Goal: Communication & Community: Answer question/provide support

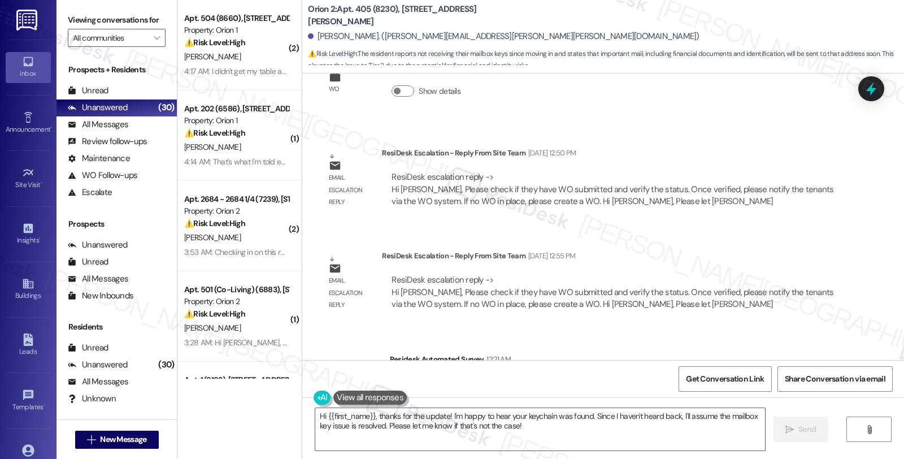
scroll to position [1345, 0]
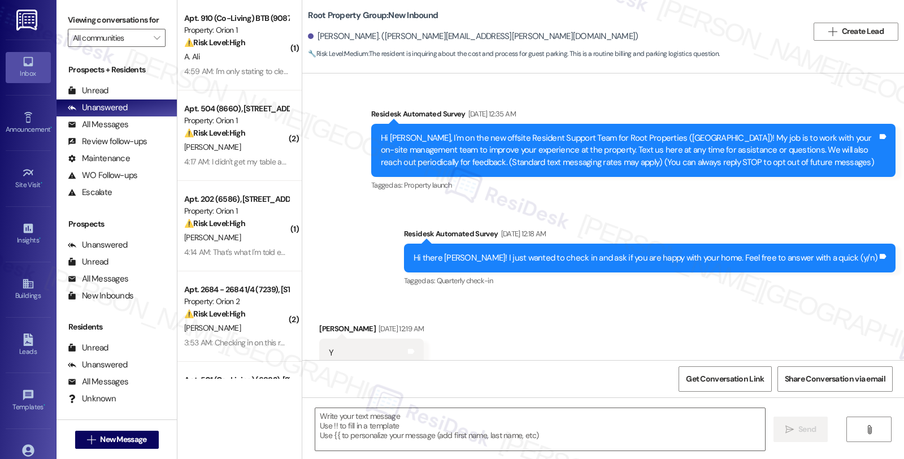
scroll to position [2317, 0]
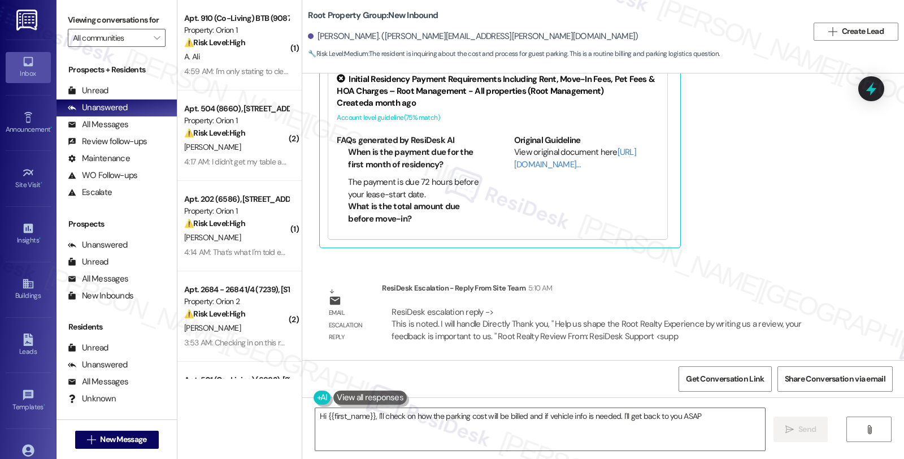
type textarea "Hi {{first_name}}, I'll check on how the parking cost will be billed and if veh…"
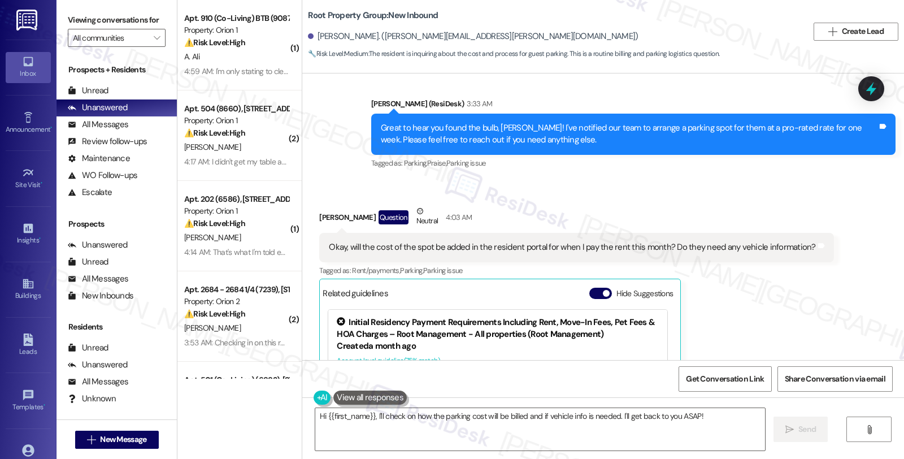
scroll to position [2065, 0]
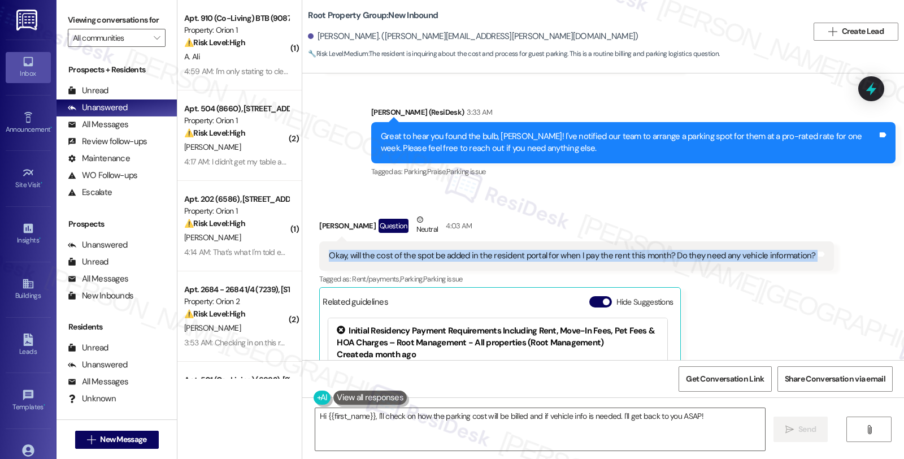
drag, startPoint x: 318, startPoint y: 251, endPoint x: 811, endPoint y: 257, distance: 493.3
click at [811, 257] on div "Okay, will the cost of the spot be added in the resident portal for when I pay …" at bounding box center [576, 255] width 514 height 29
copy div "Okay, will the cost of the spot be added in the resident portal for when I pay …"
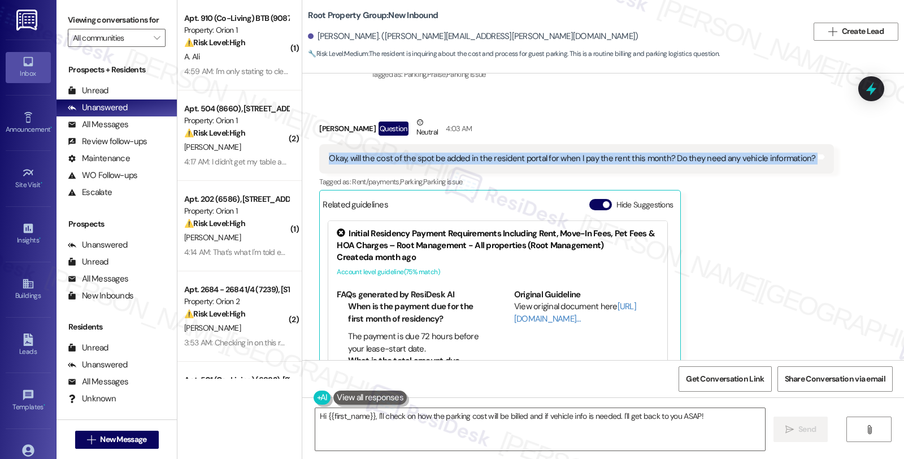
scroll to position [2317, 0]
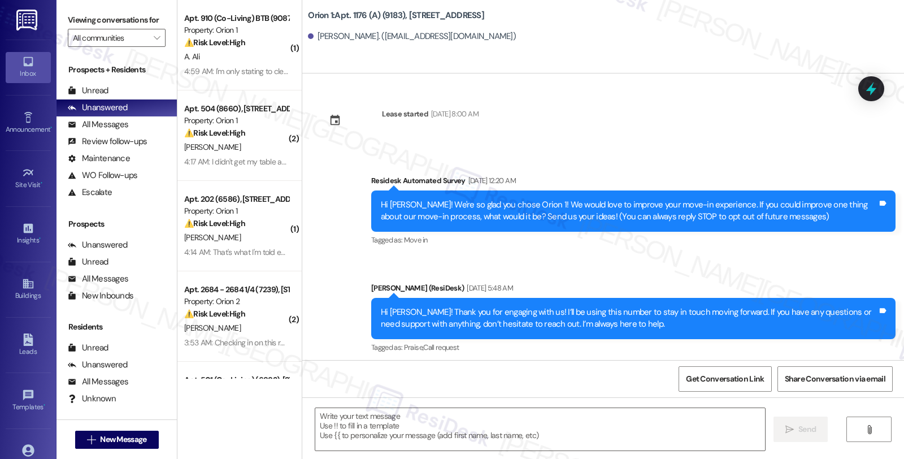
type textarea "Fetching suggested responses. Please feel free to read through the conversation…"
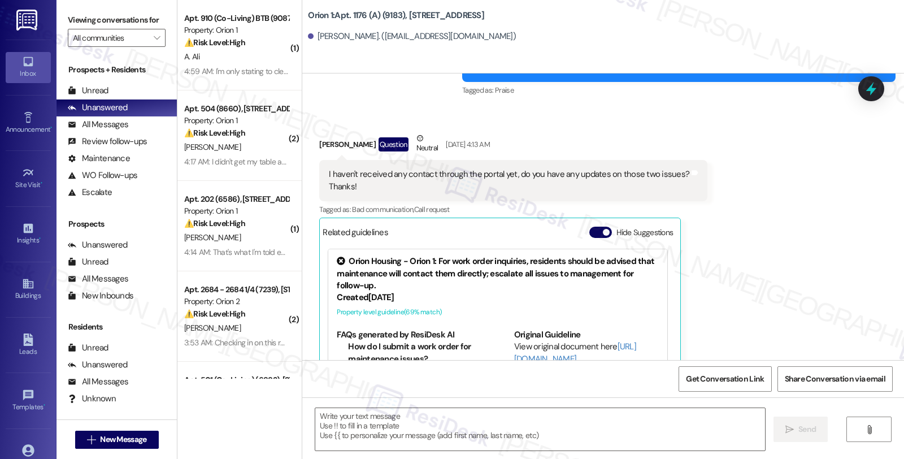
scroll to position [3479, 0]
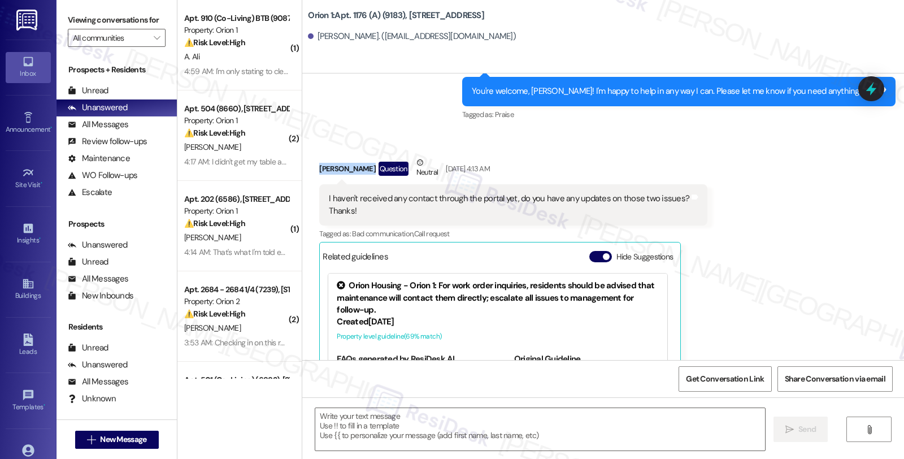
drag, startPoint x: 307, startPoint y: 167, endPoint x: 357, endPoint y: 170, distance: 49.3
click at [357, 170] on div "Received via SMS Bryton Snyder Question Neutral Sep 02, 2025 at 4:13 AM I haven…" at bounding box center [513, 305] width 405 height 315
copy div "Bryton Snyder"
drag, startPoint x: 815, startPoint y: 206, endPoint x: 803, endPoint y: 207, distance: 11.9
click at [815, 206] on div "Received via SMS Bryton Snyder Question Neutral Sep 02, 2025 at 4:13 AM I haven…" at bounding box center [603, 297] width 602 height 332
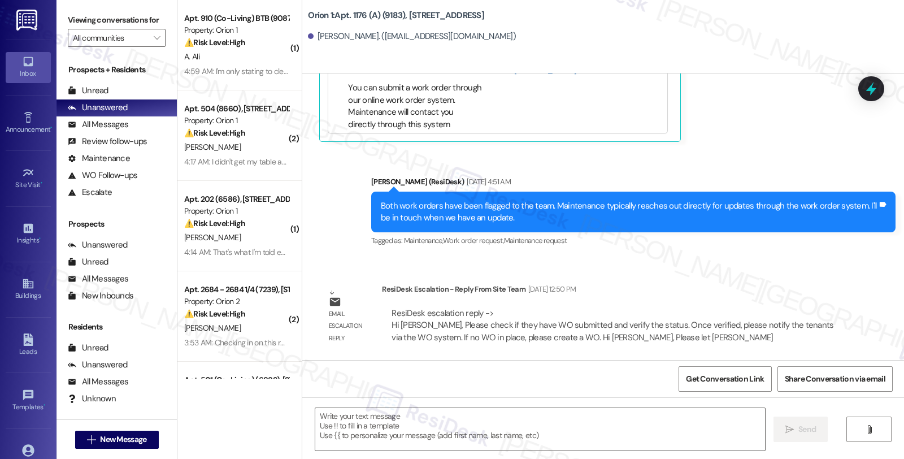
scroll to position [3793, 0]
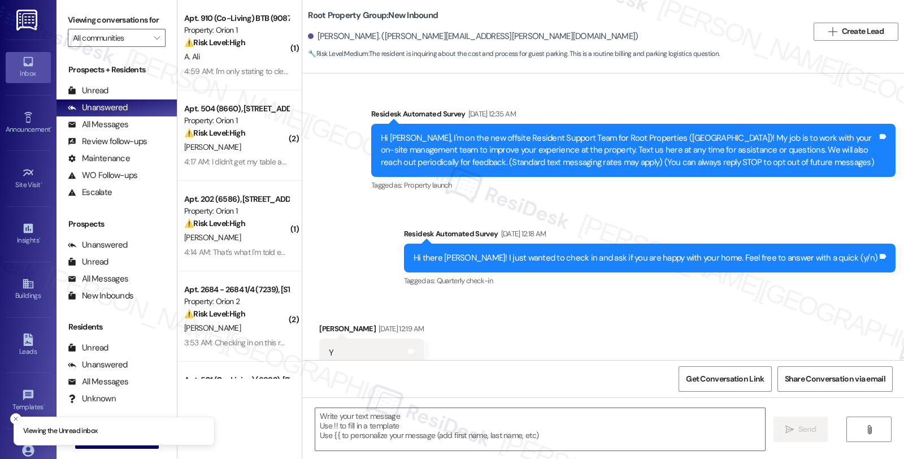
scroll to position [2419, 0]
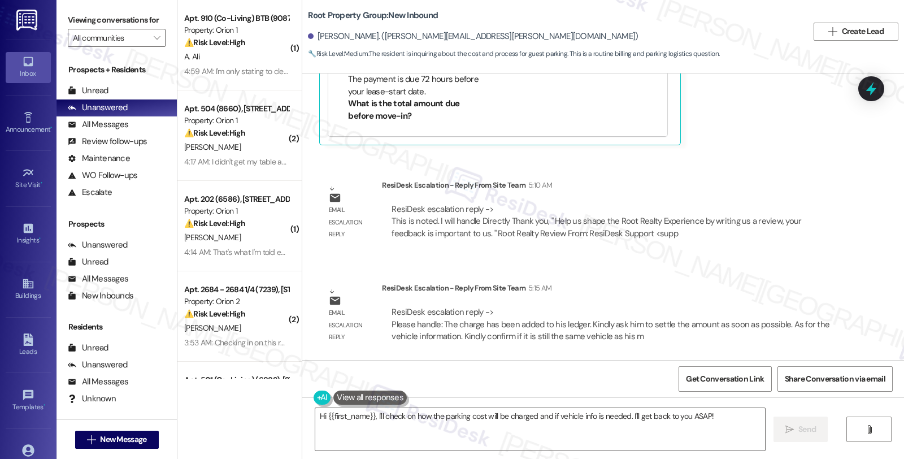
click at [727, 279] on div "Email escalation reply ResiDesk Escalation - Reply From Site Team 5:15 AM ResiD…" at bounding box center [581, 316] width 541 height 86
click at [448, 416] on textarea "Hi {{first_name}}, I'll check on how the parking cost will be charged and if ve…" at bounding box center [540, 429] width 450 height 42
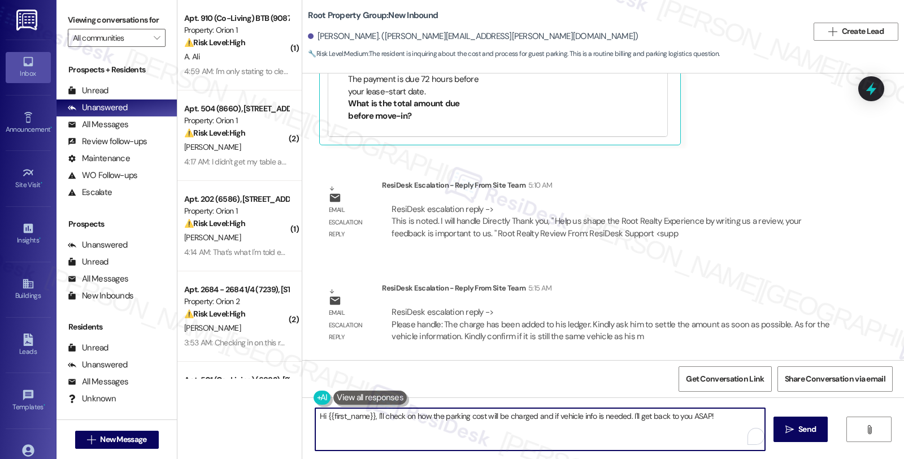
paste textarea "The charge has been added to his ledger. Kindly ask him to settle the amount as…"
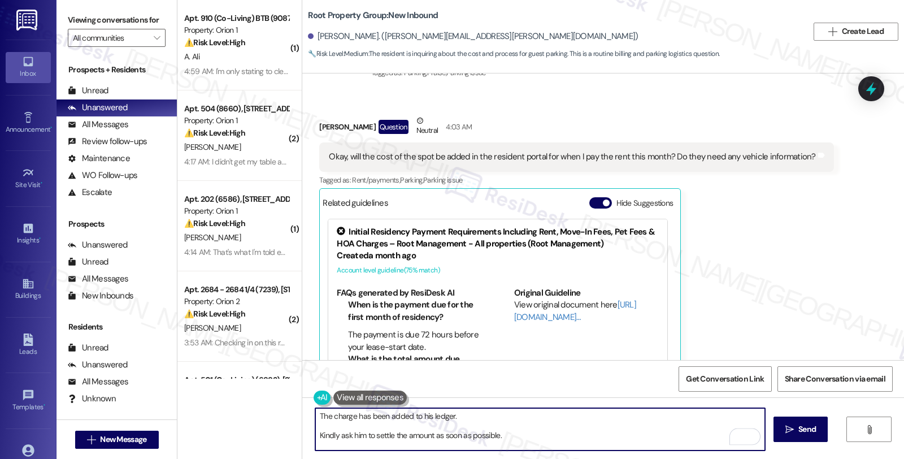
scroll to position [2043, 0]
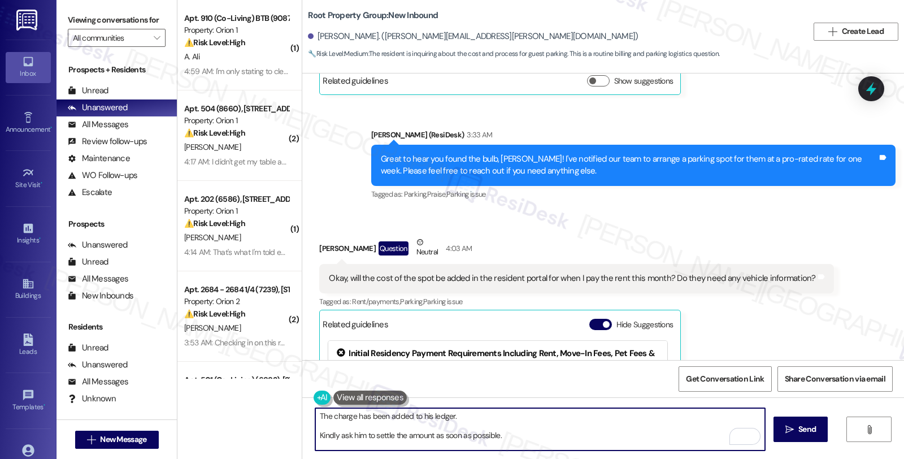
click at [315, 415] on textarea "The charge has been added to his ledger. Kindly ask him to settle the amount as…" at bounding box center [540, 429] width 450 height 42
click at [473, 418] on textarea "Please know that the charge has been added to his ledger. Kindly ask him to set…" at bounding box center [540, 429] width 450 height 42
click at [586, 422] on textarea "Please know that the charge has been added to your ledger. Kindly ask him to se…" at bounding box center [540, 429] width 450 height 42
click at [586, 416] on textarea "Please know that the charge has been added to your ledger. Kindly ask him to se…" at bounding box center [540, 429] width 450 height 42
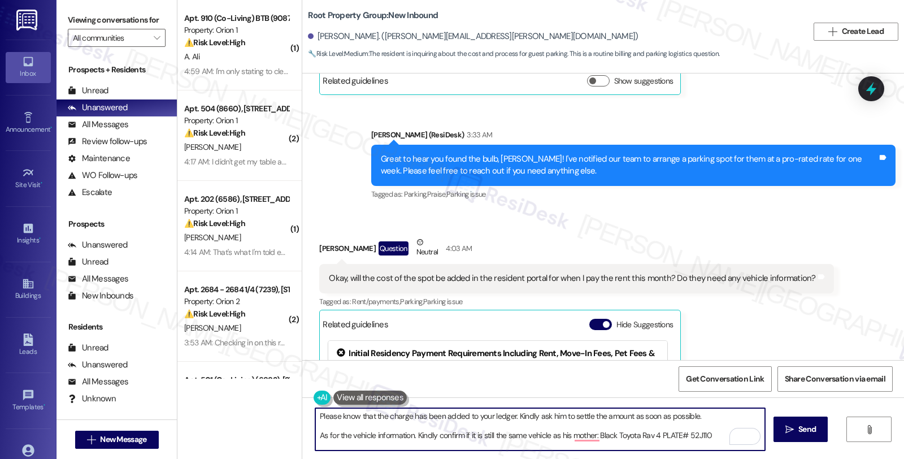
click at [544, 416] on textarea "Please know that the charge has been added to your ledger. Kindly ask him to se…" at bounding box center [540, 429] width 450 height 42
drag, startPoint x: 532, startPoint y: 416, endPoint x: 566, endPoint y: 421, distance: 33.6
click at [566, 421] on textarea "Please know that the charge has been added to your ledger. Kindly ask him to se…" at bounding box center [540, 429] width 450 height 42
click at [675, 418] on textarea "Please know that the charge has been added to your ledger. Kindly settle the am…" at bounding box center [540, 429] width 450 height 42
click at [411, 437] on textarea "Please know that the charge has been added to your ledger. Kindly settle the am…" at bounding box center [540, 429] width 450 height 42
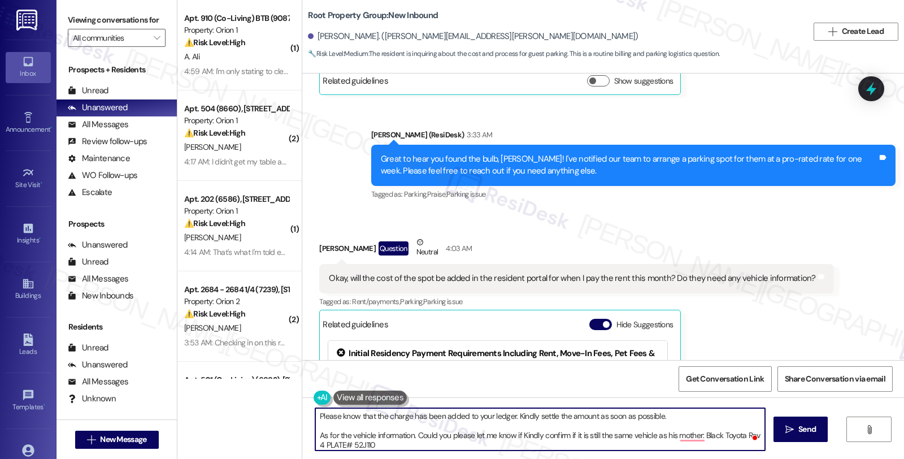
click at [562, 434] on textarea "Please know that the charge has been added to your ledger. Kindly settle the am…" at bounding box center [540, 429] width 450 height 42
click at [609, 433] on textarea "Please know that the charge has been added to your ledger. Kindly settle the am…" at bounding box center [540, 429] width 450 height 42
click at [609, 428] on textarea "Please know that the charge has been added to your ledger. Kindly settle the am…" at bounding box center [540, 429] width 450 height 42
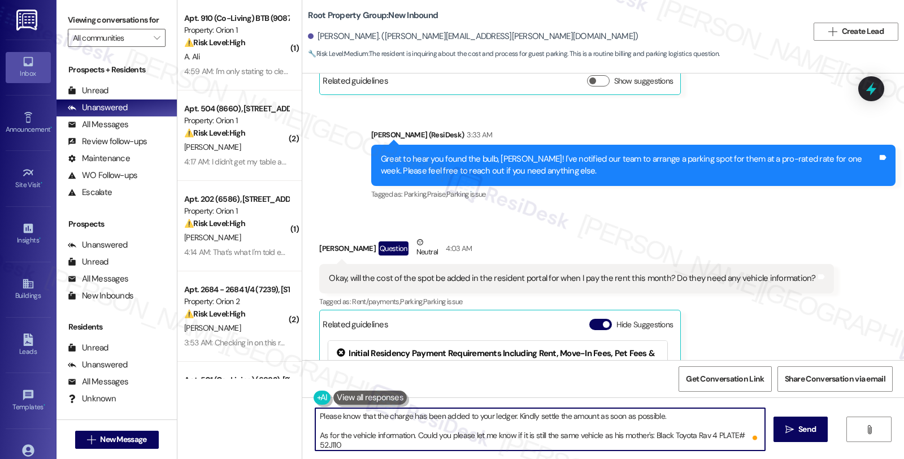
click at [608, 427] on textarea "Please know that the charge has been added to your ledger. Kindly settle the am…" at bounding box center [540, 429] width 450 height 42
click at [611, 438] on textarea "Please know that the charge has been added to your ledger. Kindly settle the am…" at bounding box center [540, 429] width 450 height 42
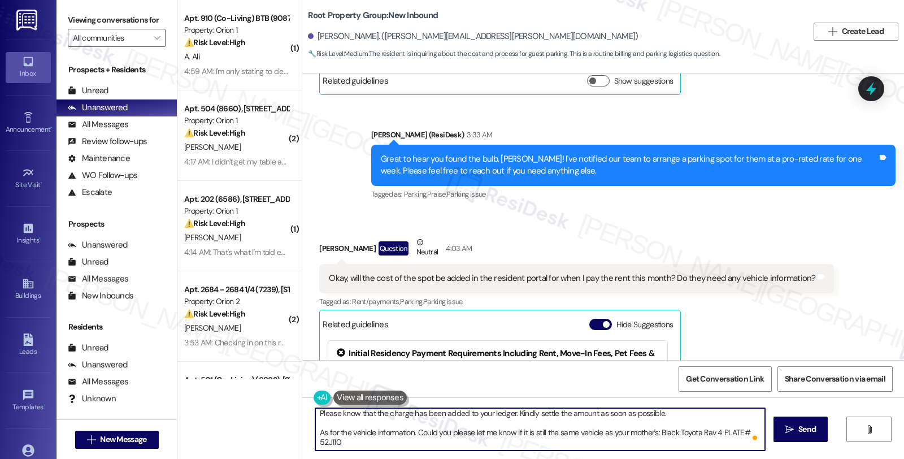
click at [383, 444] on textarea "Please know that the charge has been added to your ledger. Kindly settle the am…" at bounding box center [540, 429] width 450 height 42
click at [366, 438] on textarea "Please know that the charge has been added to your ledger. Kindly settle the am…" at bounding box center [540, 429] width 450 height 42
click at [353, 424] on textarea "Please know that the charge has been added to your ledger. Kindly settle the am…" at bounding box center [540, 429] width 450 height 42
click at [343, 431] on textarea "Please know that the charge has been added to your ledger. Kindly settle the am…" at bounding box center [540, 429] width 450 height 42
type textarea "Please know that the charge has been added to your ledger. Kindly settle the am…"
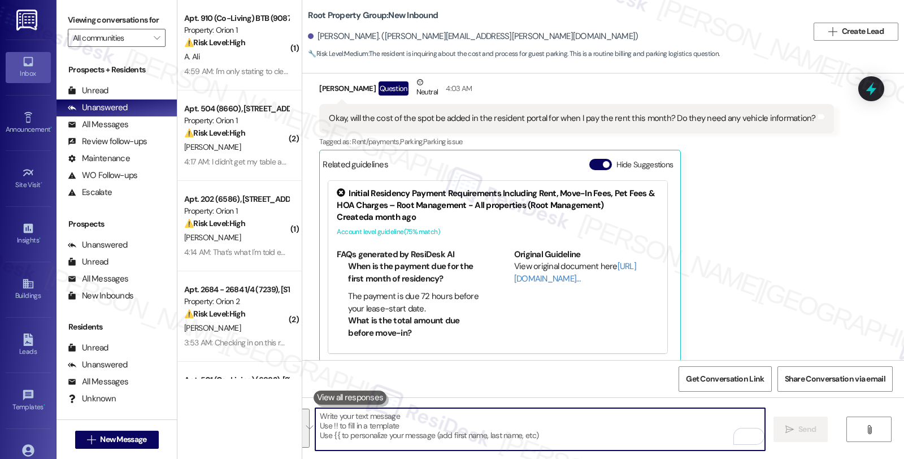
scroll to position [2419, 0]
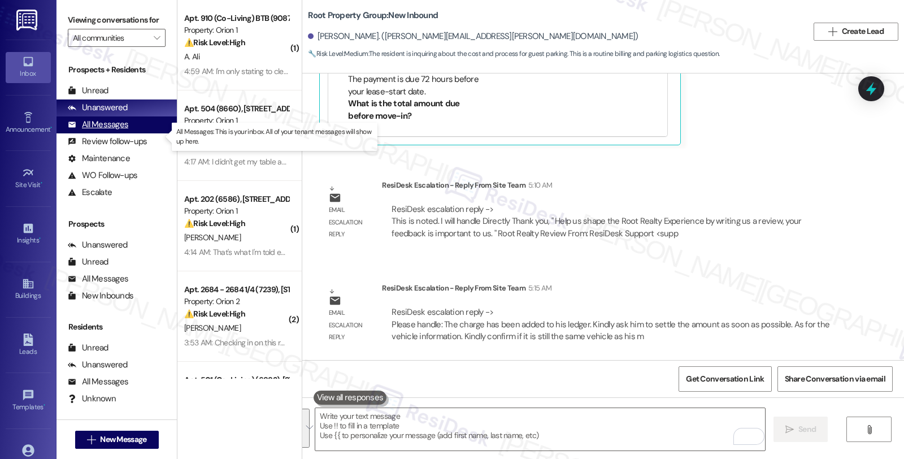
click at [137, 133] on div "All Messages (undefined)" at bounding box center [117, 124] width 120 height 17
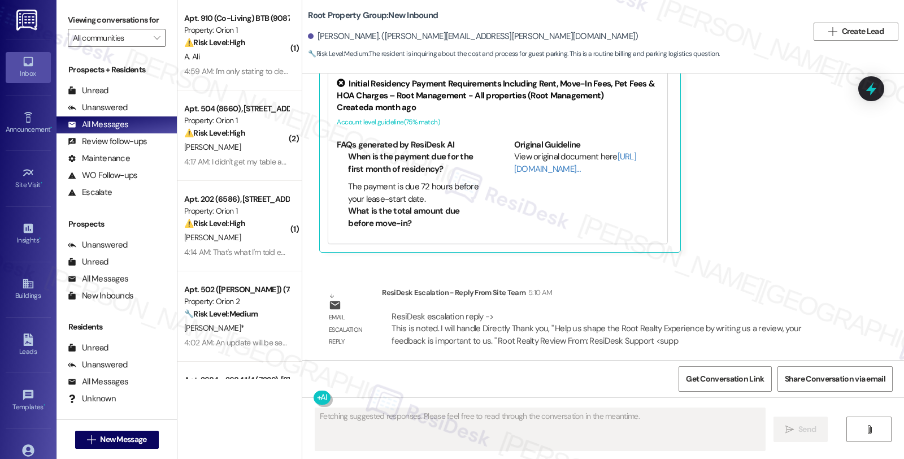
scroll to position [2213, 0]
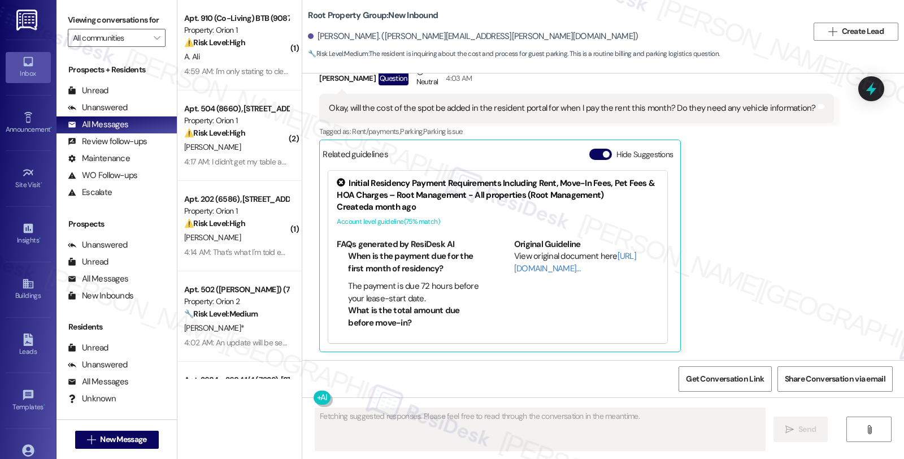
click at [802, 219] on div "Jackson Reydel Question Neutral 4:03 AM Okay, will the cost of the spot be adde…" at bounding box center [576, 209] width 514 height 286
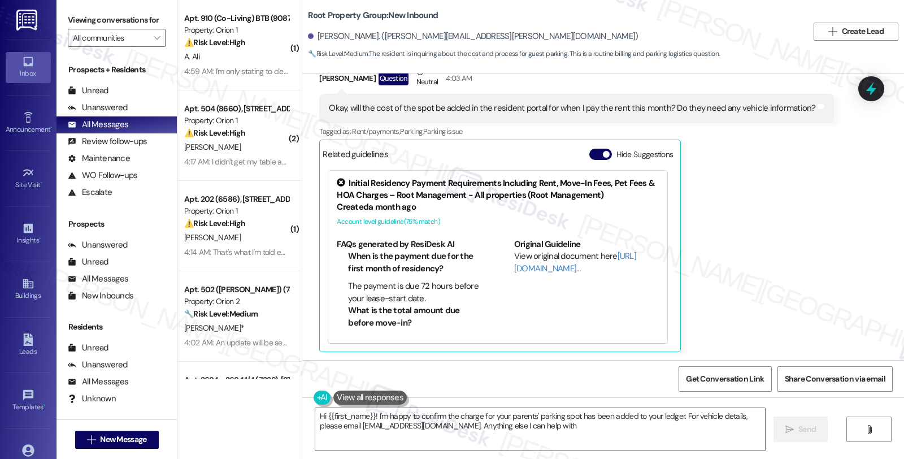
type textarea "Hi {{first_name}}! I'm happy to confirm the charge for your parents' parking sp…"
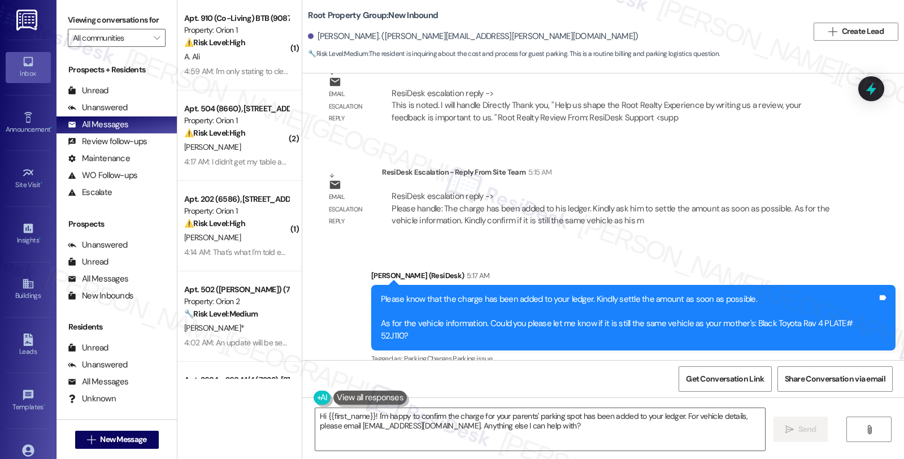
scroll to position [2539, 0]
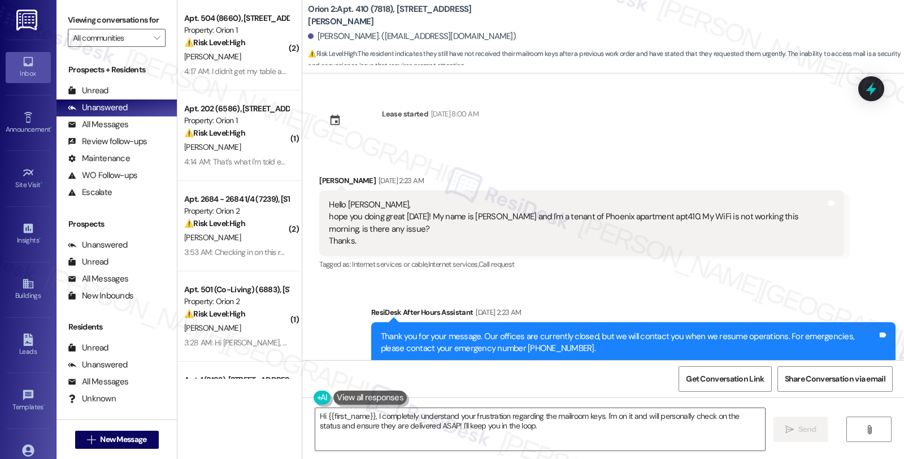
scroll to position [4698, 0]
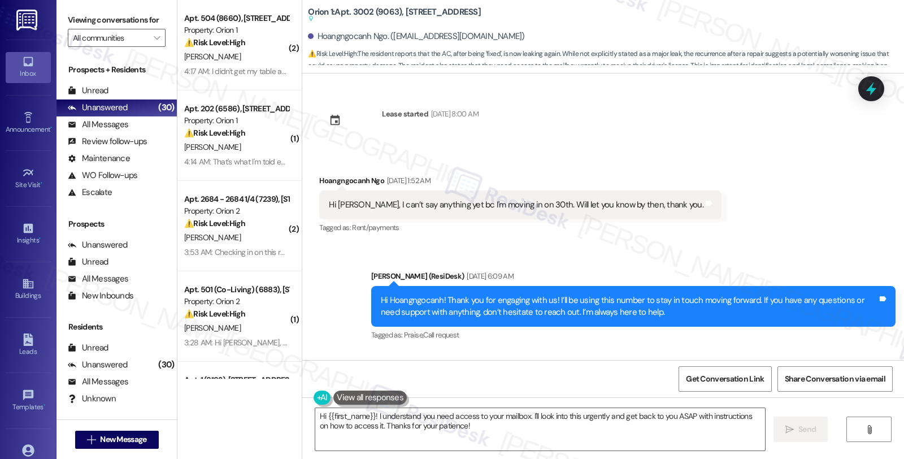
scroll to position [6999, 0]
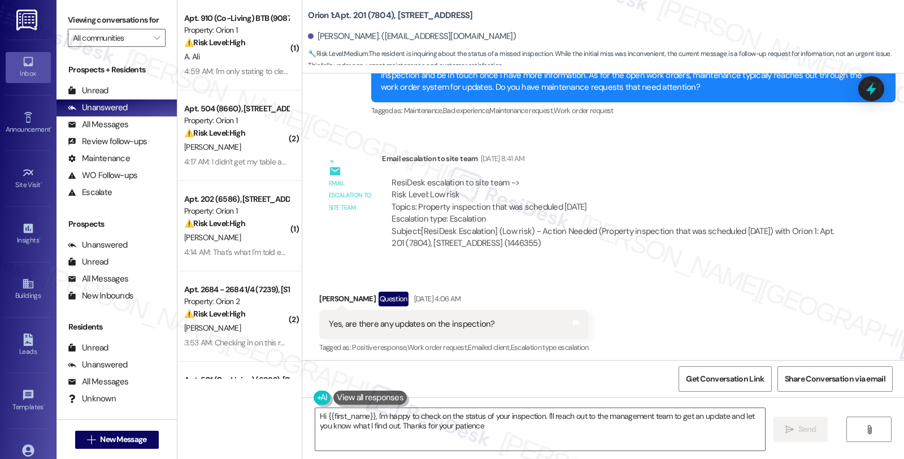
type textarea "Hi {{first_name}}, I'm happy to check on the status of your inspection. I'll re…"
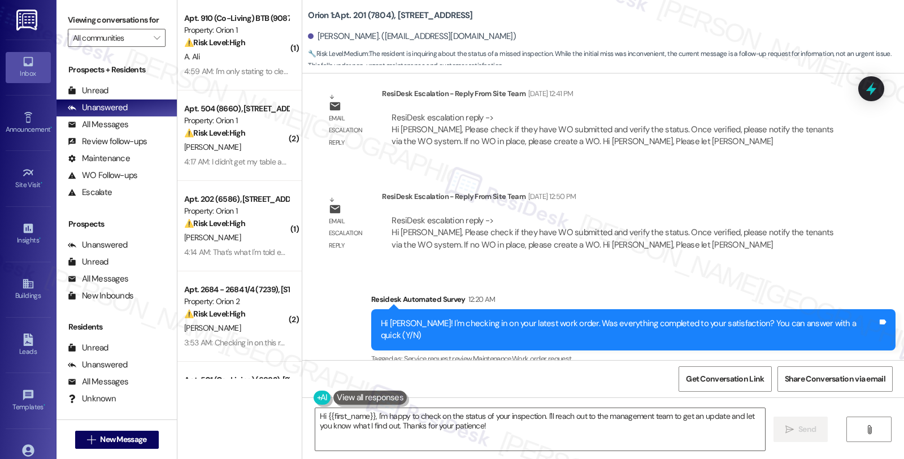
scroll to position [1370, 0]
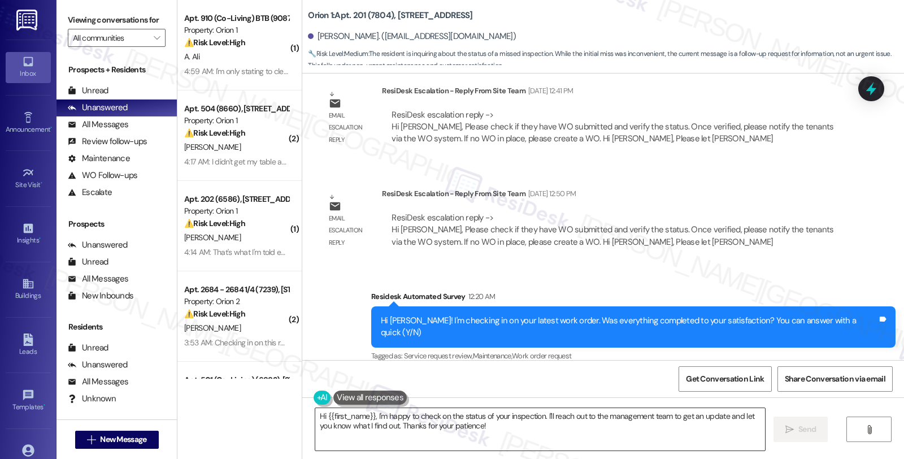
click at [504, 430] on textarea "Hi {{first_name}}, I'm happy to check on the status of your inspection. I'll re…" at bounding box center [540, 429] width 450 height 42
click at [718, 193] on div "ResiDesk Escalation - Reply From Site Team Sep 21, 2025 at 12:50 PM" at bounding box center [613, 196] width 462 height 16
click at [787, 286] on div "Survey, sent via SMS Residesk Automated Survey 12:20 AM Hi Mia! I'm checking in…" at bounding box center [633, 327] width 541 height 90
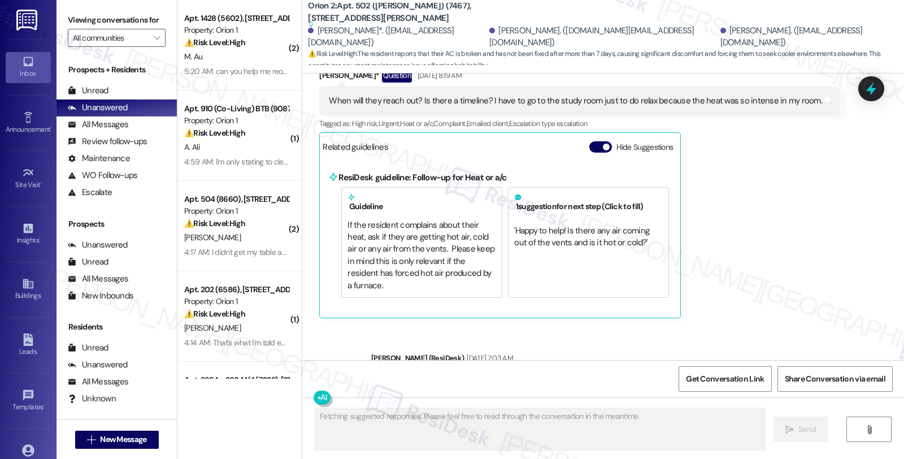
scroll to position [12222, 0]
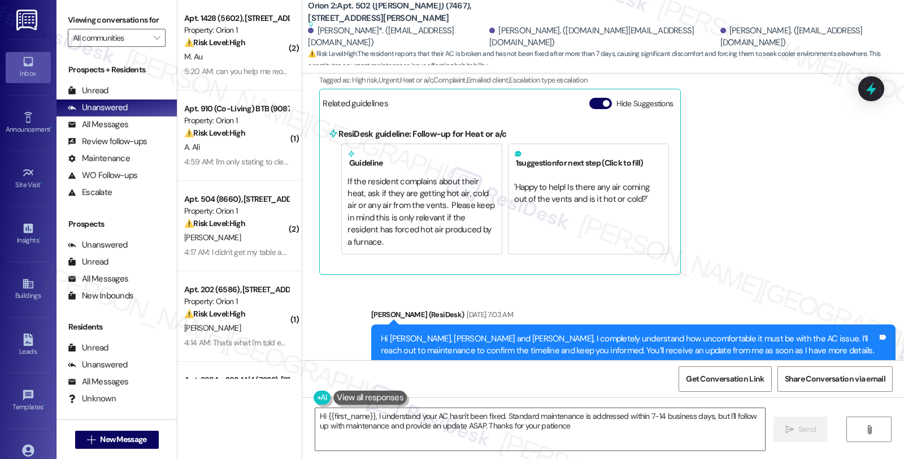
type textarea "Hi {{first_name}}, I understand your AC hasn't been fixed. Standard maintenance…"
drag, startPoint x: 732, startPoint y: 132, endPoint x: 693, endPoint y: 47, distance: 93.1
click at [732, 132] on div "Shawntelle Augustine* Question Sep 13, 2025 at 8:19 AM When will they reach out…" at bounding box center [579, 150] width 521 height 250
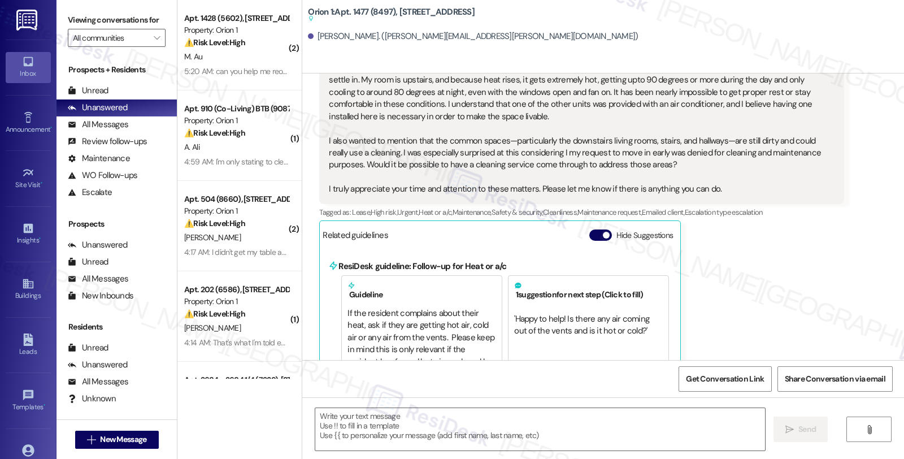
type textarea "Fetching suggested responses. Please feel free to read through the conversation…"
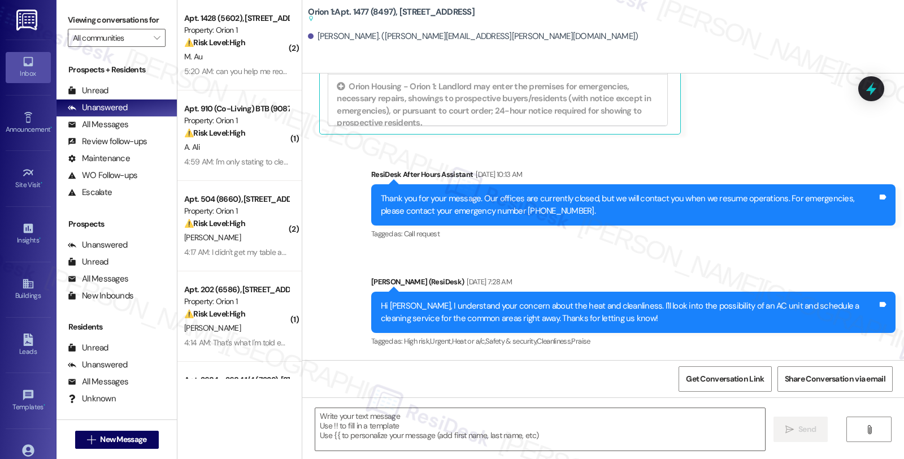
scroll to position [879, 0]
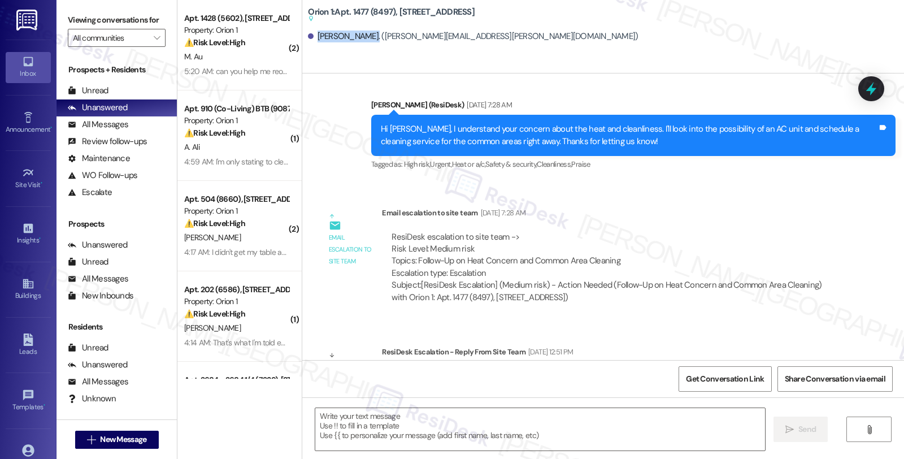
drag, startPoint x: 309, startPoint y: 37, endPoint x: 364, endPoint y: 38, distance: 55.4
click at [364, 38] on div "Amber Yacoub. (amber.s.yacoub.2003@gmail.com)" at bounding box center [473, 37] width 330 height 12
copy div "Amber Yacoub."
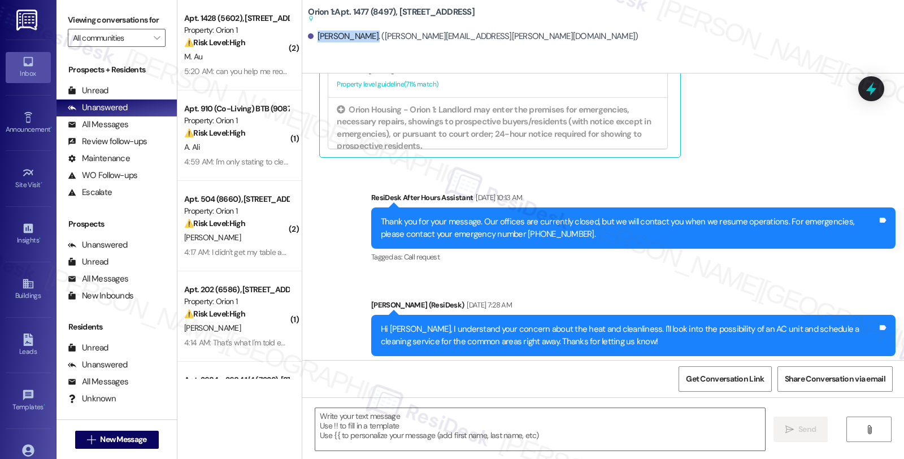
scroll to position [679, 0]
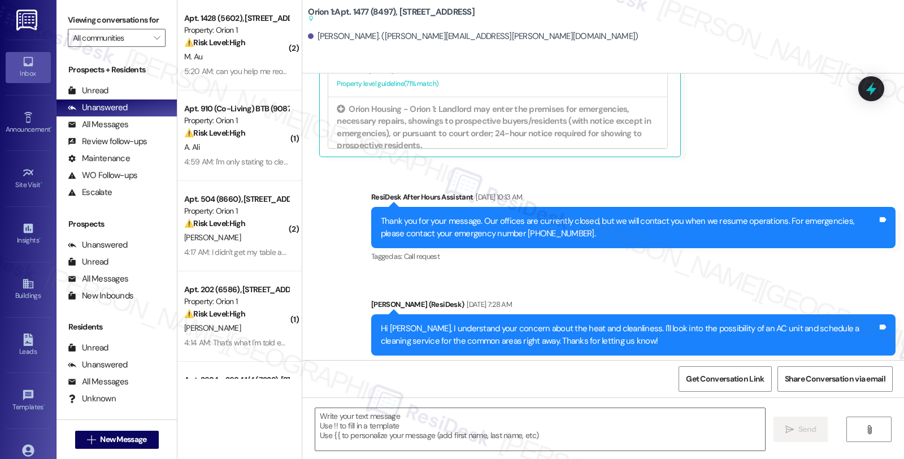
click at [788, 263] on div "Sent via SMS ResiDesk After Hours Assistant Aug 23, 2025 at 10:13 AM Thank you …" at bounding box center [603, 273] width 602 height 215
drag, startPoint x: 311, startPoint y: 36, endPoint x: 362, endPoint y: 38, distance: 51.5
click at [362, 38] on div "Amber Yacoub. (amber.s.yacoub.2003@gmail.com)" at bounding box center [473, 37] width 330 height 12
copy div "Amber Yacoub"
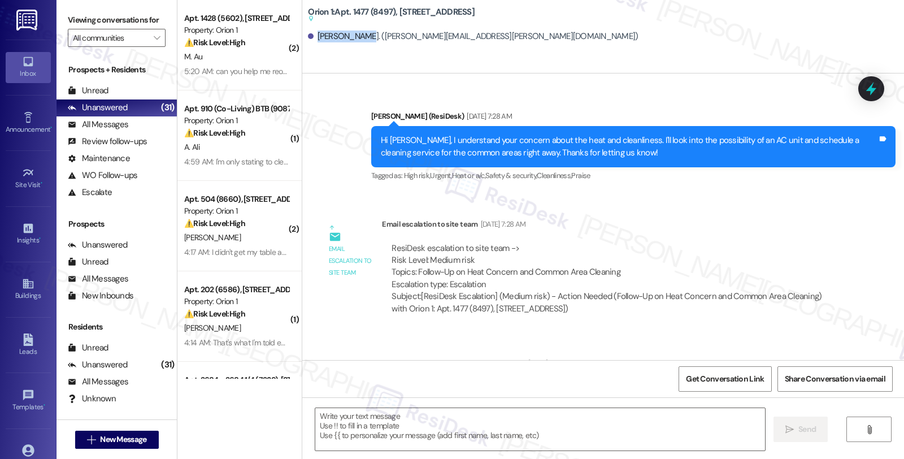
scroll to position [930, 0]
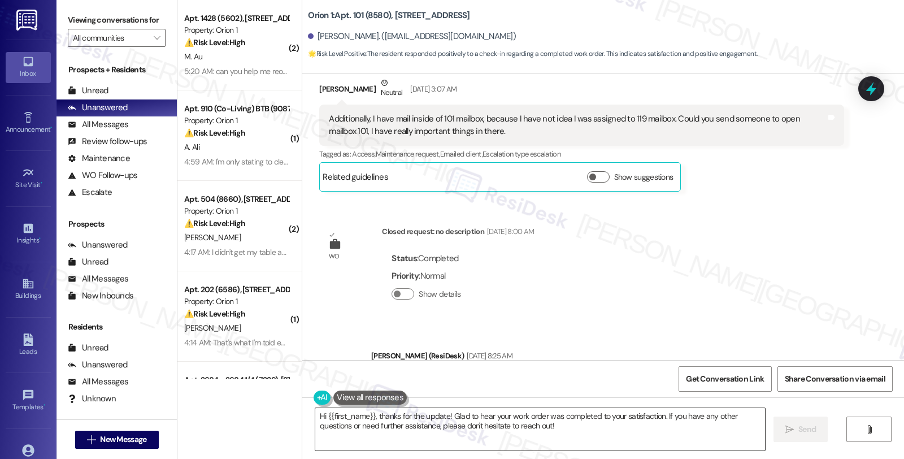
scroll to position [5003, 0]
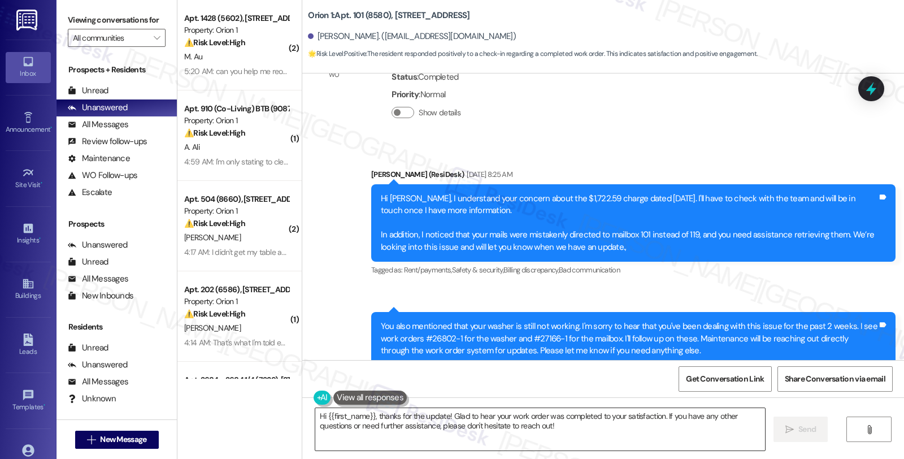
click at [548, 430] on textarea "Hi {{first_name}}, thanks for the update! Glad to hear your work order was comp…" at bounding box center [540, 429] width 450 height 42
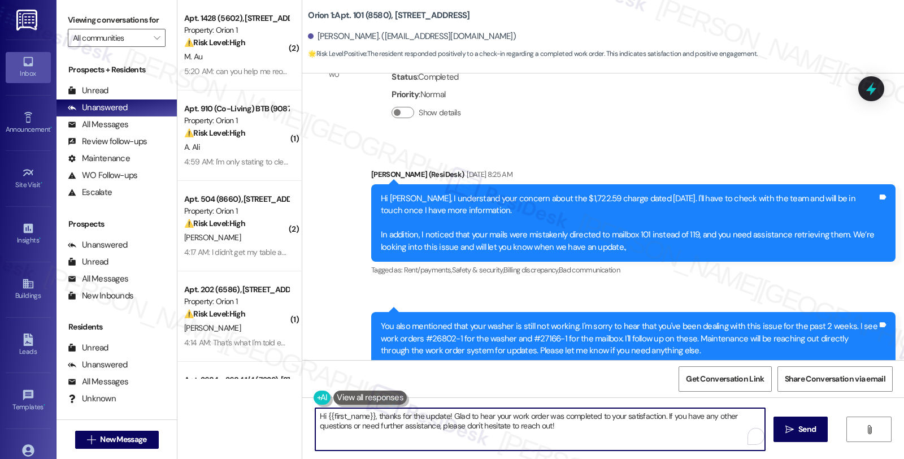
click at [651, 425] on textarea "Hi {{first_name}}, thanks for the update! Glad to hear your work order was comp…" at bounding box center [540, 429] width 450 height 42
click at [652, 416] on textarea "Hi {{first_name}}, thanks for the update! Glad to hear your work order was comp…" at bounding box center [540, 429] width 450 height 42
drag, startPoint x: 658, startPoint y: 414, endPoint x: 676, endPoint y: 432, distance: 25.6
click at [676, 432] on textarea "Hi {{first_name}}, thanks for the update! Glad to hear your work order was comp…" at bounding box center [540, 429] width 450 height 42
paste textarea "f I may ask, has the {{property}} lived up to your expectations so far?"
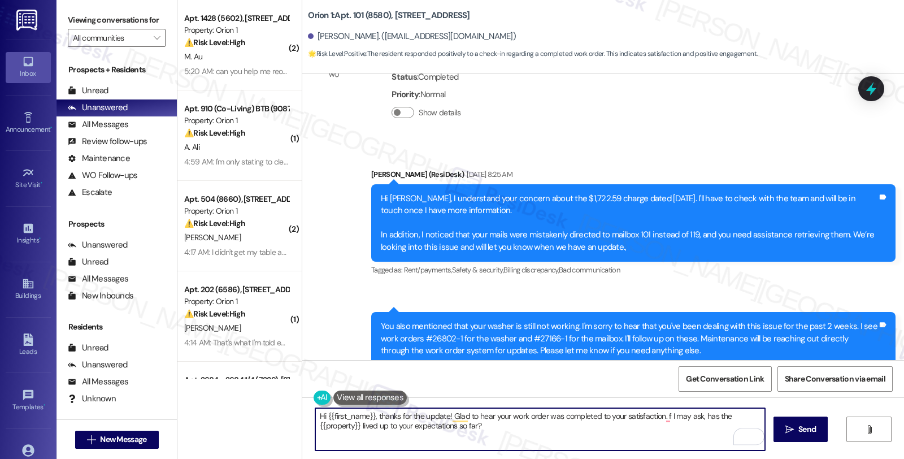
click at [658, 416] on textarea "Hi {{first_name}}, thanks for the update! Glad to hear your work order was comp…" at bounding box center [540, 429] width 450 height 42
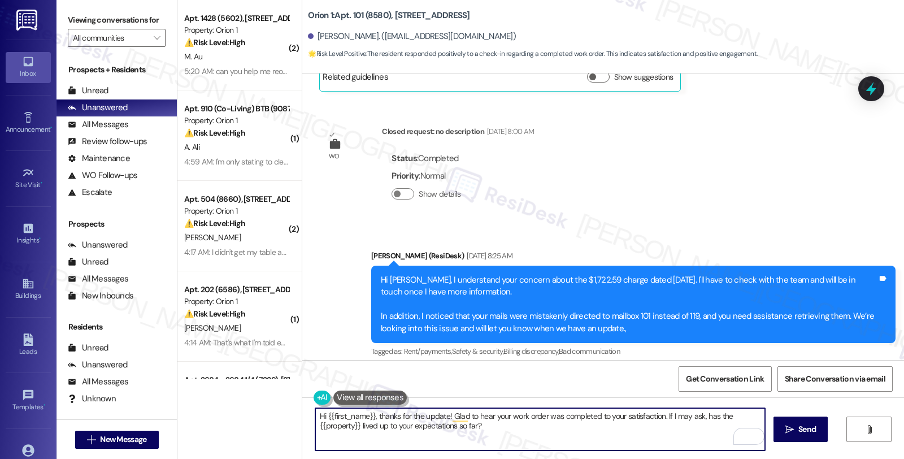
scroll to position [5129, 0]
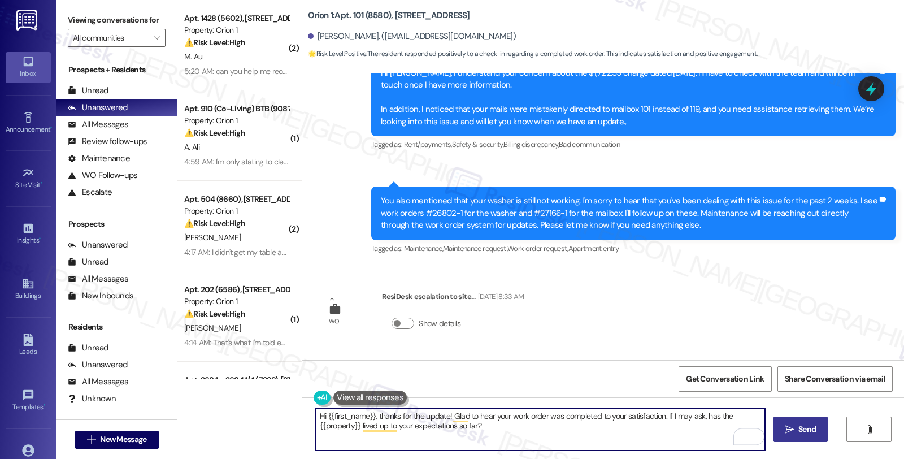
type textarea "Hi {{first_name}}, thanks for the update! Glad to hear your work order was comp…"
click at [793, 430] on span " Send" at bounding box center [801, 429] width 36 height 12
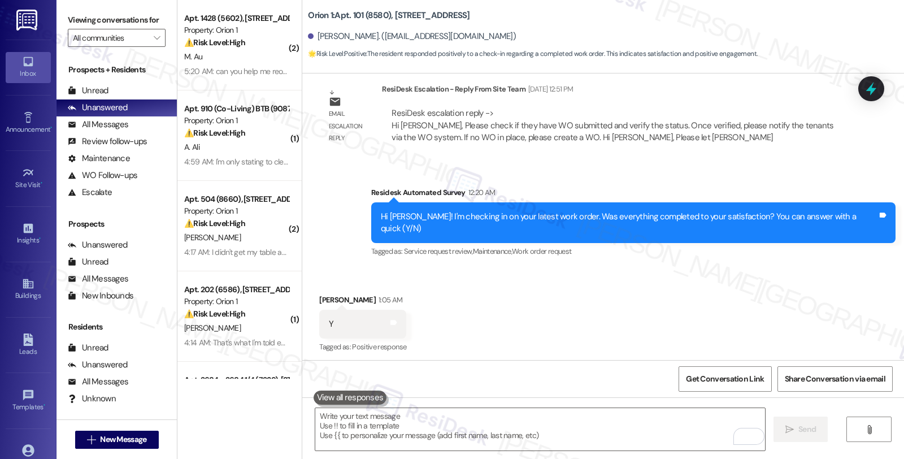
scroll to position [5471, 0]
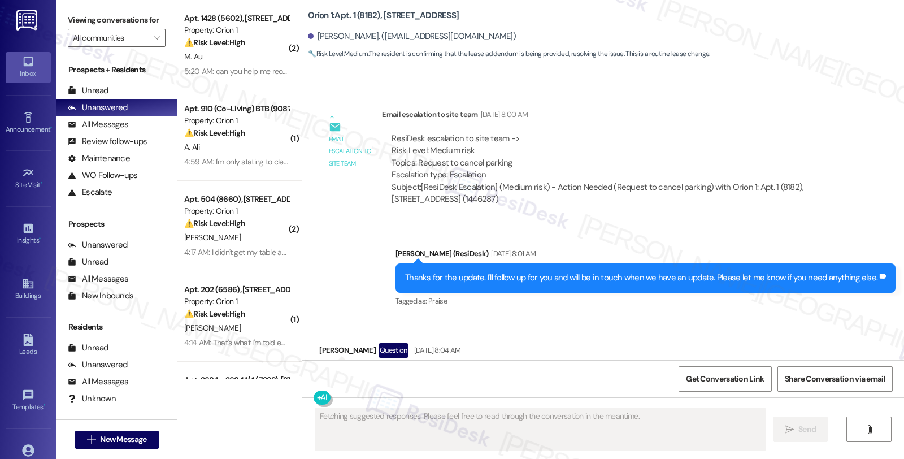
scroll to position [3656, 0]
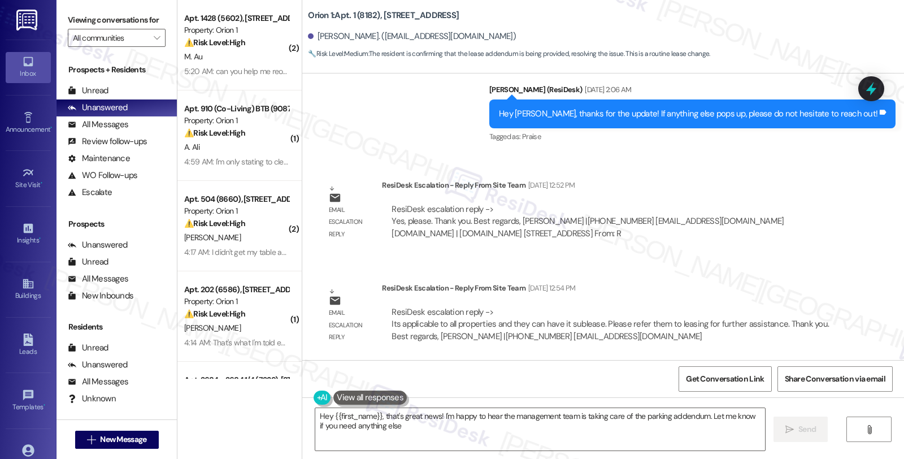
type textarea "Hey {{first_name}}, that's great news! I'm happy to hear the management team is…"
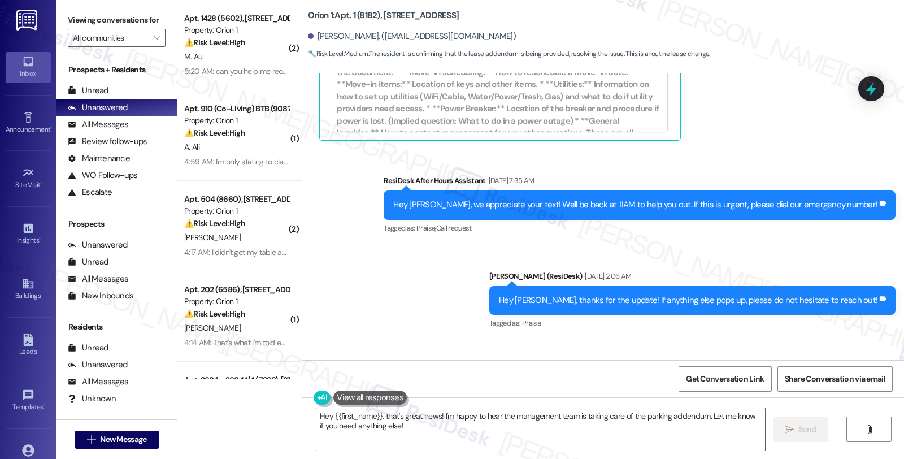
scroll to position [3468, 0]
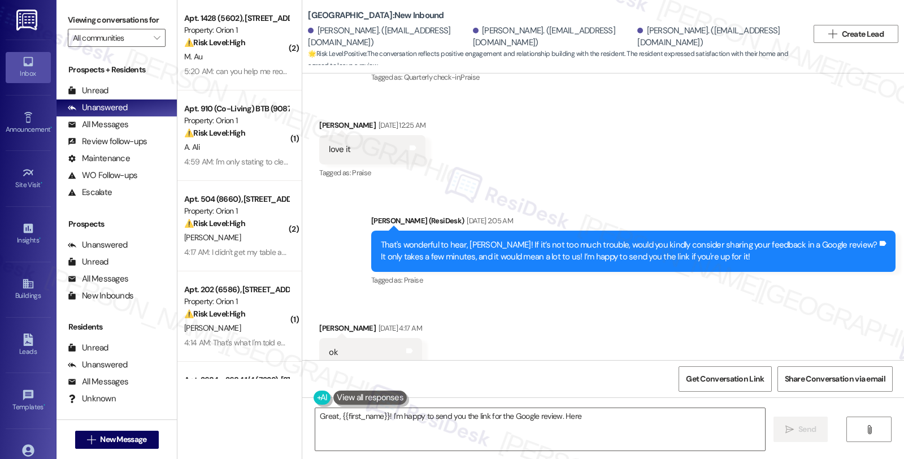
scroll to position [235, 0]
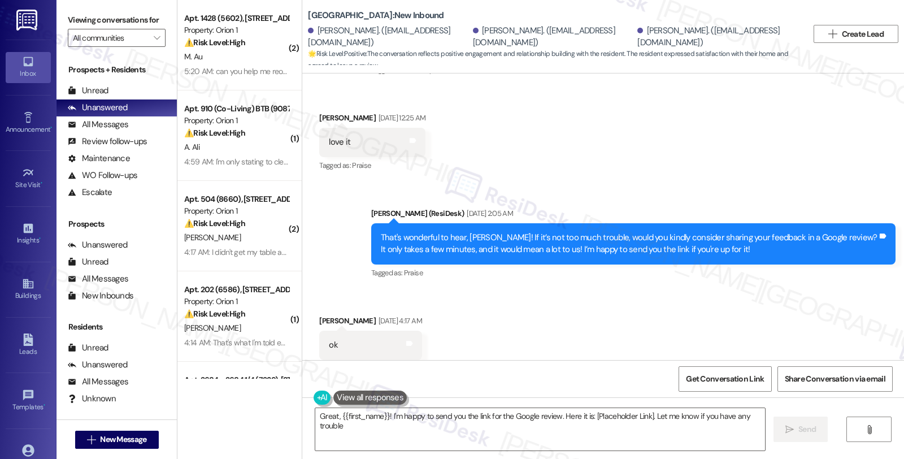
type textarea "Great, {{first_name}}! I'm happy to send you the link for the Google review. He…"
drag, startPoint x: 816, startPoint y: 275, endPoint x: 767, endPoint y: 277, distance: 49.2
click at [816, 289] on div "Received via SMS [PERSON_NAME] [DATE] 4:17 AM ok Tags and notes Tagged as: Posi…" at bounding box center [603, 336] width 602 height 95
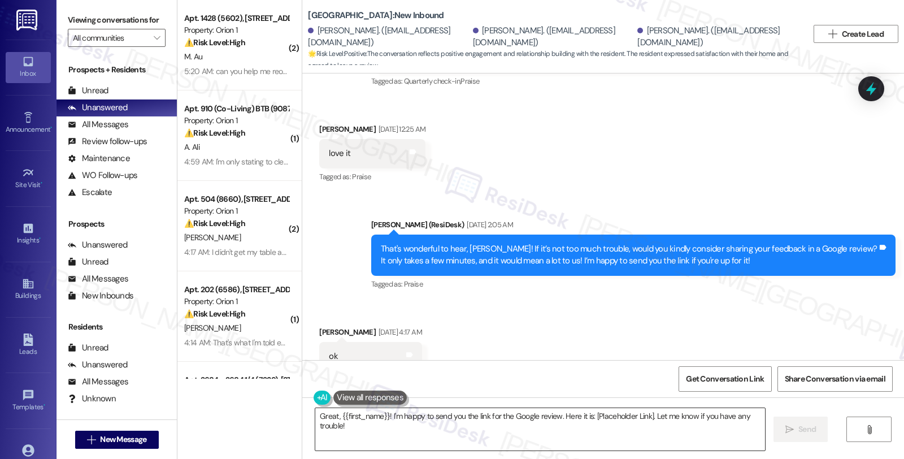
scroll to position [236, 0]
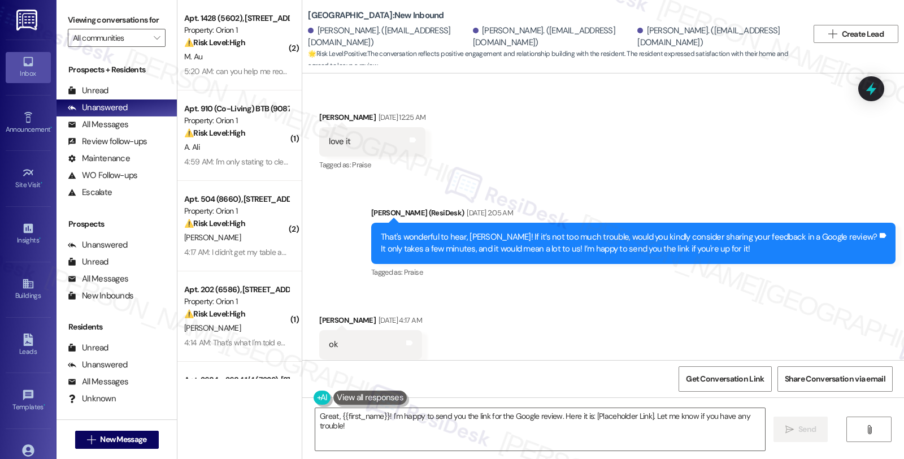
click at [852, 289] on div "Received via SMS [PERSON_NAME] [DATE] 4:17 AM ok Tags and notes Tagged as: Posi…" at bounding box center [603, 336] width 602 height 95
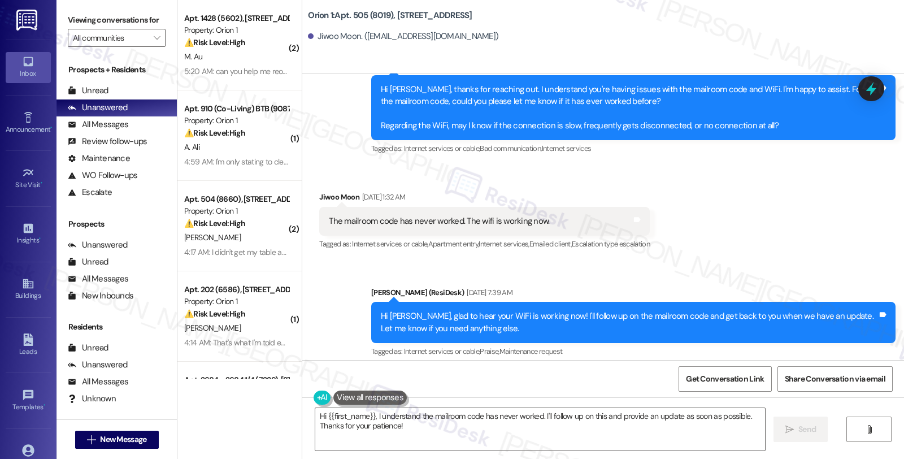
scroll to position [1335, 0]
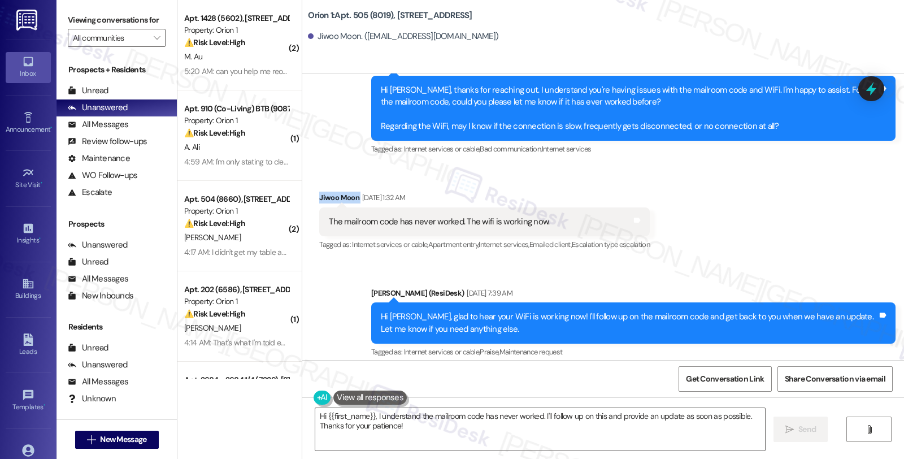
drag, startPoint x: 309, startPoint y: 199, endPoint x: 349, endPoint y: 199, distance: 40.7
click at [349, 199] on div "Received via SMS Jiwoo Moon [DATE] 1:32 AM The mailroom code has never worked. …" at bounding box center [484, 222] width 347 height 79
copy div "Jiwoo Moon"
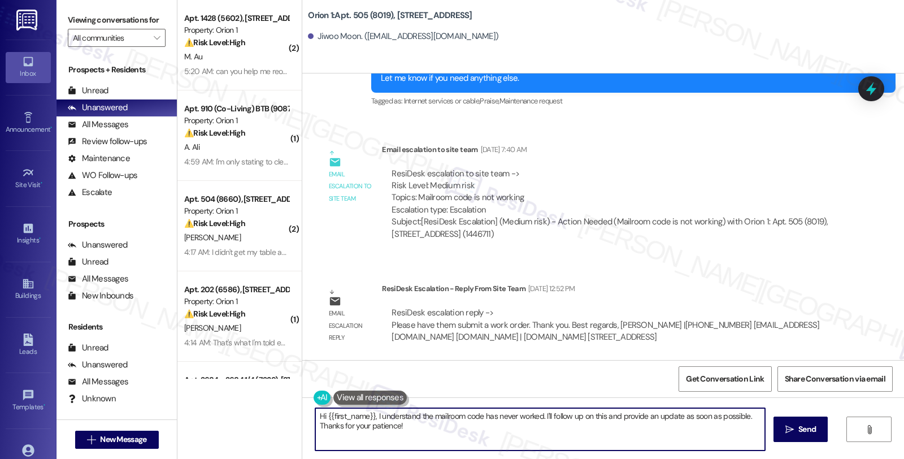
click at [472, 447] on textarea "Hi {{first_name}}, I understand the mailroom code has never worked. I'll follow…" at bounding box center [540, 429] width 450 height 42
click at [709, 416] on textarea "Hi {{first_name}}, I hope you had a great weekend. I'm checking in to see if th…" at bounding box center [540, 429] width 450 height 42
click at [394, 435] on textarea "Hi {{first_name}}, I hope you had a great weekend. I'm checking in to see if th…" at bounding box center [540, 429] width 450 height 42
click at [424, 427] on textarea "Hi {{first_name}}, I hope you had a great weekend. I'm checking in to see if th…" at bounding box center [540, 429] width 450 height 42
type textarea "Hi {{first_name}}, I hope you had a great weekend. I'm checking in to see if th…"
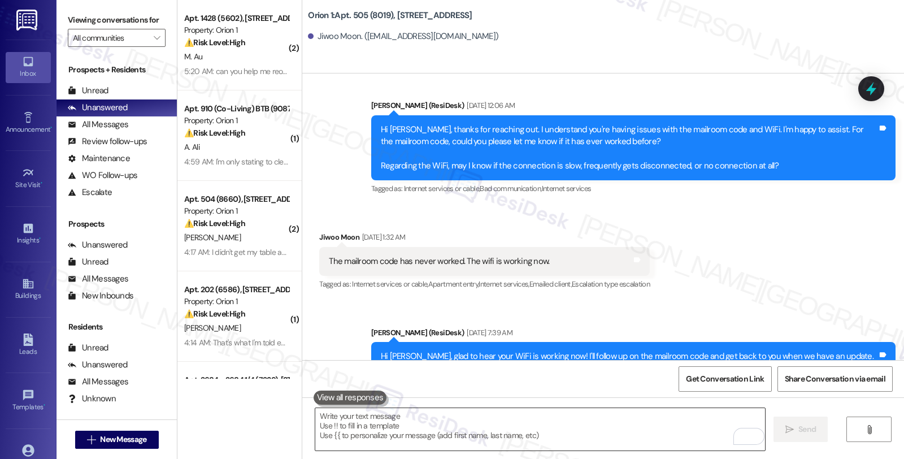
scroll to position [1236, 0]
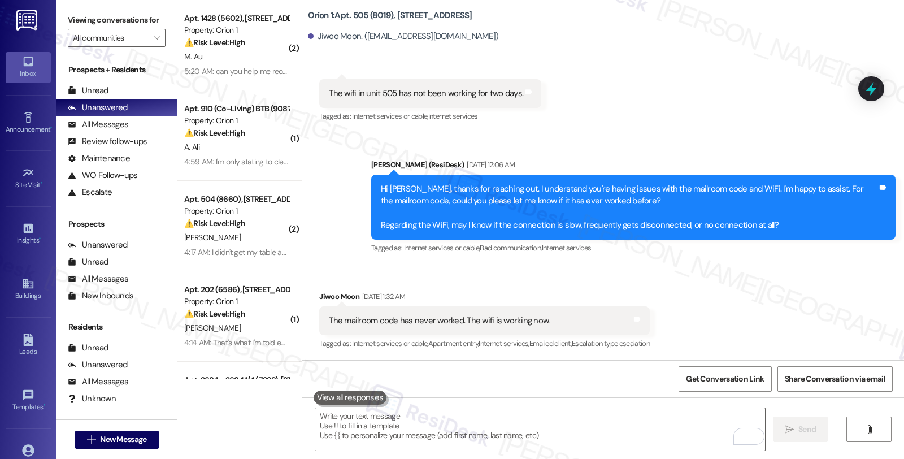
click at [753, 301] on div "Received via SMS Jiwoo Moon [DATE] 1:32 AM The mailroom code has never worked. …" at bounding box center [603, 312] width 602 height 95
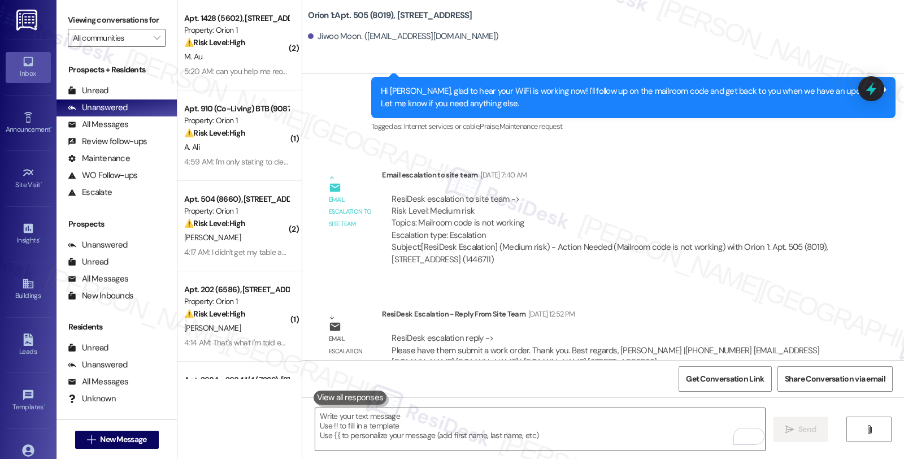
scroll to position [1676, 0]
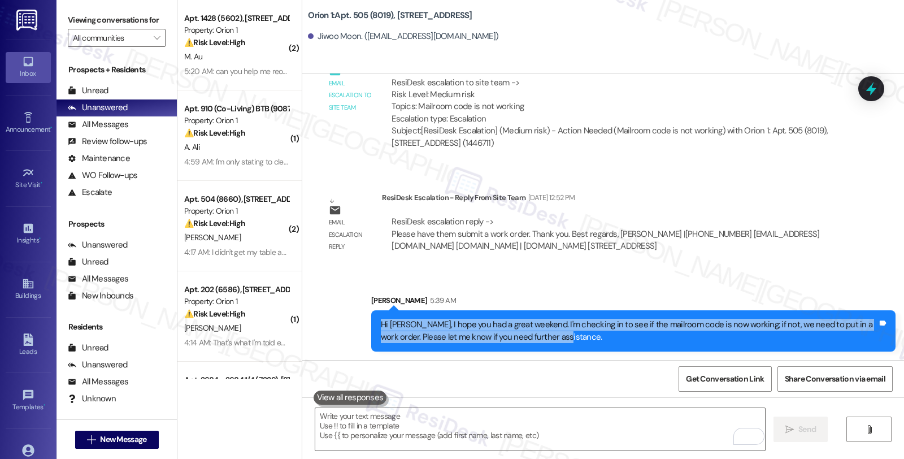
drag, startPoint x: 573, startPoint y: 342, endPoint x: 342, endPoint y: 319, distance: 232.3
click at [342, 319] on div "Sent via SMS [PERSON_NAME] 5:39 AM Hi [PERSON_NAME], I hope you had a great wee…" at bounding box center [603, 314] width 602 height 91
copy div "Hi [PERSON_NAME], I hope you had a great weekend. I'm checking in to see if the…"
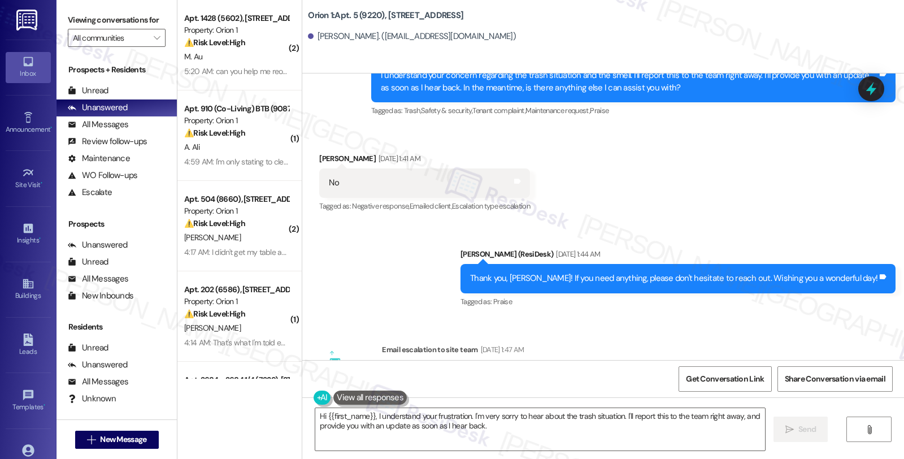
scroll to position [3146, 0]
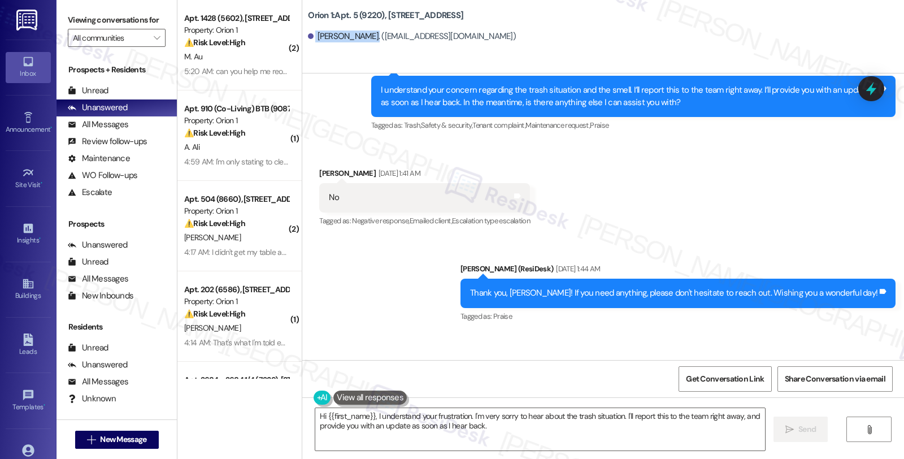
drag, startPoint x: 307, startPoint y: 38, endPoint x: 367, endPoint y: 37, distance: 60.5
click at [367, 37] on div "Hannah Fonseca. (hfonseca@usc.edu)" at bounding box center [412, 37] width 208 height 12
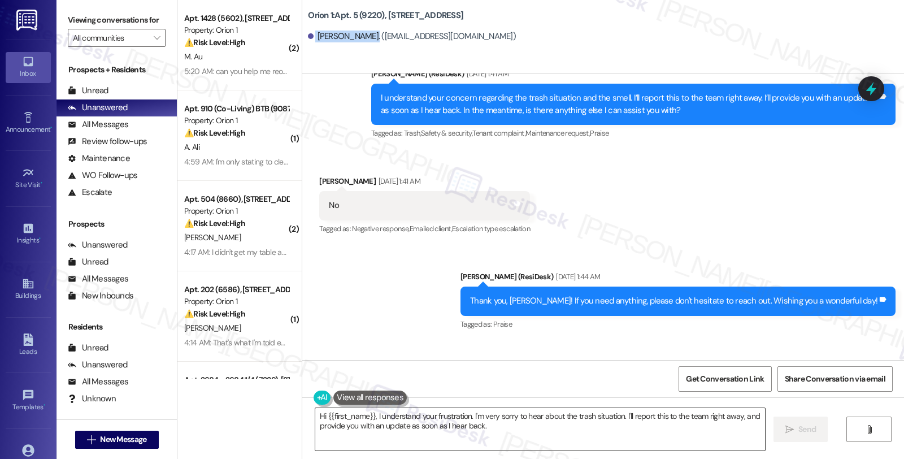
scroll to position [3334, 0]
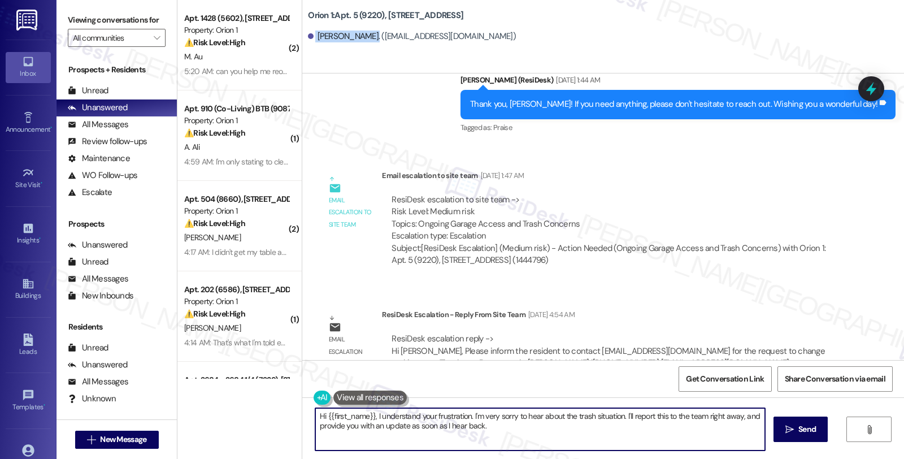
click at [459, 425] on textarea "Hi {{first_name}}, I understand your frustration. I'm very sorry to hear about …" at bounding box center [540, 429] width 450 height 42
drag, startPoint x: 368, startPoint y: 415, endPoint x: 517, endPoint y: 435, distance: 149.9
click at [517, 435] on textarea "Hi {{first_name}}, I understand your frustration. I'm very sorry to hear about …" at bounding box center [540, 429] width 450 height 42
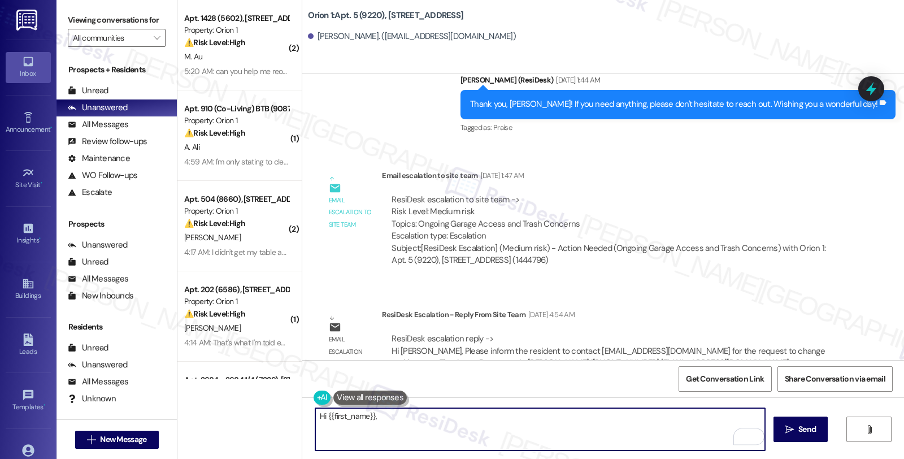
paste textarea "Hi Jiwoo, I hope you had a great weekend. I'm checking in to see if the mailroo…"
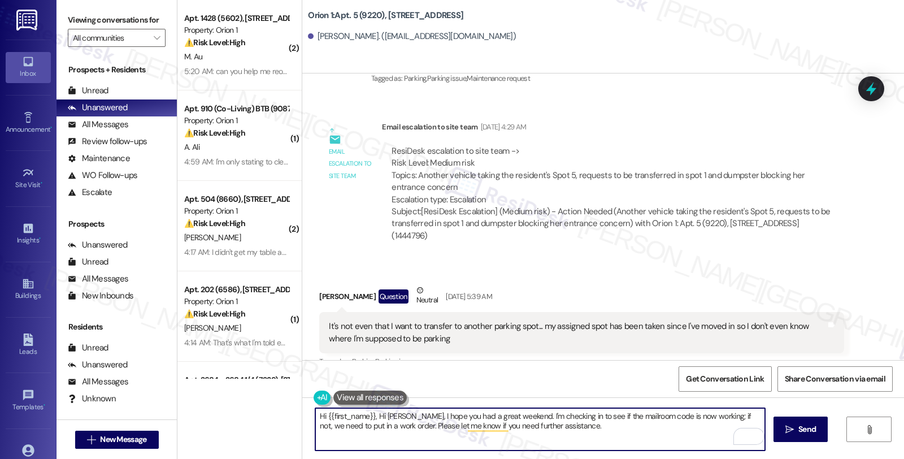
scroll to position [1827, 0]
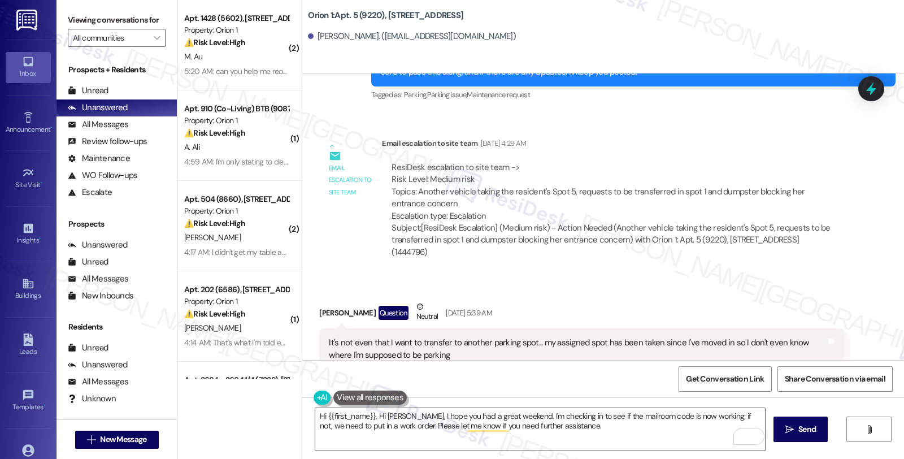
click at [715, 275] on div "Received via SMS Hannah Fonseca Question Neutral Aug 30, 2025 at 5:39 AM It's n…" at bounding box center [603, 349] width 602 height 149
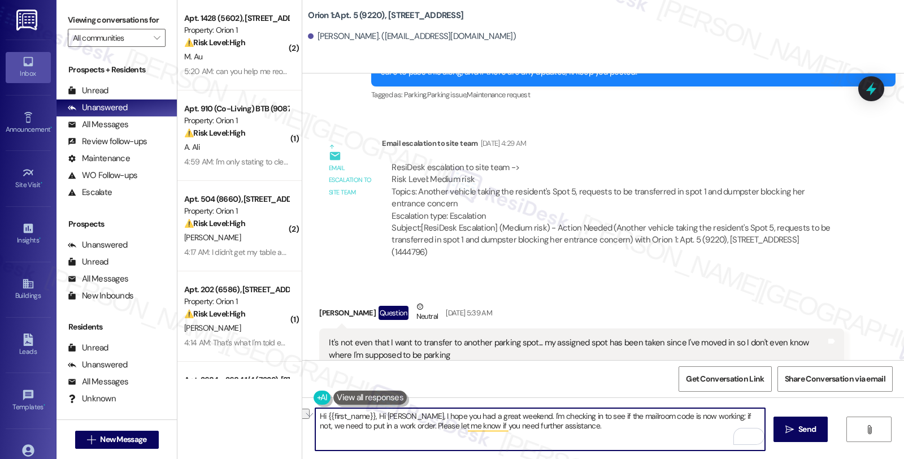
drag, startPoint x: 370, startPoint y: 414, endPoint x: 398, endPoint y: 414, distance: 28.3
click at [398, 414] on textarea "Hi {{first_name}}, Hi Jiwoo, I hope you had a great weekend. I'm checking in to…" at bounding box center [540, 429] width 450 height 42
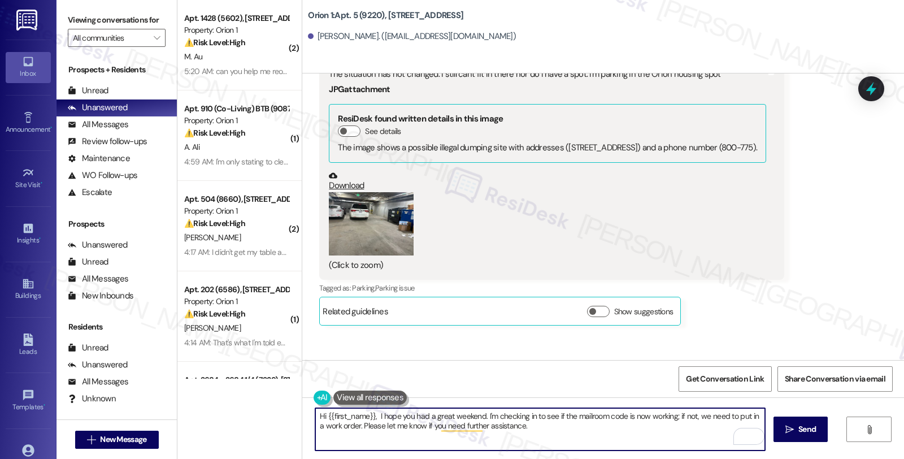
scroll to position [2581, 0]
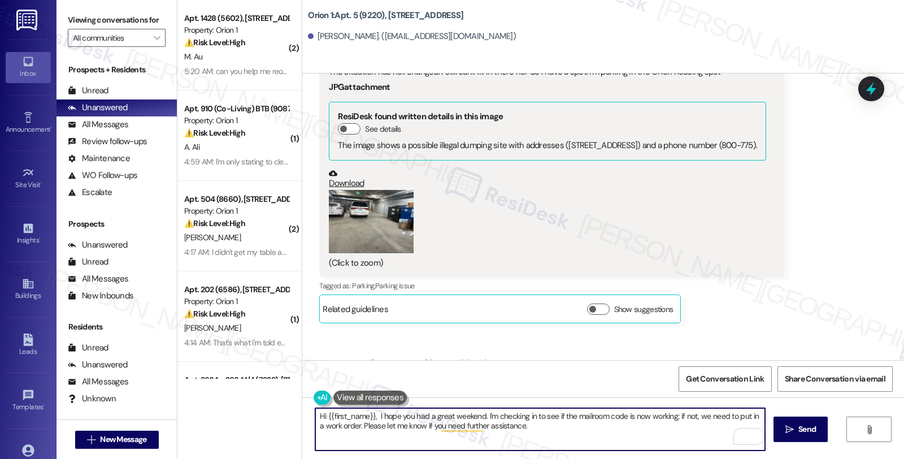
click at [558, 414] on textarea "Hi {{first_name}}, I hope you had a great weekend. I'm checking in to see if th…" at bounding box center [540, 429] width 450 height 42
click at [408, 425] on textarea "Hi {{first_name}}, I hope you had a great weekend. I'm checking in to see if yo…" at bounding box center [540, 429] width 450 height 42
drag, startPoint x: 716, startPoint y: 419, endPoint x: 742, endPoint y: 419, distance: 26.0
click at [742, 419] on textarea "Hi {{first_name}}, I hope you had a great weekend. I'm checking in to see if yo…" at bounding box center [540, 429] width 450 height 42
click at [570, 425] on textarea "Hi {{first_name}}, I hope you had a great weekend. I'm checking in to see if yo…" at bounding box center [540, 429] width 450 height 42
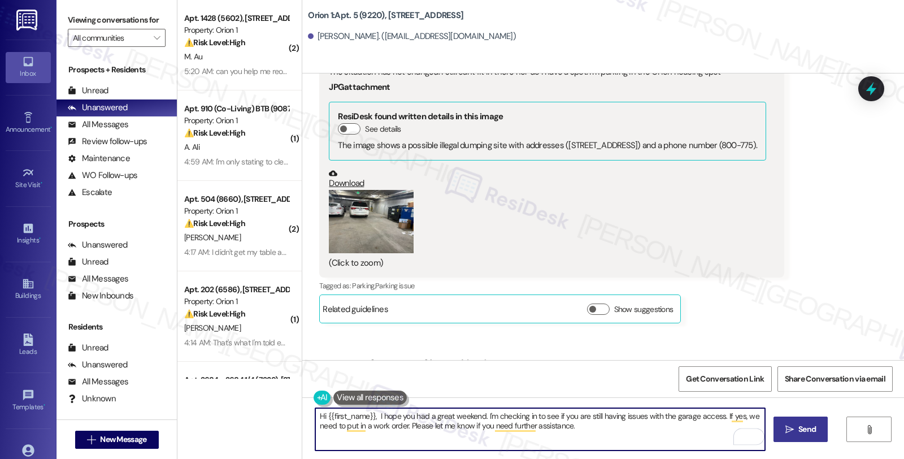
type textarea "Hi {{first_name}}, I hope you had a great weekend. I'm checking in to see if yo…"
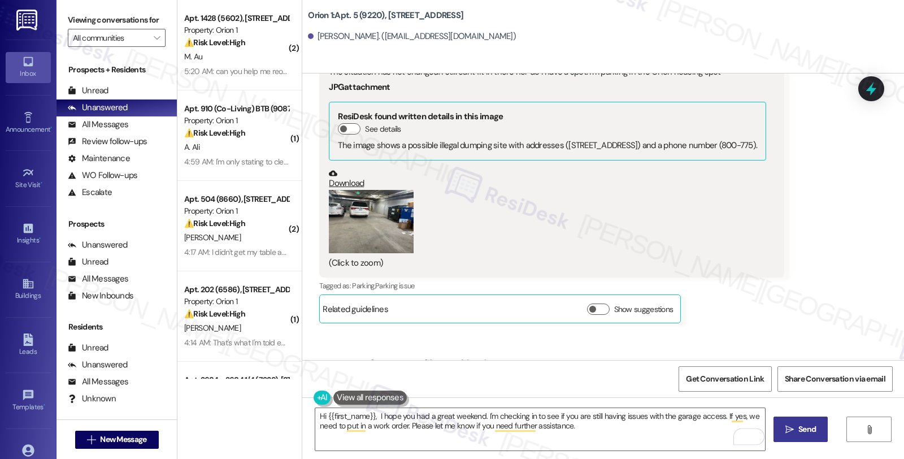
click at [789, 421] on button " Send" at bounding box center [801, 428] width 55 height 25
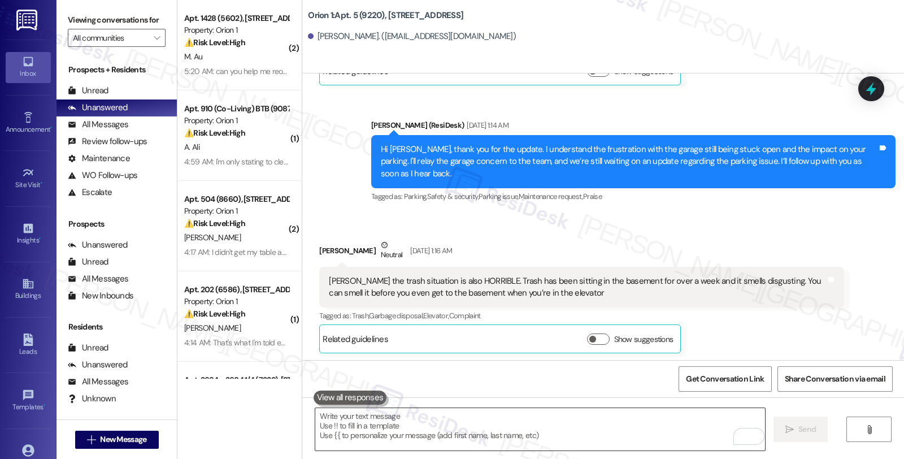
scroll to position [2974, 0]
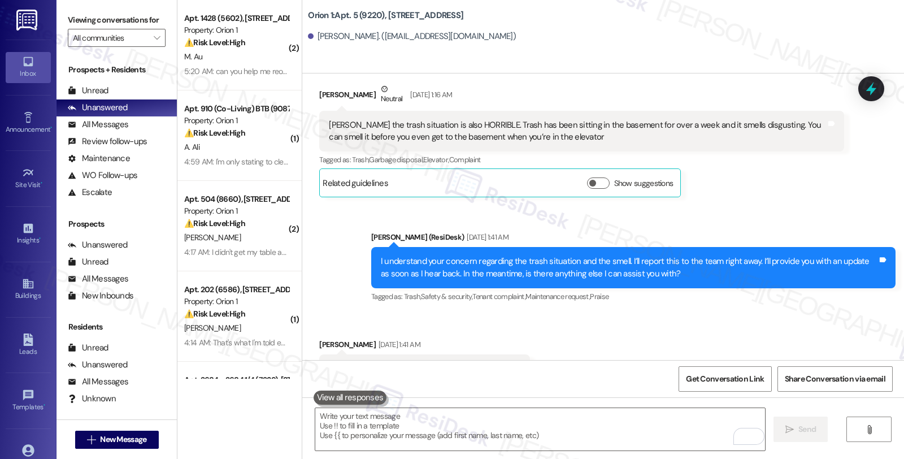
drag, startPoint x: 823, startPoint y: 281, endPoint x: 750, endPoint y: 278, distance: 73.5
click at [823, 313] on div "Received via SMS Hannah Fonseca Sep 02, 2025 at 1:41 AM No Tags and notes Tagge…" at bounding box center [603, 360] width 602 height 95
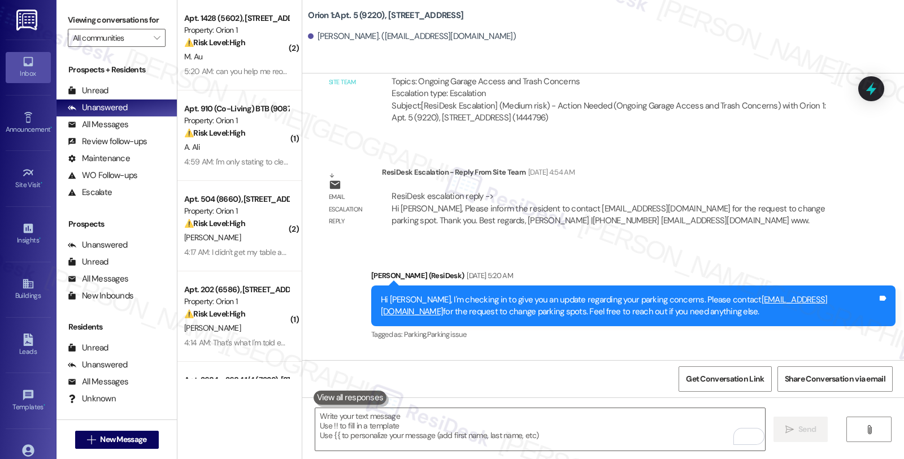
scroll to position [3613, 0]
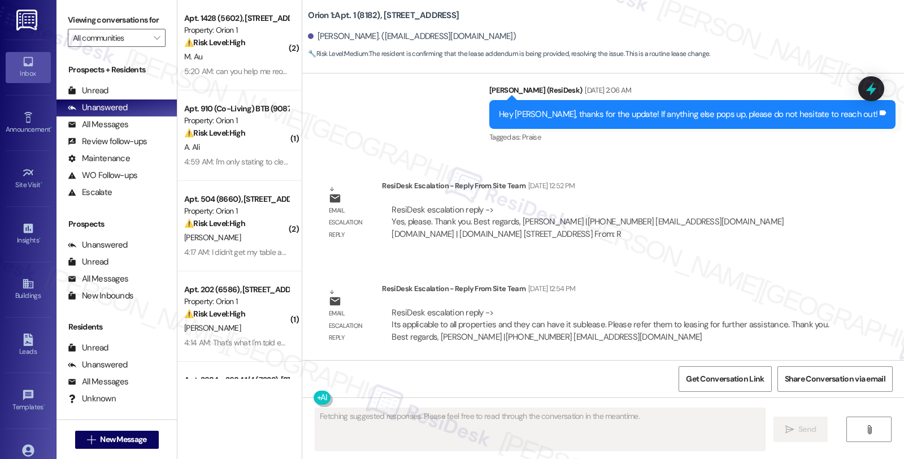
scroll to position [3656, 0]
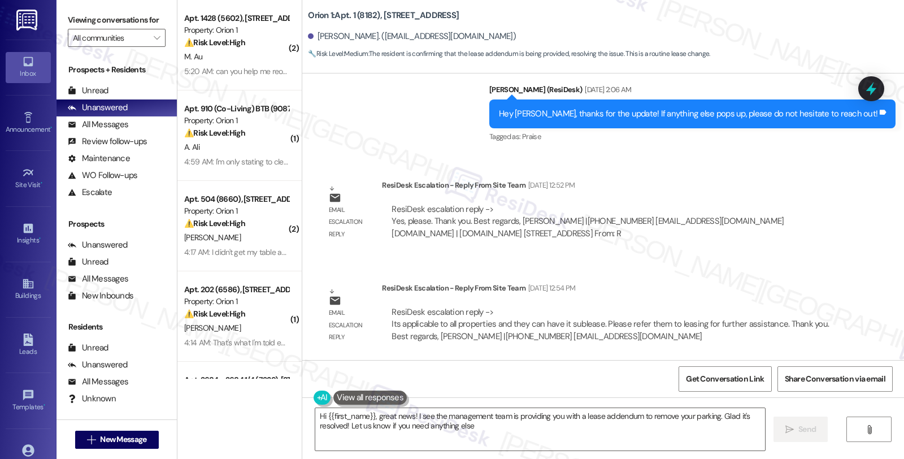
type textarea "Hi {{first_name}}, great news! I see the management team is providing you with …"
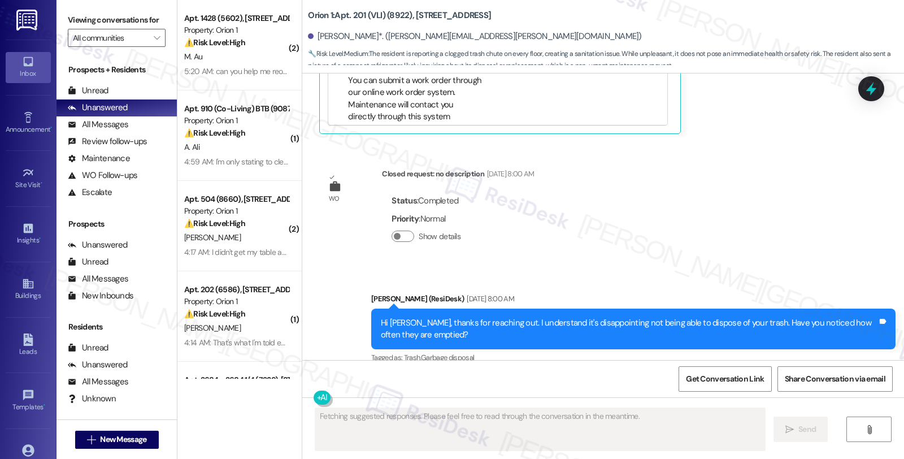
scroll to position [8234, 0]
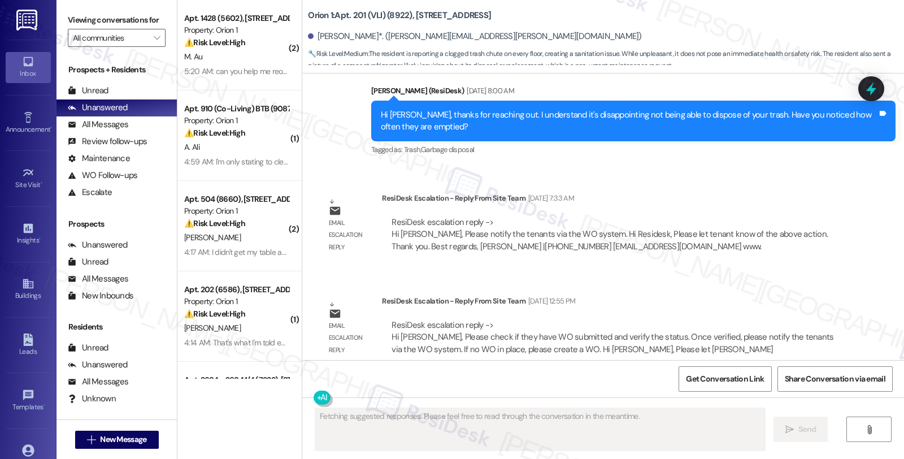
click at [709, 222] on div "ResiDesk escalation reply -> Hi Jerome, Please notify the tenants via the WO sy…" at bounding box center [610, 234] width 436 height 36
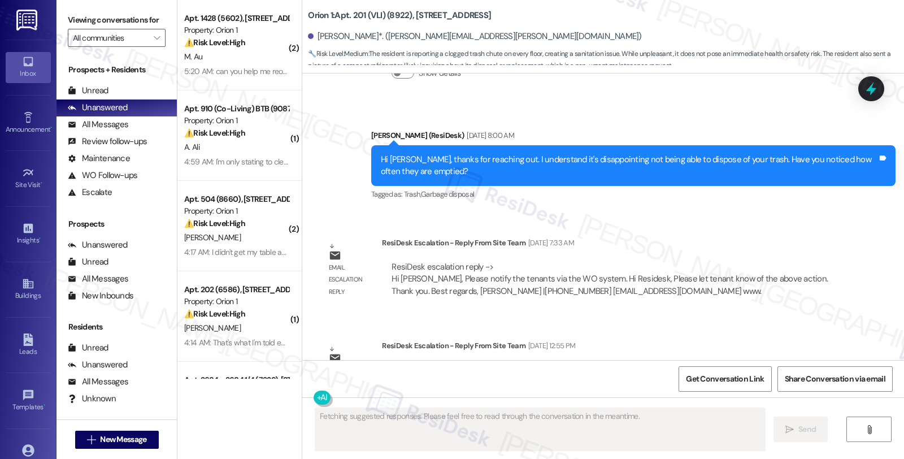
scroll to position [8109, 0]
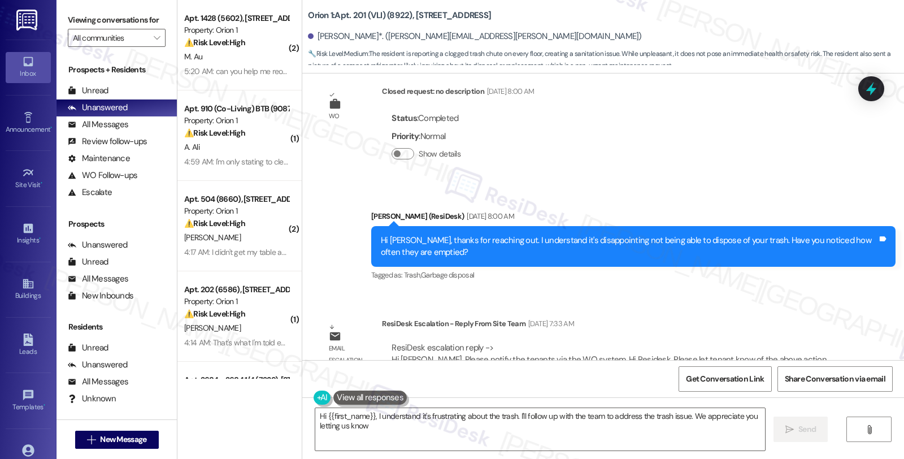
type textarea "Hi {{first_name}}, I understand it's frustrating about the trash. I'll follow u…"
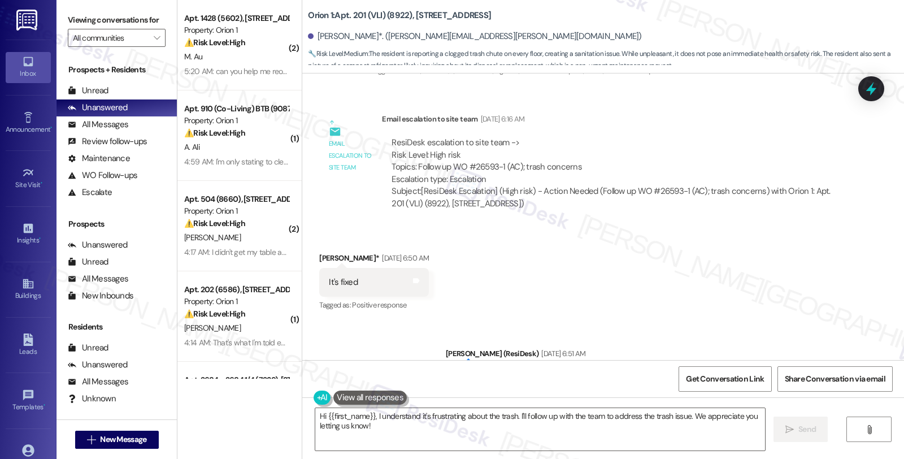
scroll to position [6979, 0]
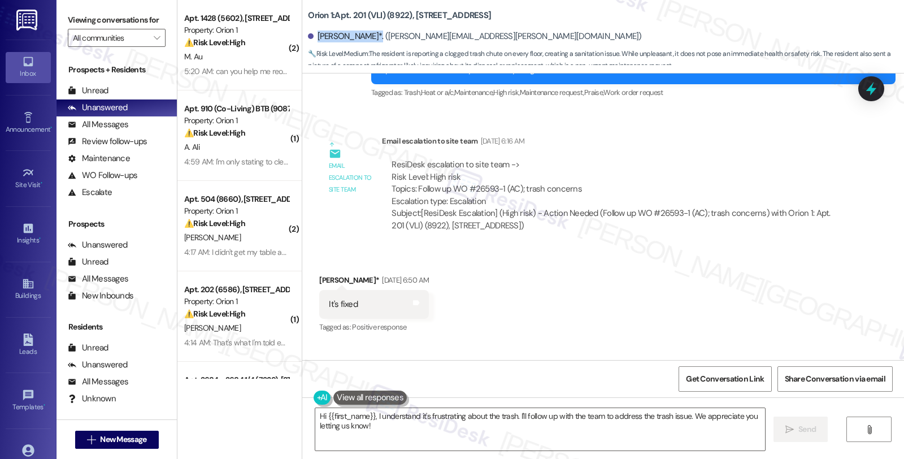
drag, startPoint x: 322, startPoint y: 36, endPoint x: 362, endPoint y: 36, distance: 39.6
click at [362, 36] on div "Beverly Larkins*. (larkins.deniece.11@gmail.com)" at bounding box center [474, 37] width 333 height 12
copy div "Beverly Larkins"
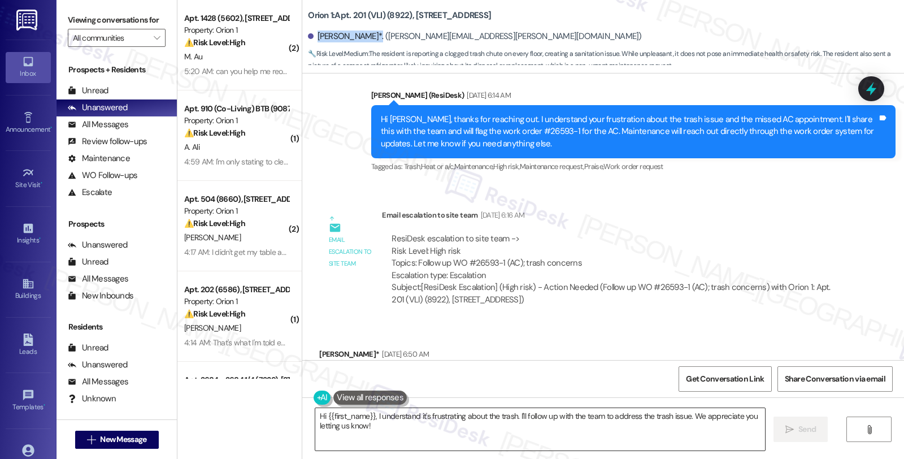
scroll to position [6916, 0]
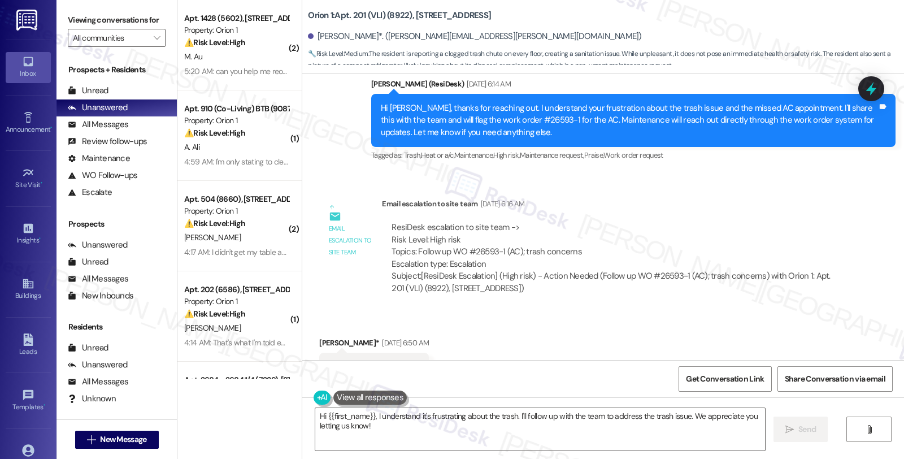
click at [733, 189] on div "Email escalation to site team Email escalation to site team Sep 13, 2025 at 6:1…" at bounding box center [581, 250] width 541 height 122
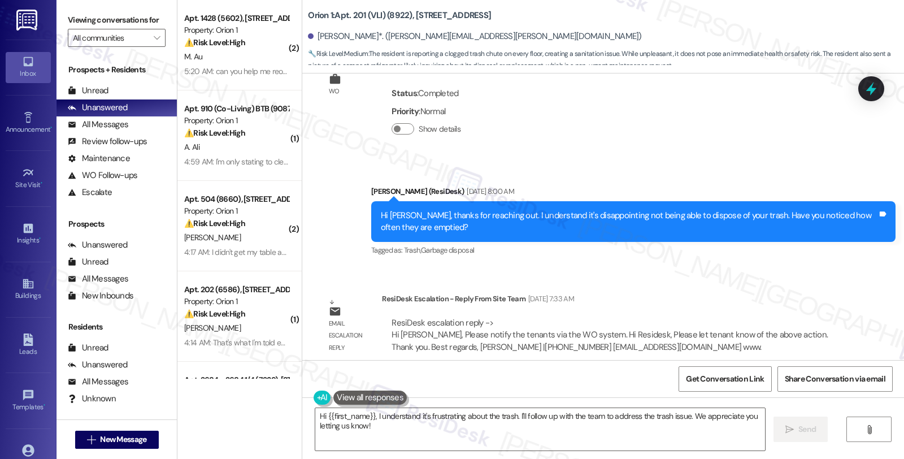
scroll to position [8234, 0]
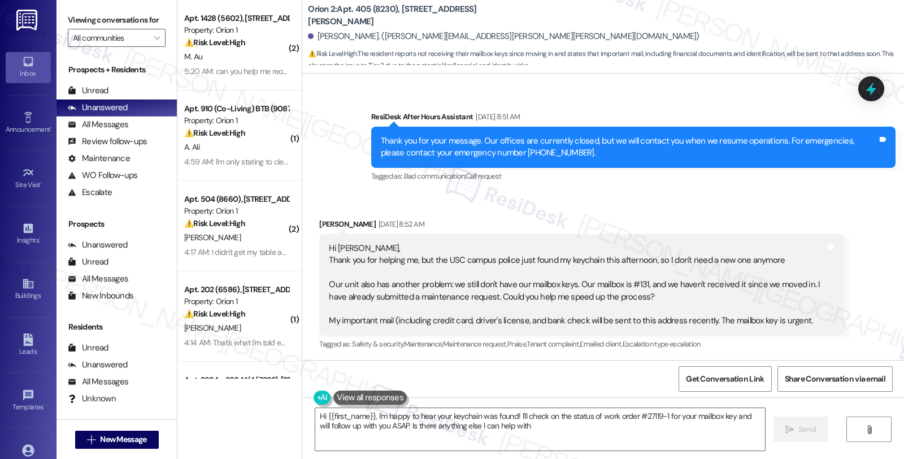
type textarea "Hi {{first_name}}, I'm happy to hear your keychain was found! I'll check on the…"
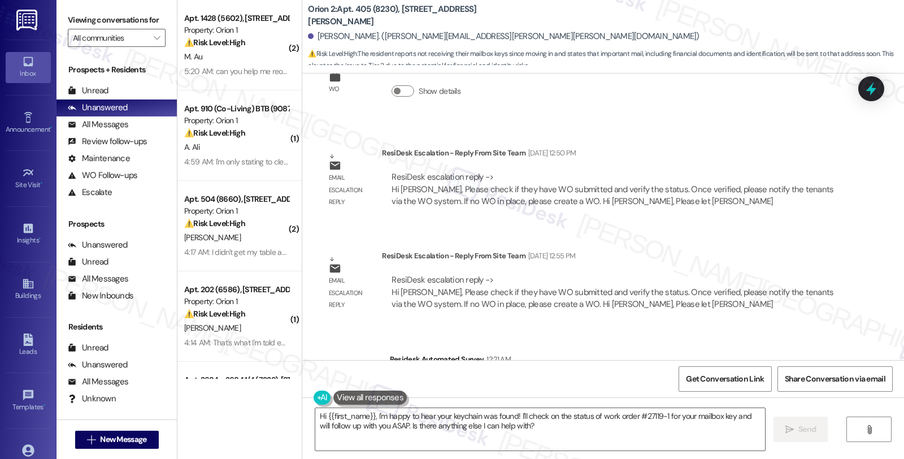
scroll to position [1345, 0]
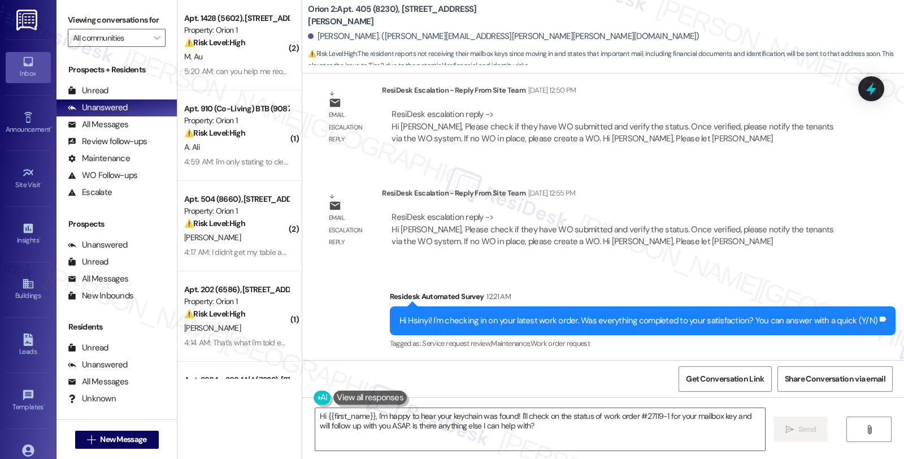
click at [747, 190] on div "ResiDesk Escalation - Reply From Site Team Sep 21, 2025 at 12:55 PM" at bounding box center [613, 195] width 462 height 16
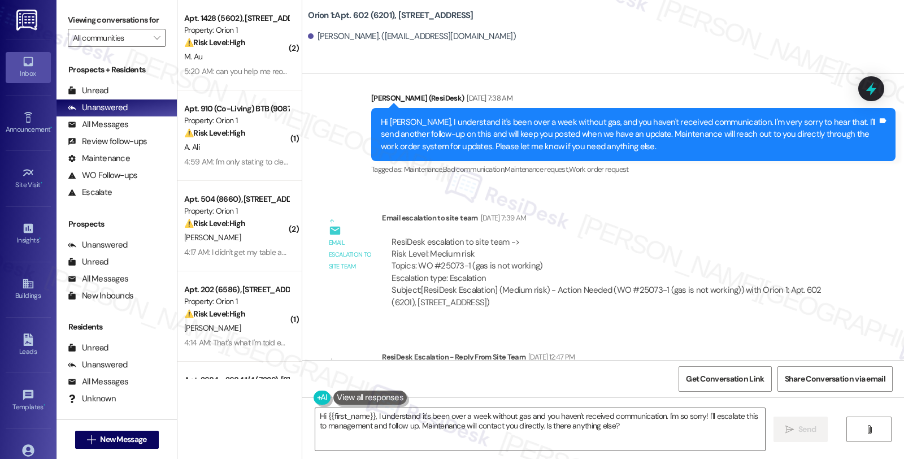
scroll to position [1379, 0]
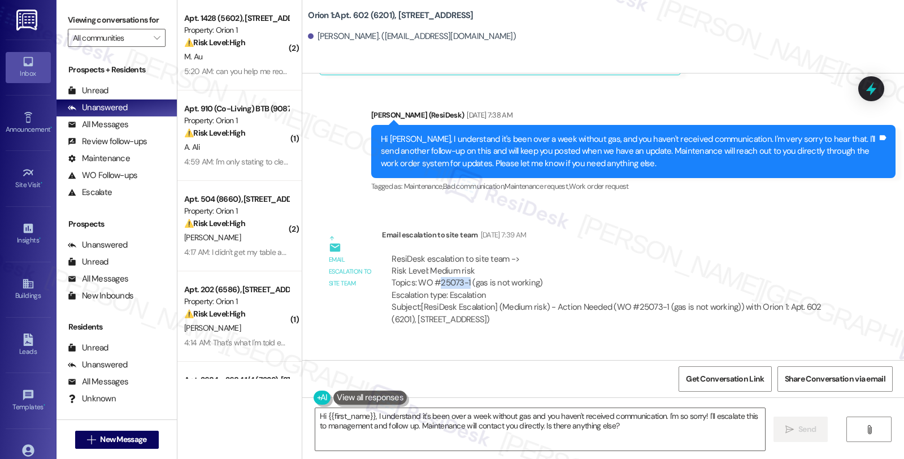
drag, startPoint x: 430, startPoint y: 283, endPoint x: 460, endPoint y: 285, distance: 30.0
click at [460, 285] on div "ResiDesk escalation to site team -> Risk Level: Medium risk Topics: WO #25073-1…" at bounding box center [613, 277] width 442 height 49
copy div "25073-1"
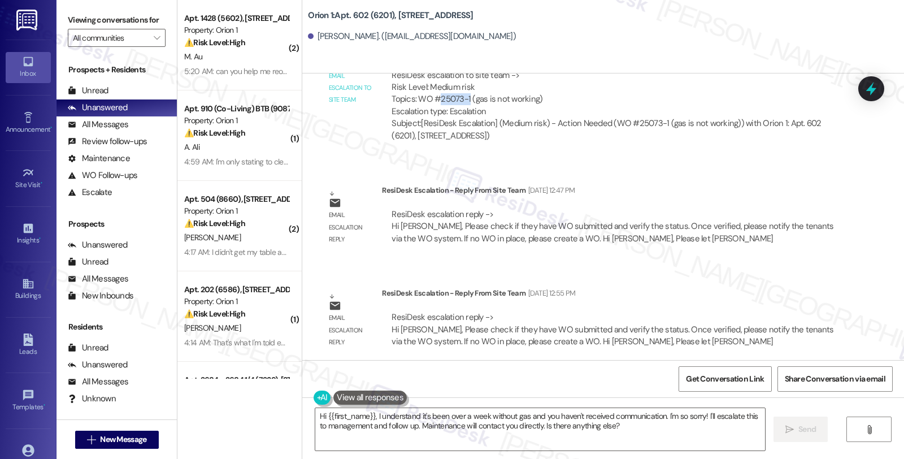
scroll to position [1567, 0]
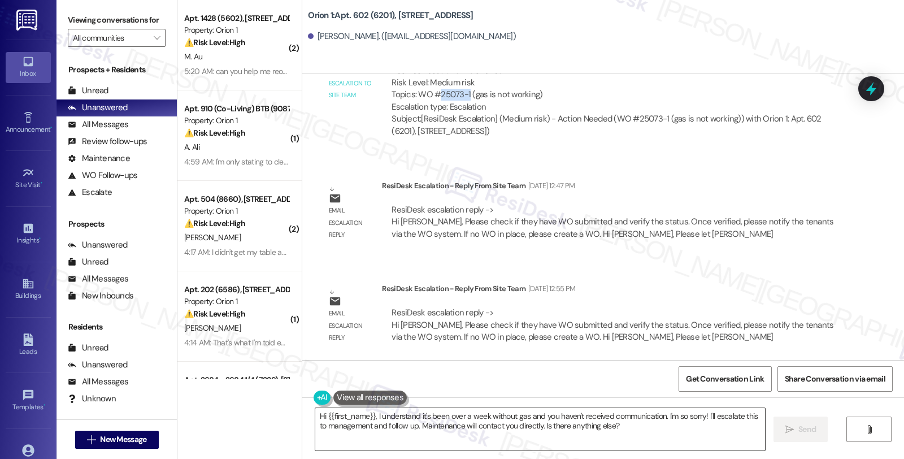
click at [369, 415] on textarea "Hi {{first_name}}, I understand it's been over a week without gas and you haven…" at bounding box center [540, 429] width 450 height 42
drag, startPoint x: 427, startPoint y: 94, endPoint x: 460, endPoint y: 92, distance: 33.5
click at [460, 92] on div "ResiDesk escalation to site team -> Risk Level: Medium risk Topics: WO #25073-1…" at bounding box center [613, 89] width 442 height 49
copy div "#25073-1"
click at [591, 419] on textarea "Hi {{first_name}}, I hope you had a great weekend. I'm checking in to see if wo…" at bounding box center [540, 429] width 450 height 42
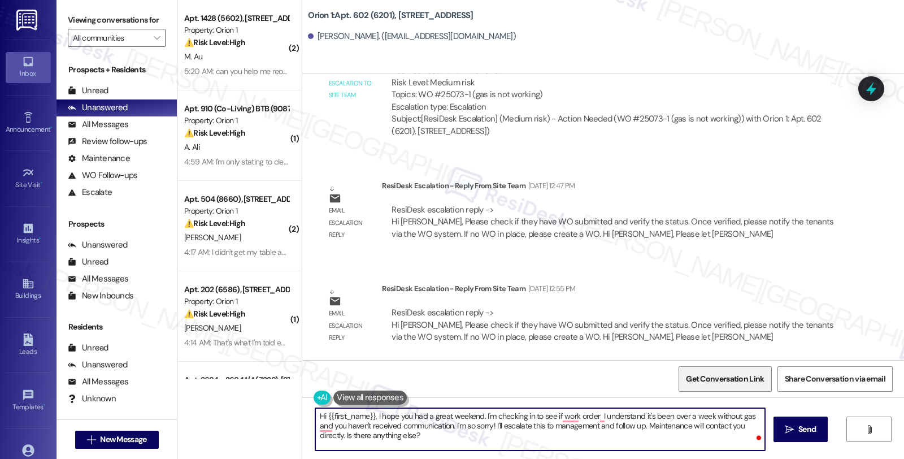
paste textarea "#25073-1"
click at [557, 418] on textarea "Hi {{first_name}}, I hope you had a great weekend. I'm checking in to see if wo…" at bounding box center [540, 429] width 450 height 42
click at [592, 443] on textarea "Hi {{first_name}}, I hope you had a great weekend. I'm checking in to see if wo…" at bounding box center [540, 429] width 450 height 42
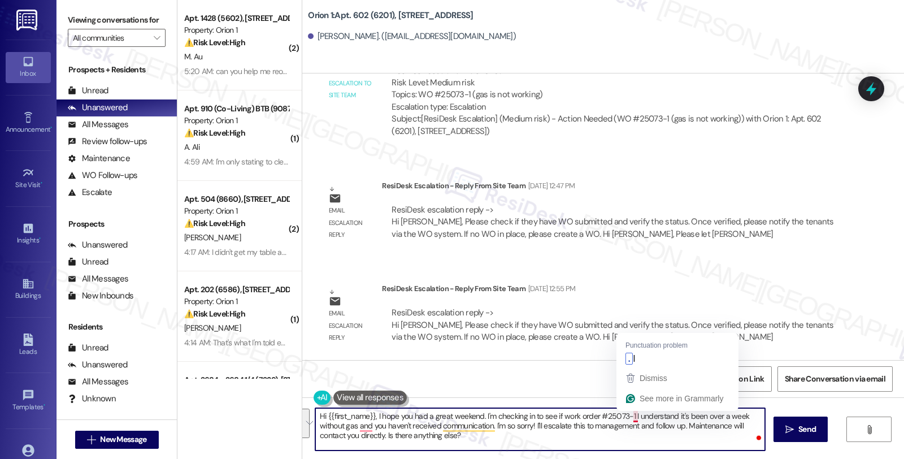
click at [628, 416] on textarea "Hi {{first_name}}, I hope you had a great weekend. I'm checking in to see if wo…" at bounding box center [540, 429] width 450 height 42
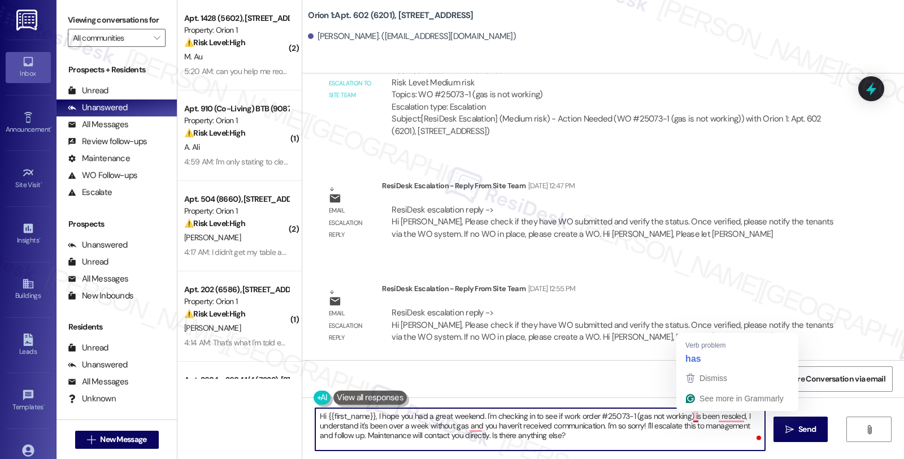
click at [685, 416] on textarea "Hi {{first_name}}, I hope you had a great weekend. I'm checking in to see if wo…" at bounding box center [540, 429] width 450 height 42
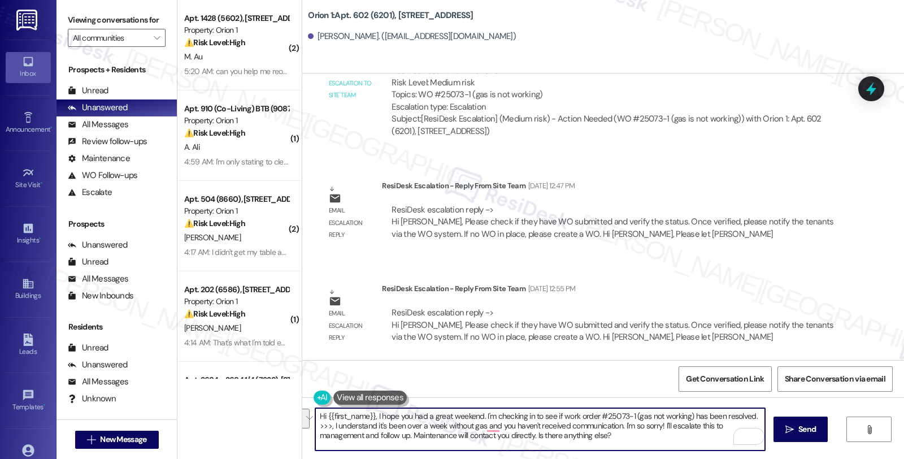
drag, startPoint x: 756, startPoint y: 418, endPoint x: 762, endPoint y: 441, distance: 23.3
click at [762, 441] on textarea "Hi {{first_name}}, I hope you had a great weekend. I'm checking in to see if wo…" at bounding box center [540, 429] width 450 height 42
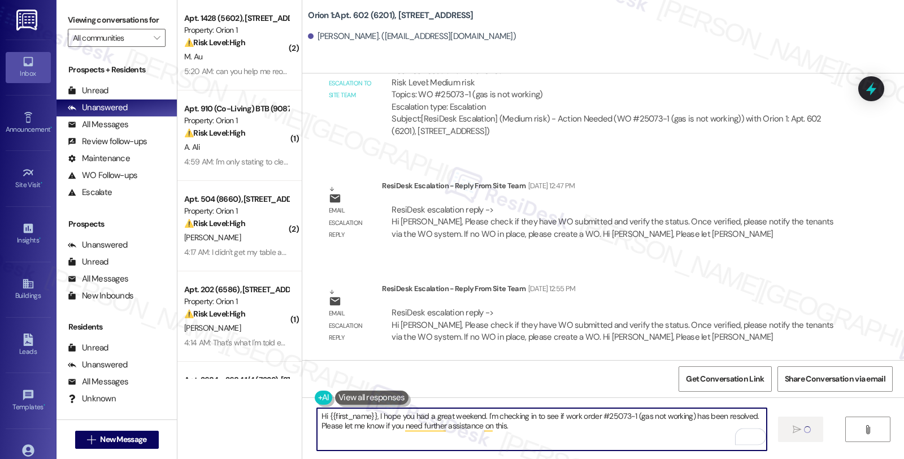
type textarea "Hi {{first_name}}, I hope you had a great weekend. I'm checking in to see if wo…"
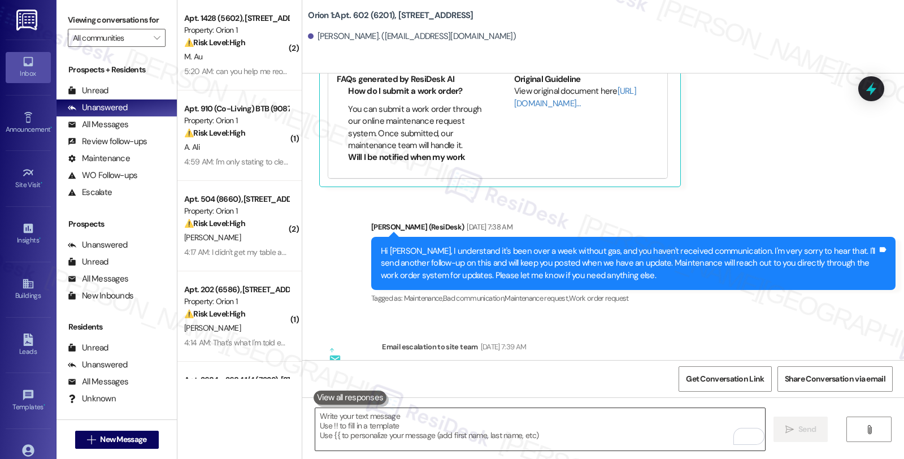
scroll to position [1103, 0]
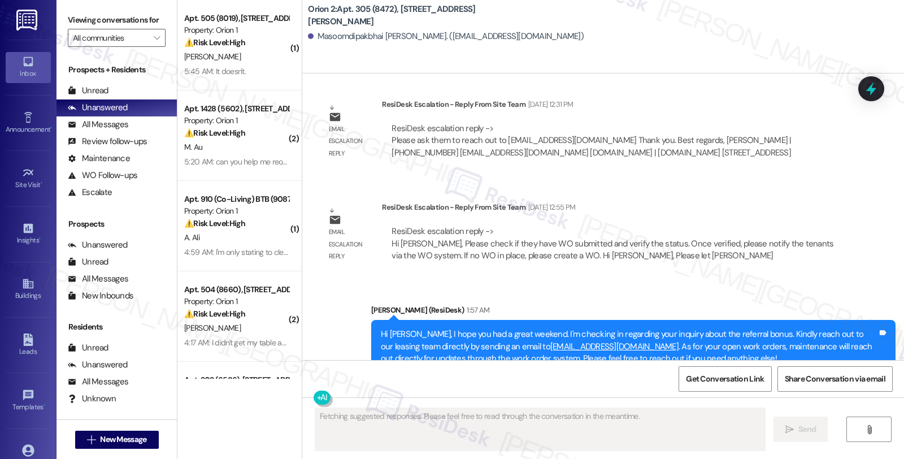
scroll to position [1613, 0]
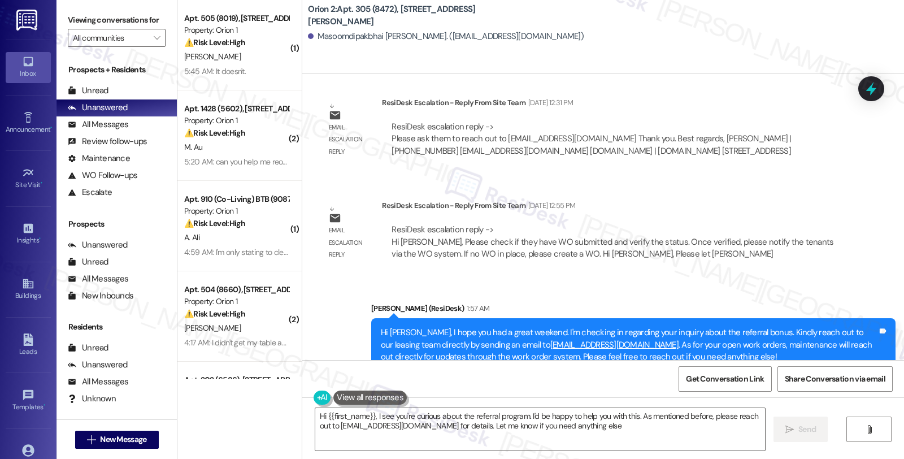
type textarea "Hi {{first_name}}, I see you're curious about the referral program. I'd be happ…"
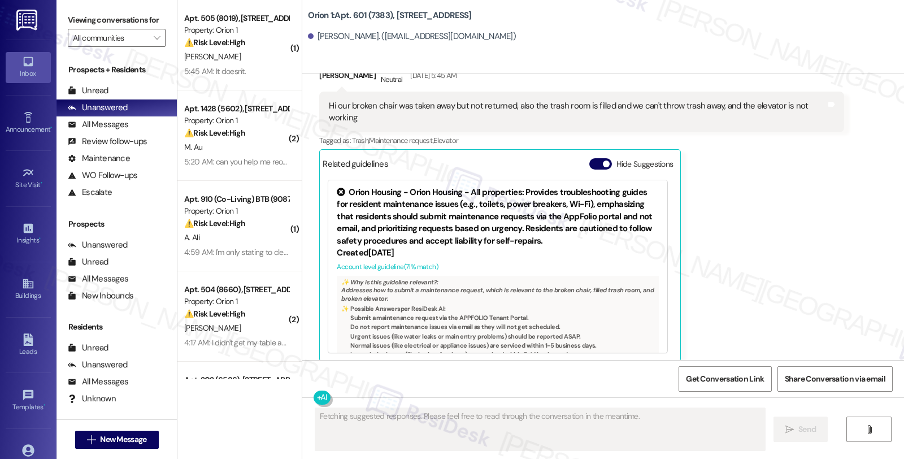
scroll to position [4526, 0]
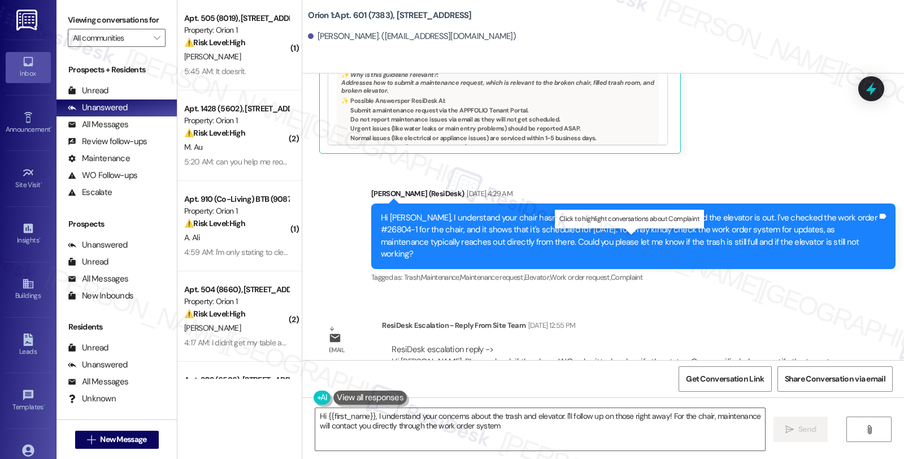
type textarea "Hi {{first_name}}, I understand your concerns about the trash and elevator. I'l…"
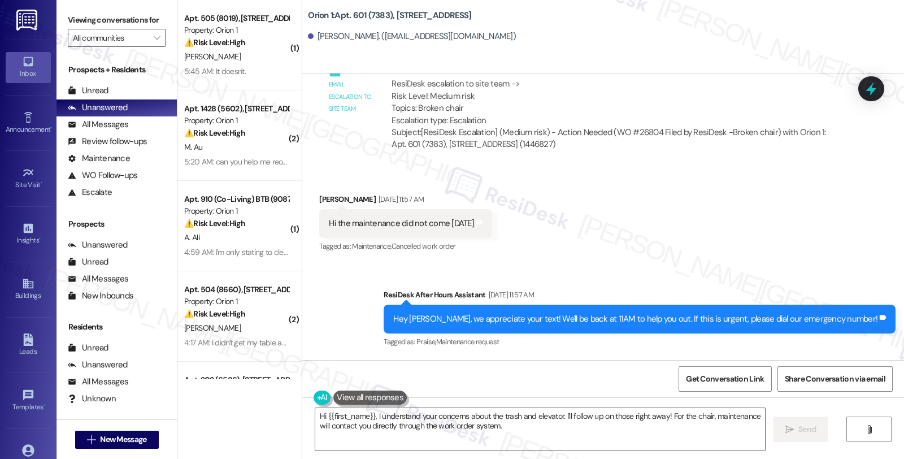
scroll to position [3835, 0]
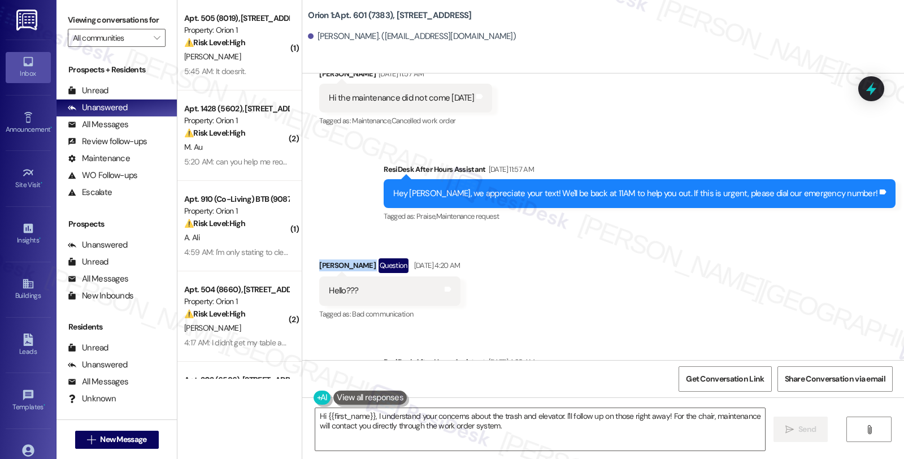
drag, startPoint x: 312, startPoint y: 253, endPoint x: 356, endPoint y: 255, distance: 43.6
click at [356, 258] on div "Jasmine Gau Question Sep 07, 2025 at 4:20 AM" at bounding box center [389, 267] width 141 height 18
copy div "Jasmine Gau"
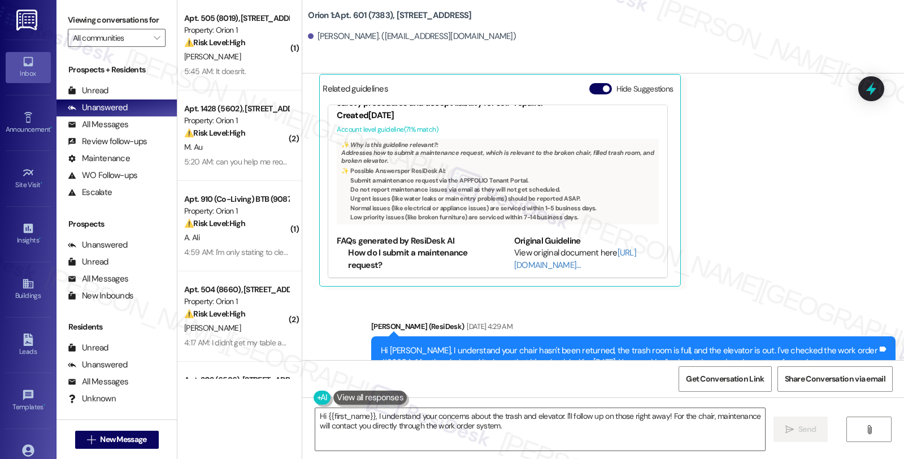
scroll to position [4526, 0]
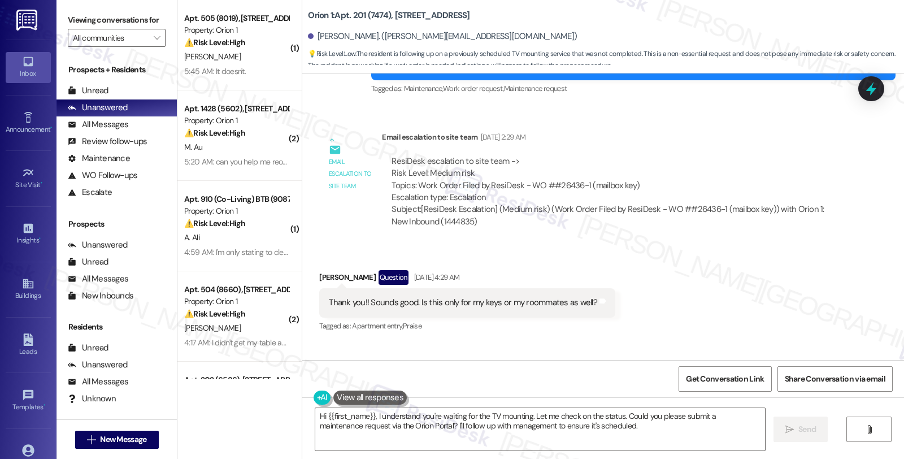
scroll to position [1931, 0]
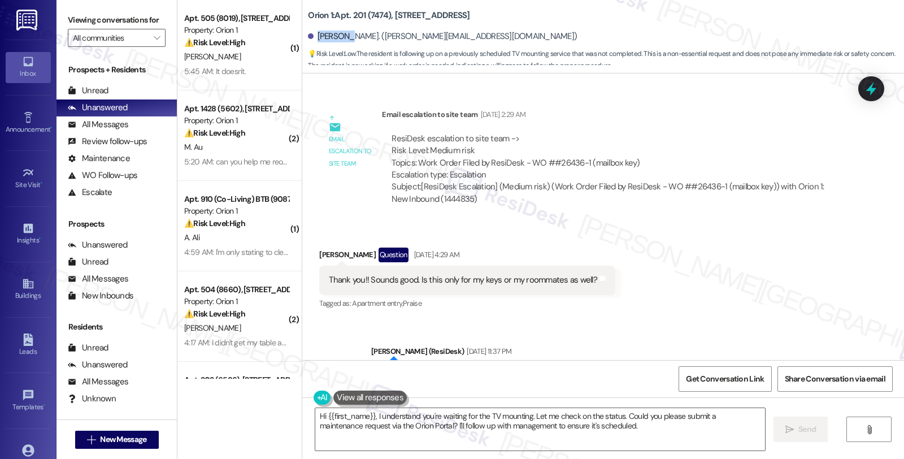
drag, startPoint x: 309, startPoint y: 34, endPoint x: 343, endPoint y: 37, distance: 34.5
click at [343, 37] on div "[PERSON_NAME]. ([PERSON_NAME][EMAIL_ADDRESS][DOMAIN_NAME])" at bounding box center [442, 37] width 269 height 12
copy div "Joy Wang"
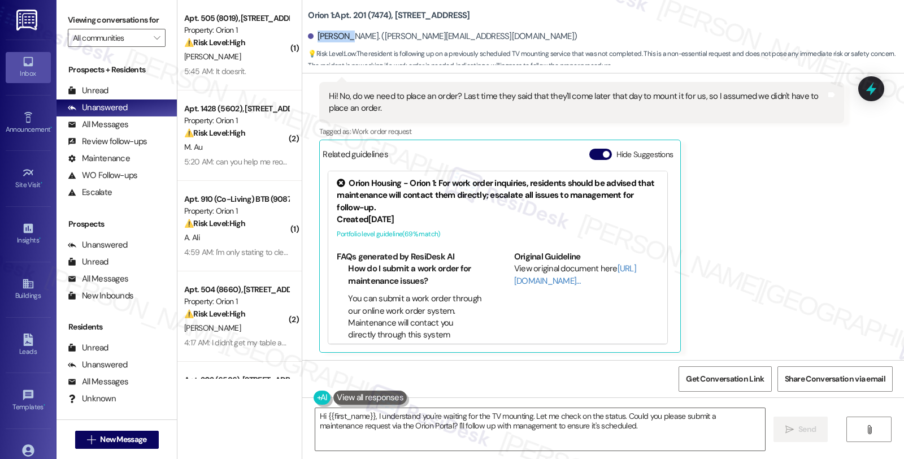
scroll to position [3061, 0]
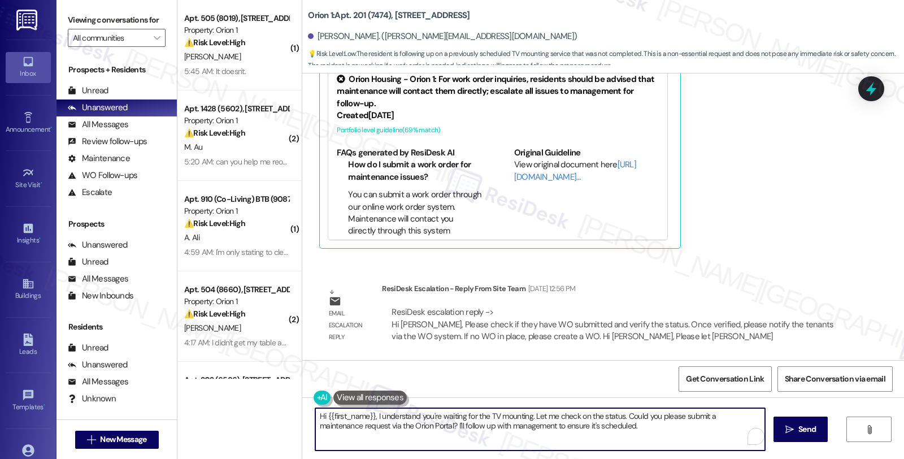
drag, startPoint x: 388, startPoint y: 415, endPoint x: 625, endPoint y: 428, distance: 237.7
click at [625, 428] on textarea "Hi {{first_name}}, I understand you're waiting for the TV mounting. Let me chec…" at bounding box center [540, 429] width 450 height 42
click at [679, 411] on textarea "Hi {{first_name}}, I hope you had a great weekend. We need to put in a work ord…" at bounding box center [540, 429] width 450 height 42
type textarea "Hi {{first_name}}, I hope you had a great weekend. We need to put in a work ord…"
click at [662, 431] on textarea "Hi {{first_name}}, I hope you had a great weekend. We need to put in a work ord…" at bounding box center [540, 429] width 450 height 42
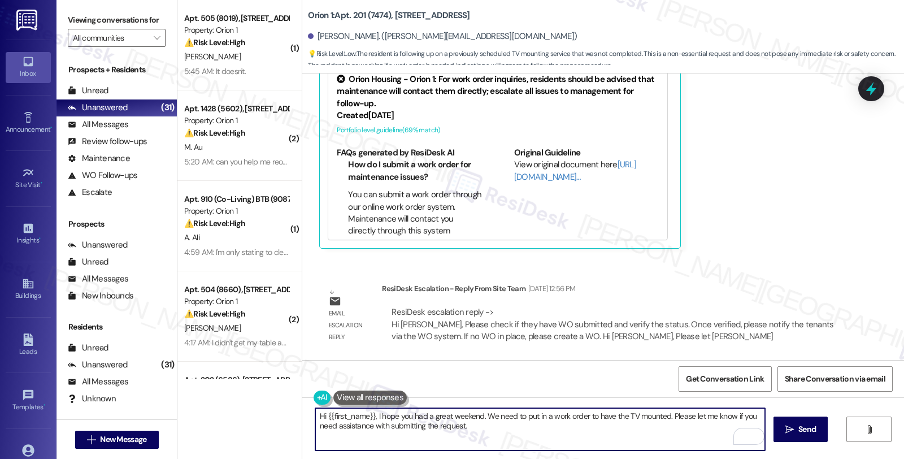
click at [539, 428] on textarea "Hi {{first_name}}, I hope you had a great weekend. We need to put in a work ord…" at bounding box center [540, 429] width 450 height 42
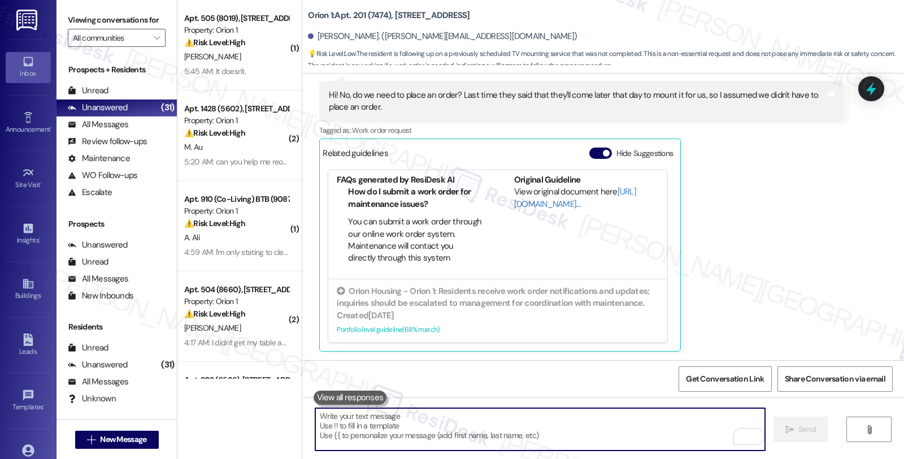
scroll to position [3153, 0]
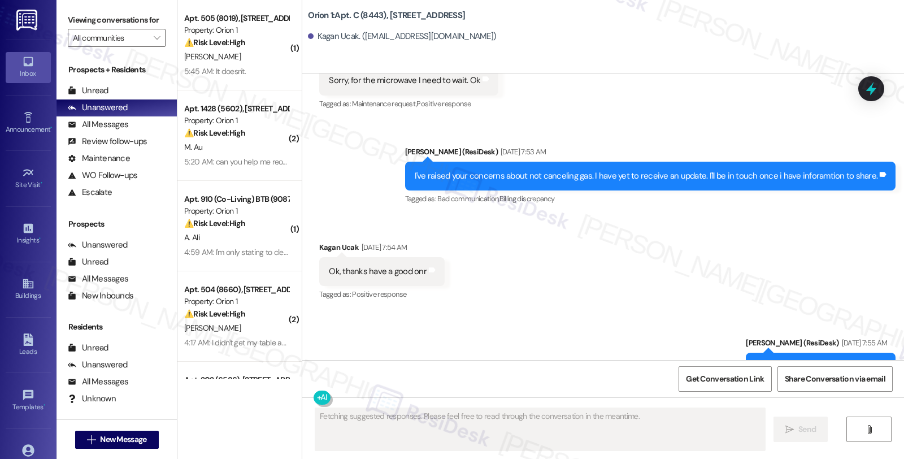
scroll to position [6002, 0]
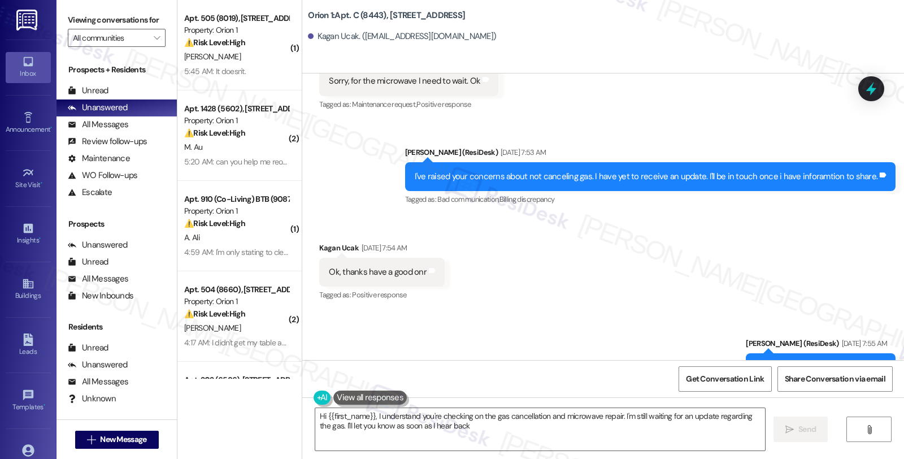
type textarea "Hi {{first_name}}, I understand you're checking on the gas cancellation and mic…"
click at [731, 250] on div "Received via SMS Kagan Ucak [DATE] 7:54 AM Ok, thanks have a good onr Tags and …" at bounding box center [603, 263] width 602 height 95
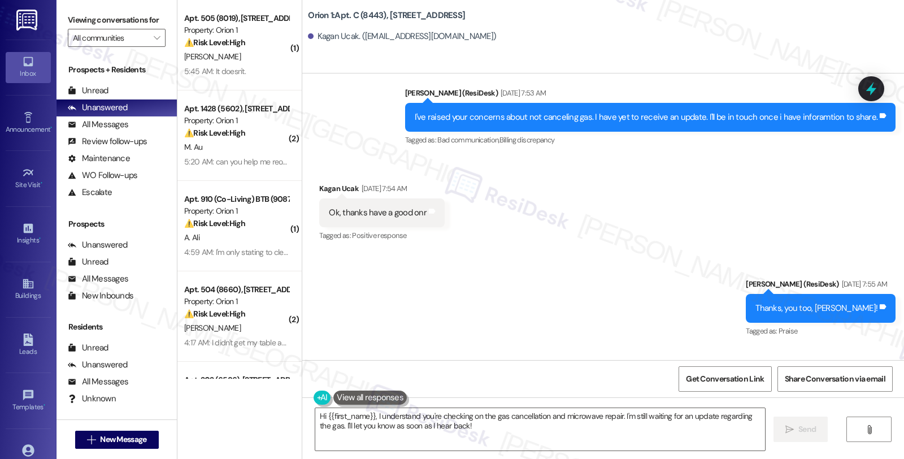
scroll to position [6127, 0]
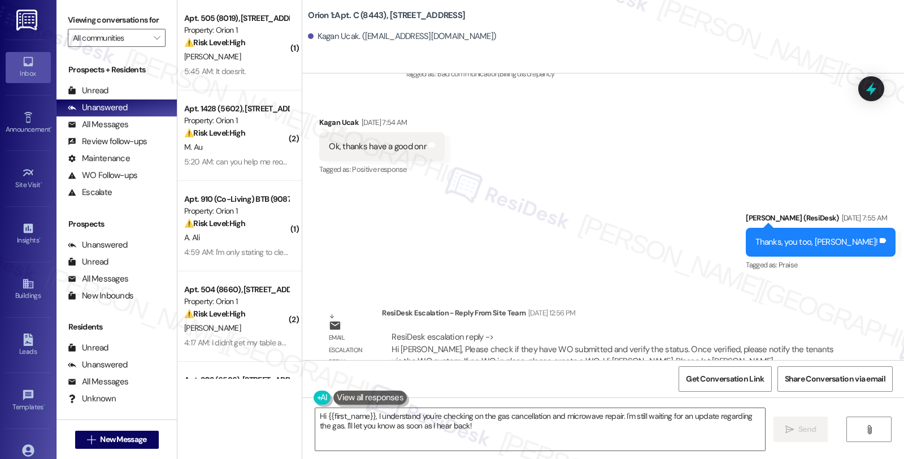
click at [715, 251] on div "Sent via SMS [PERSON_NAME] (ResiDesk) [DATE] 7:55 AM Thanks, you too, [PERSON_N…" at bounding box center [603, 233] width 602 height 95
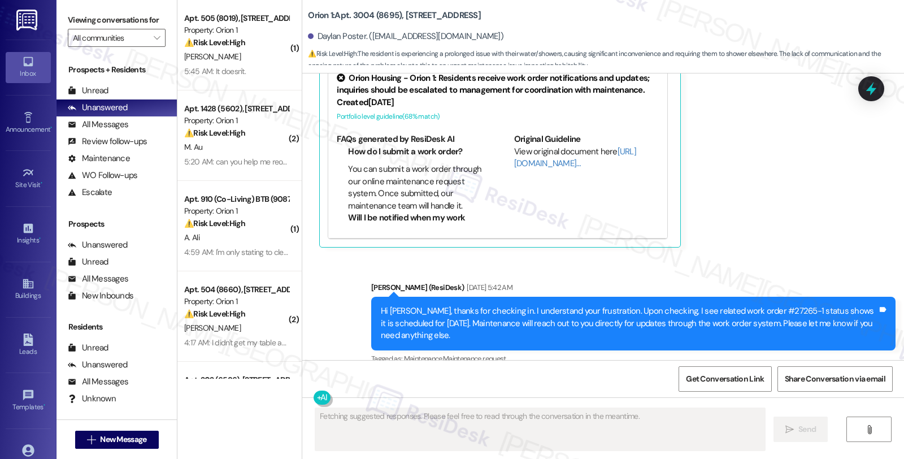
scroll to position [2265, 0]
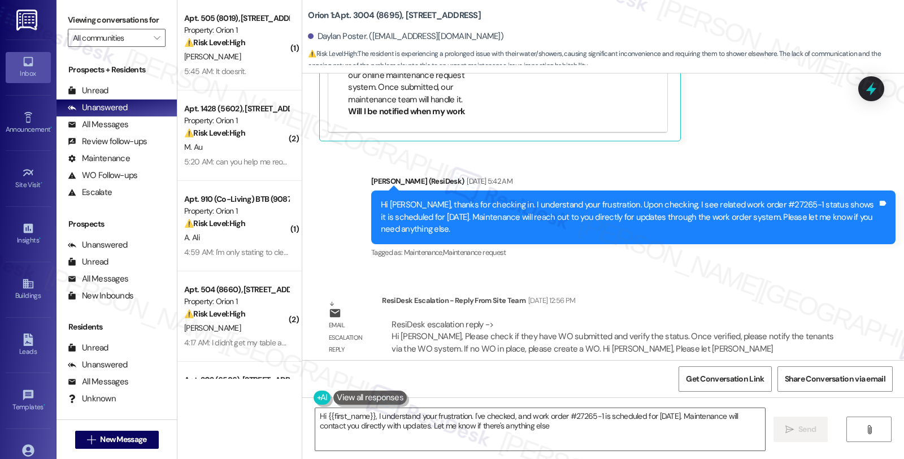
type textarea "Hi {{first_name}}, I understand your frustration. I've checked, and work order …"
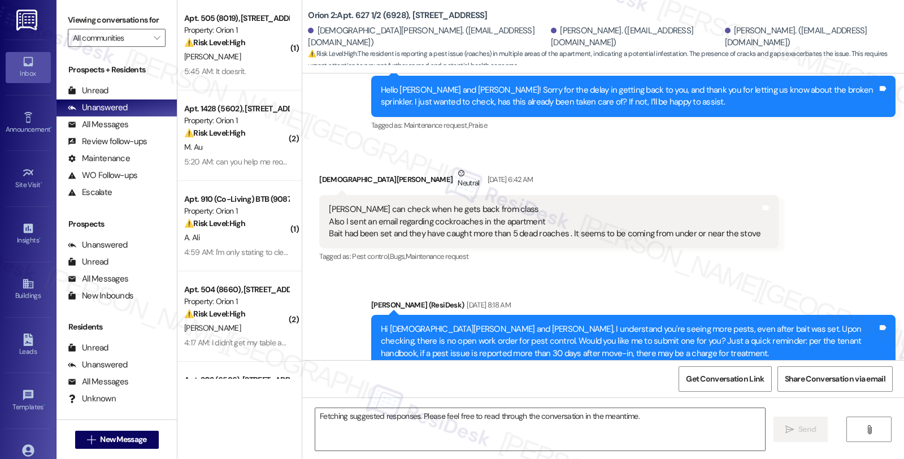
scroll to position [1660, 0]
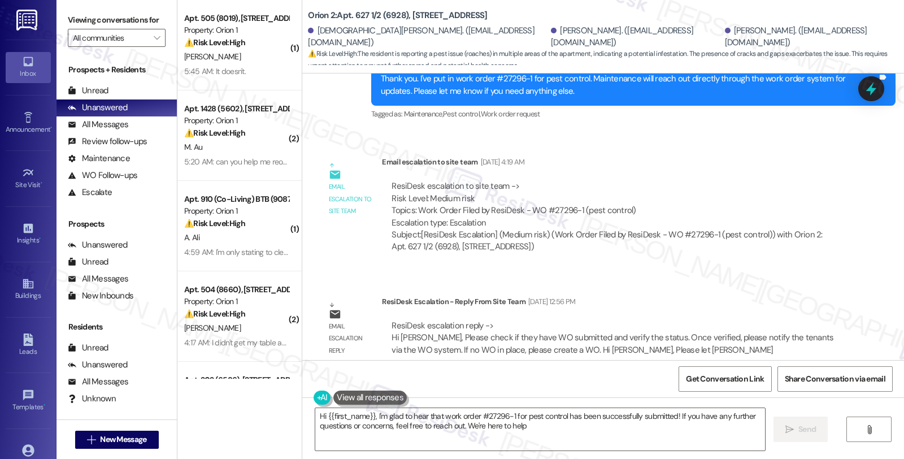
type textarea "Hi {{first_name}}, I'm glad to hear that work order #27296-1 for pest control h…"
drag, startPoint x: 541, startPoint y: 196, endPoint x: 572, endPoint y: 194, distance: 30.6
click at [572, 194] on div "ResiDesk escalation to site team -> Risk Level: Medium risk Topics: Work Order …" at bounding box center [613, 204] width 442 height 49
copy div "27296-1"
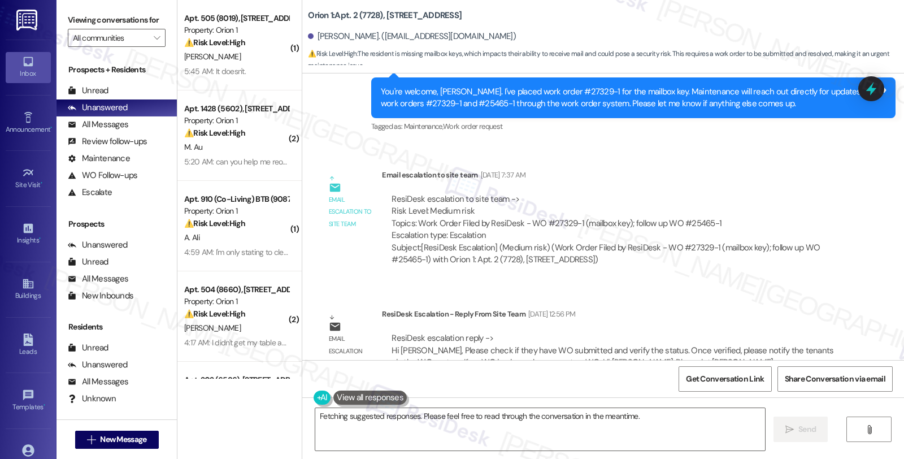
scroll to position [1786, 0]
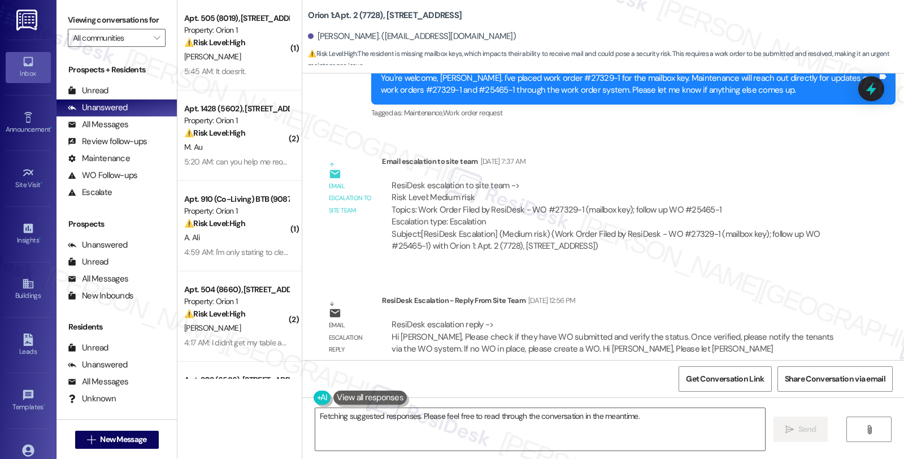
click at [540, 198] on div "ResiDesk escalation to site team -> Risk Level: Medium risk Topics: Work Order …" at bounding box center [613, 204] width 442 height 49
copy div "27329"
click at [572, 199] on div "ResiDesk escalation to site team -> Risk Level: Medium risk Topics: Work Order …" at bounding box center [613, 204] width 442 height 49
copy div "27329-1"
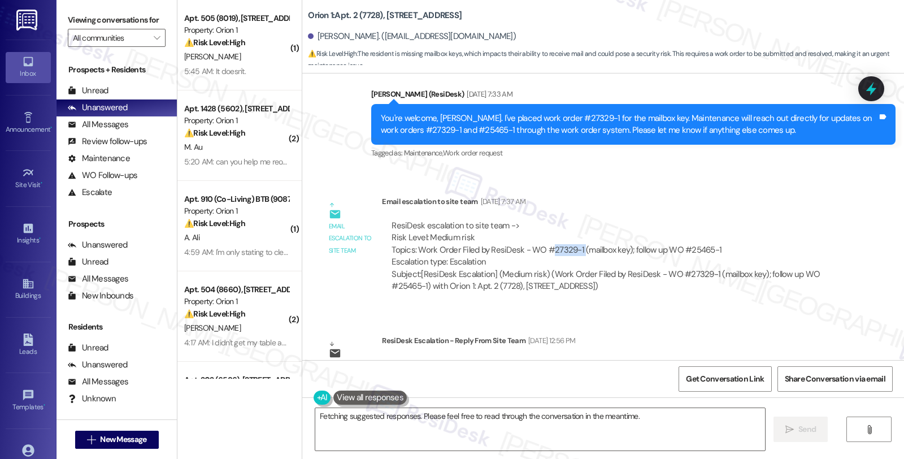
scroll to position [1723, 0]
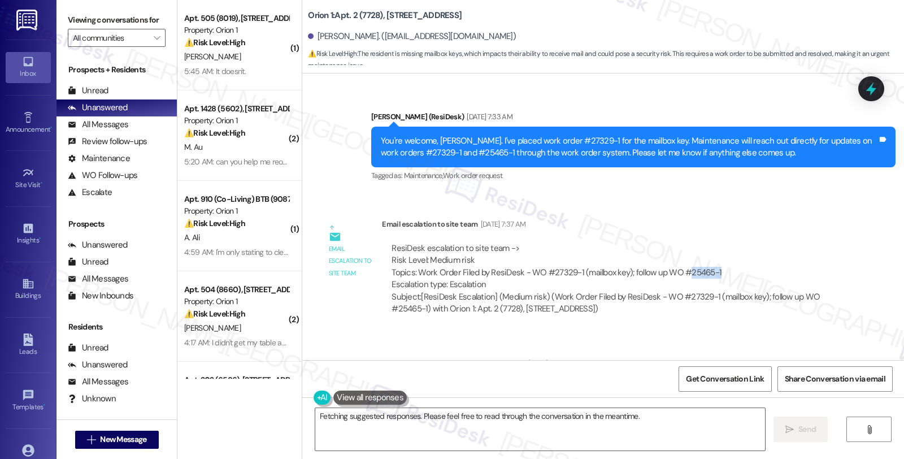
drag, startPoint x: 718, startPoint y: 260, endPoint x: 742, endPoint y: 260, distance: 23.7
click at [742, 260] on div "ResiDesk escalation to site team -> Risk Level: Medium risk Topics: Work Order …" at bounding box center [613, 266] width 442 height 49
copy div "25465-1"
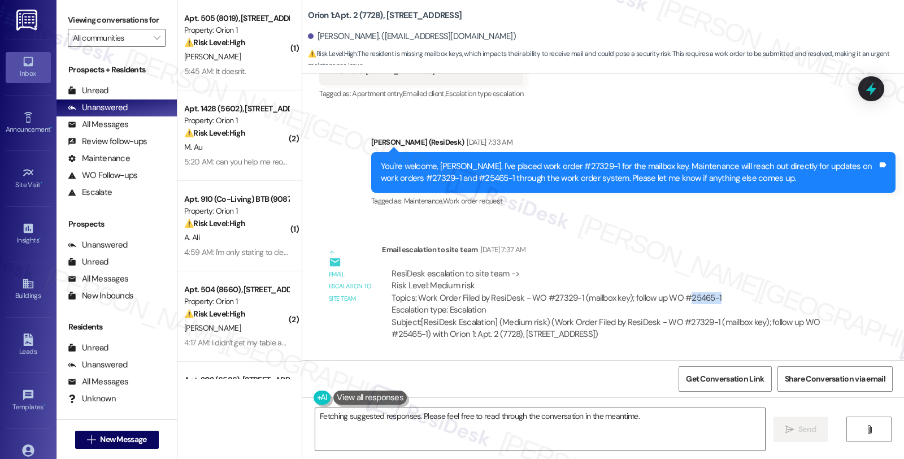
scroll to position [1597, 0]
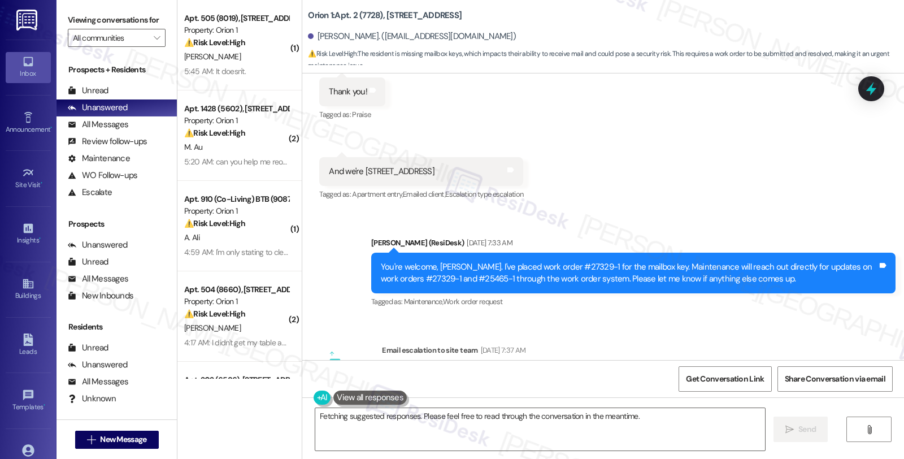
click at [765, 171] on div "Received via SMS [PERSON_NAME] [DATE] 7:28 AM 2 Tags and notes Received via SMS…" at bounding box center [603, 92] width 602 height 238
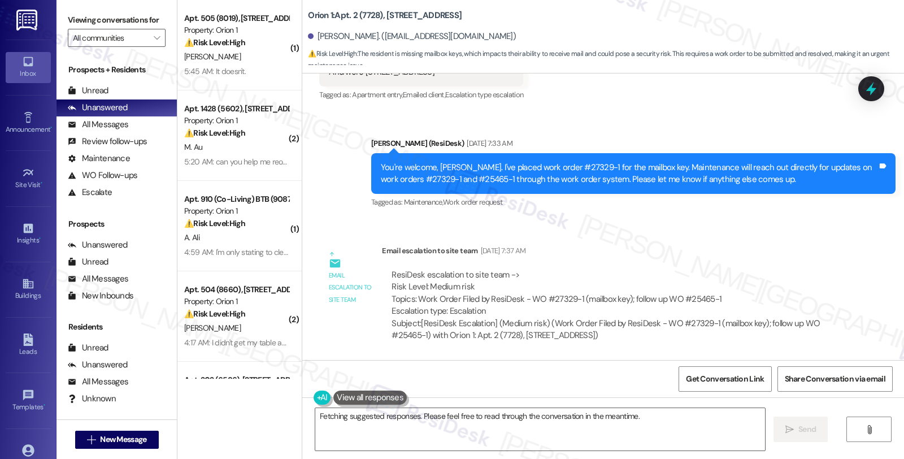
scroll to position [1786, 0]
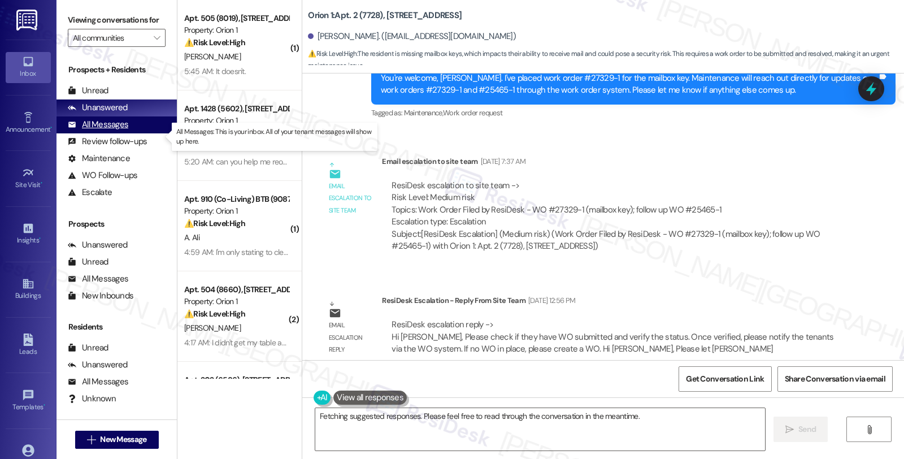
click at [123, 128] on div "All Messages (undefined)" at bounding box center [117, 124] width 120 height 17
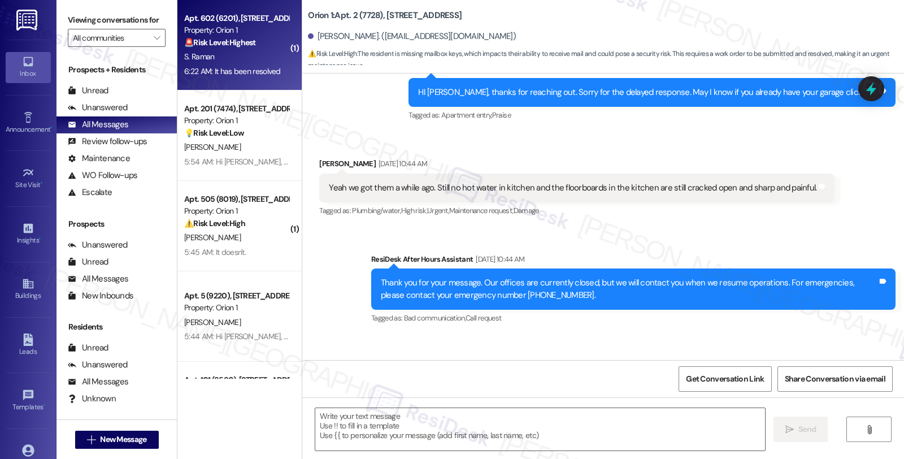
type textarea "Fetching suggested responses. Please feel free to read through the conversation…"
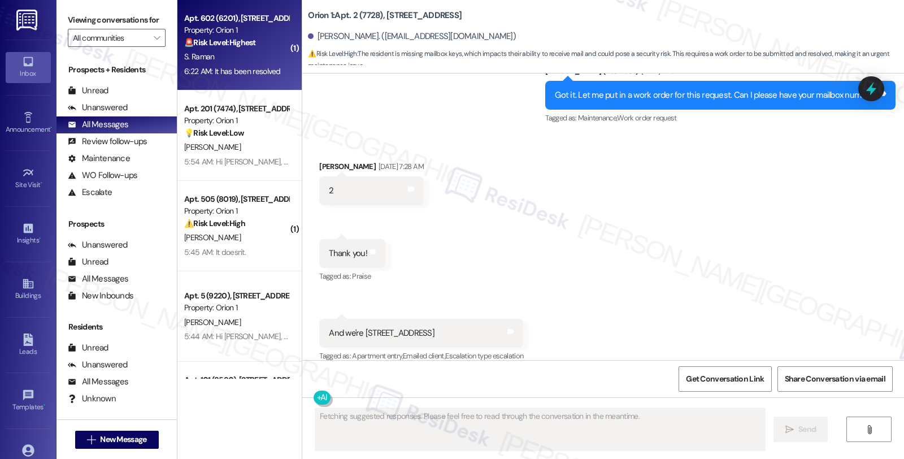
scroll to position [1436, 0]
click at [257, 69] on div "6:22 AM: It has been resolved 6:22 AM: It has been resolved" at bounding box center [232, 71] width 97 height 10
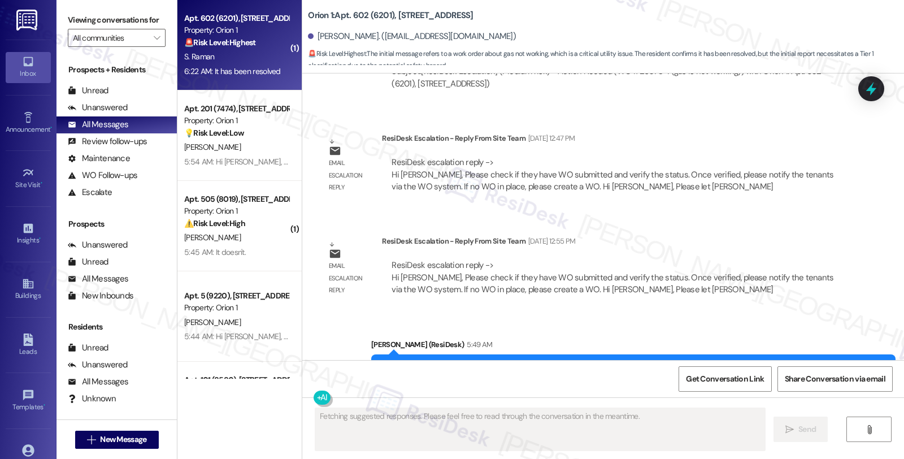
scroll to position [1587, 0]
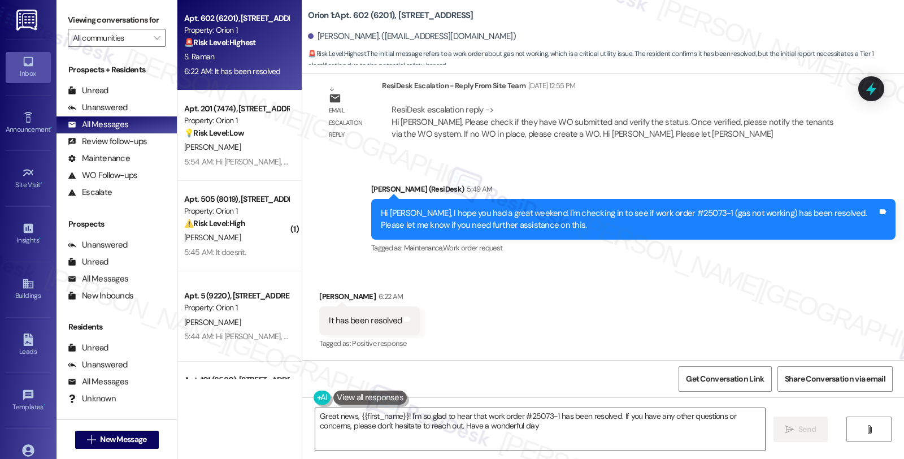
type textarea "Great news, {{first_name}}! I'm so glad to hear that work order #25073-1 has be…"
click at [545, 429] on textarea "Great news, {{first_name}}! I'm so glad to hear that work order #25073-1 has be…" at bounding box center [540, 429] width 450 height 42
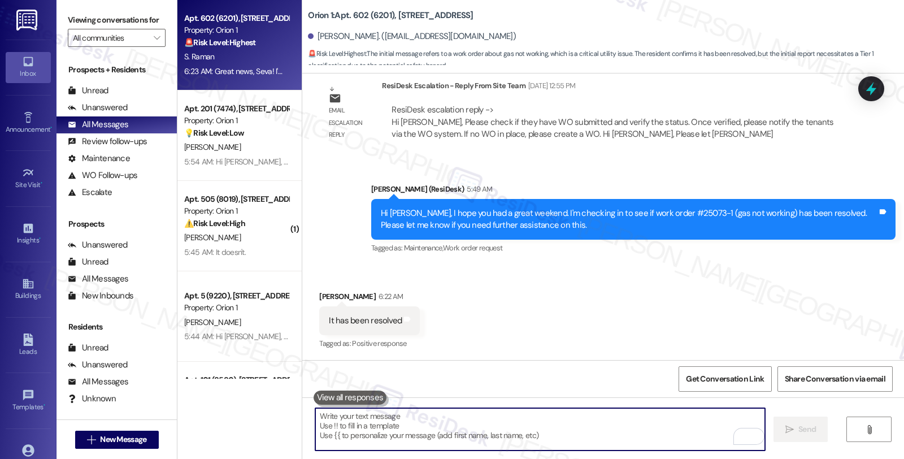
scroll to position [1678, 0]
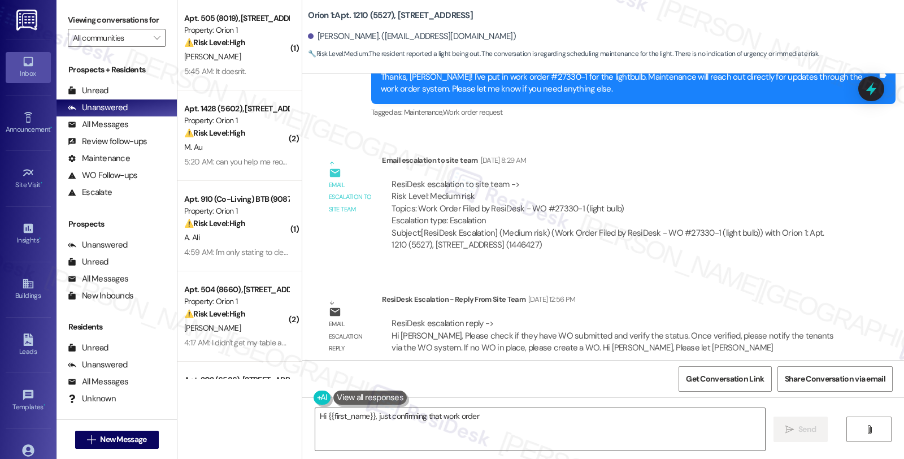
scroll to position [1102, 0]
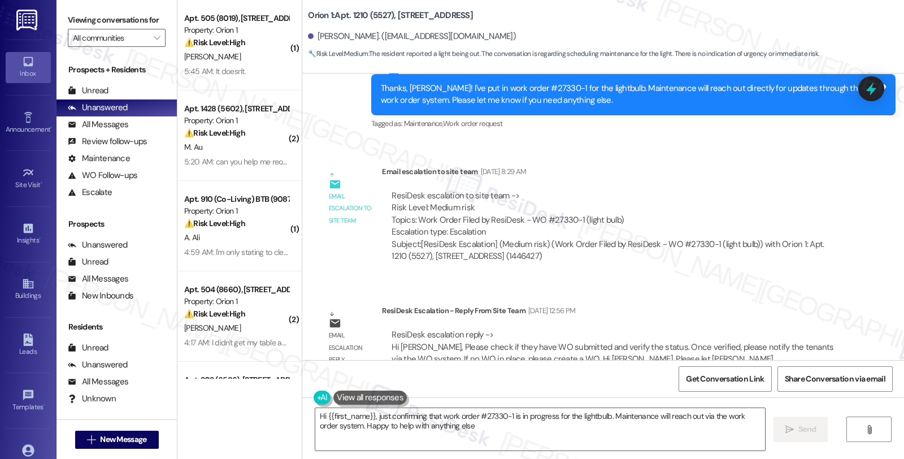
type textarea "Hi {{first_name}}, just confirming that work order #27330-1 is in progress for …"
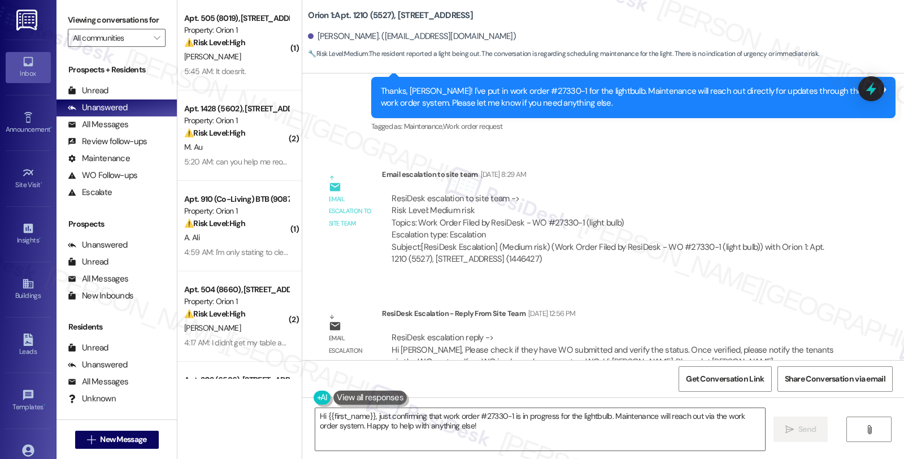
scroll to position [1039, 0]
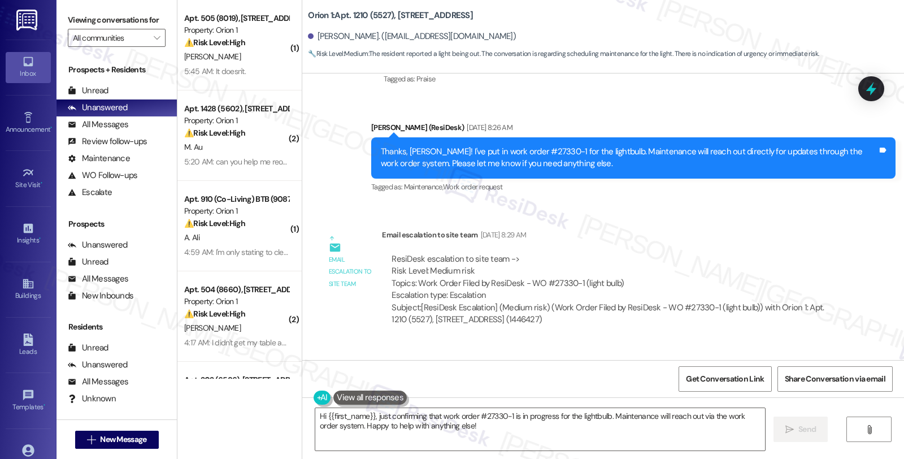
click at [828, 240] on div "Email escalation to site team [DATE] 8:29 AM" at bounding box center [613, 237] width 462 height 16
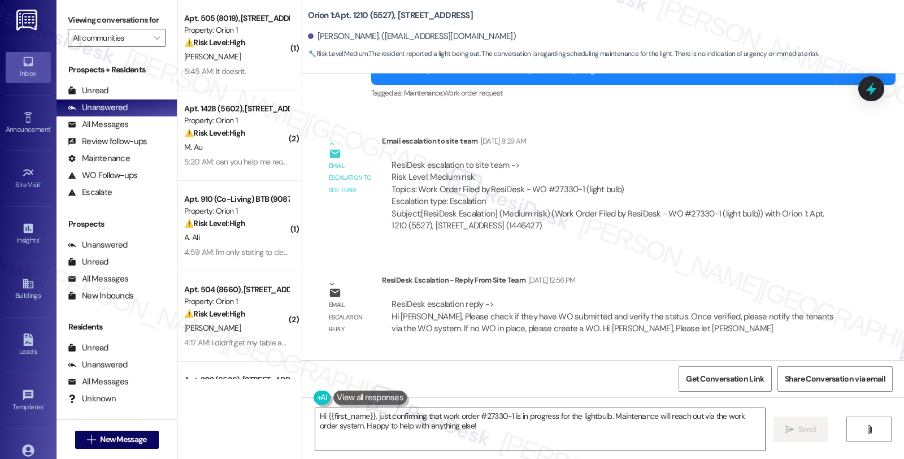
scroll to position [1227, 0]
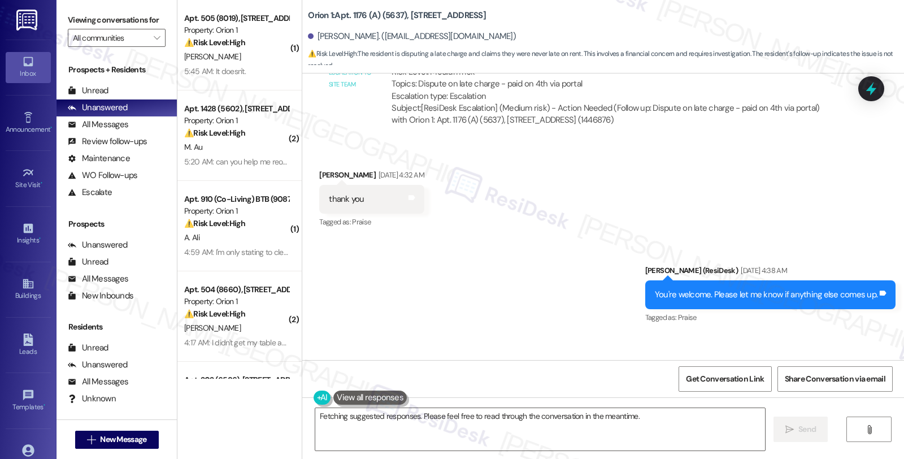
scroll to position [3166, 0]
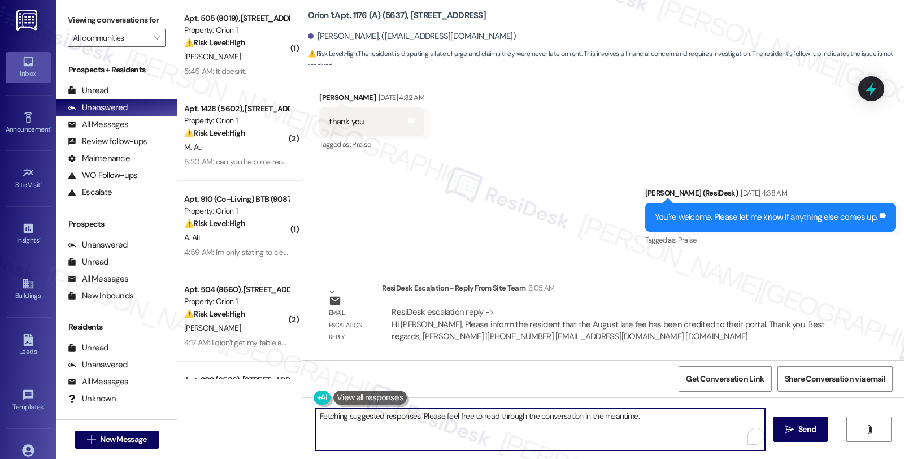
drag, startPoint x: 453, startPoint y: 435, endPoint x: 535, endPoint y: 445, distance: 82.5
click at [535, 445] on textarea "Hi {{first_name}}, I understand your frustration regarding the late fee. I'm on…" at bounding box center [540, 429] width 450 height 42
paste textarea "Please inform the resident that the August late fee has been credited to their …"
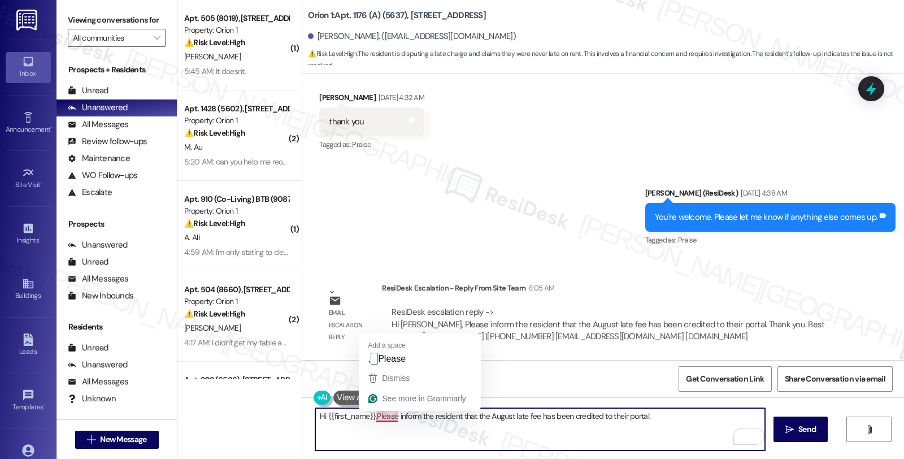
click at [368, 415] on textarea "Hi {{first_name}},Please inform the resident that the August late fee has been …" at bounding box center [540, 429] width 450 height 42
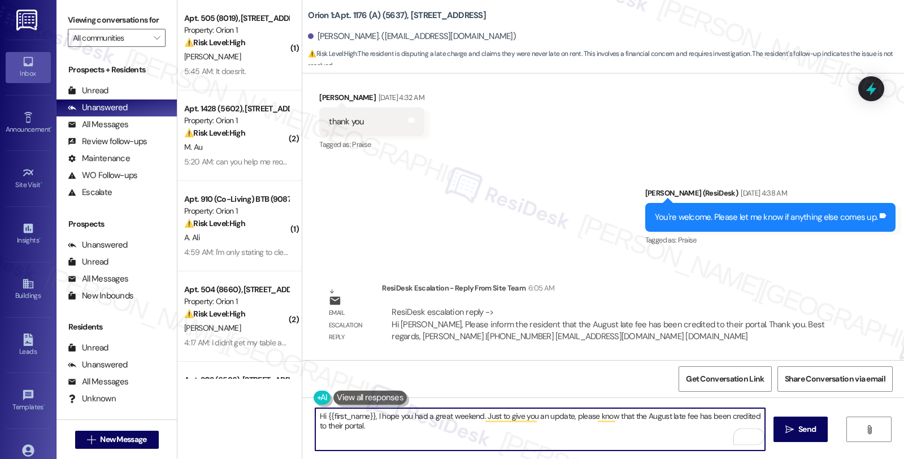
click at [315, 422] on textarea "Hi {{first_name}}, I hope you had a great weekend. Just to give you an update, …" at bounding box center [540, 429] width 450 height 42
click at [372, 425] on textarea "Hi {{first_name}}, I hope you had a great weekend. Just to give you an update, …" at bounding box center [540, 429] width 450 height 42
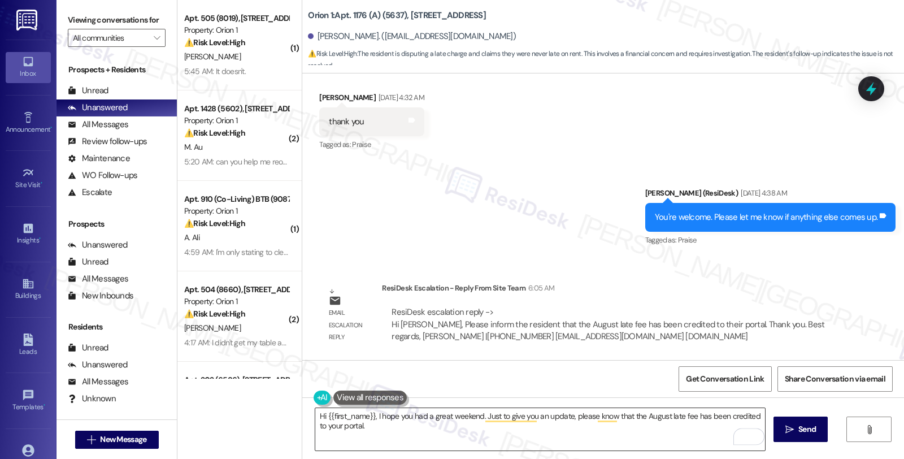
click at [405, 428] on textarea "Hi {{first_name}}, I hope you had a great weekend. Just to give you an update, …" at bounding box center [540, 429] width 450 height 42
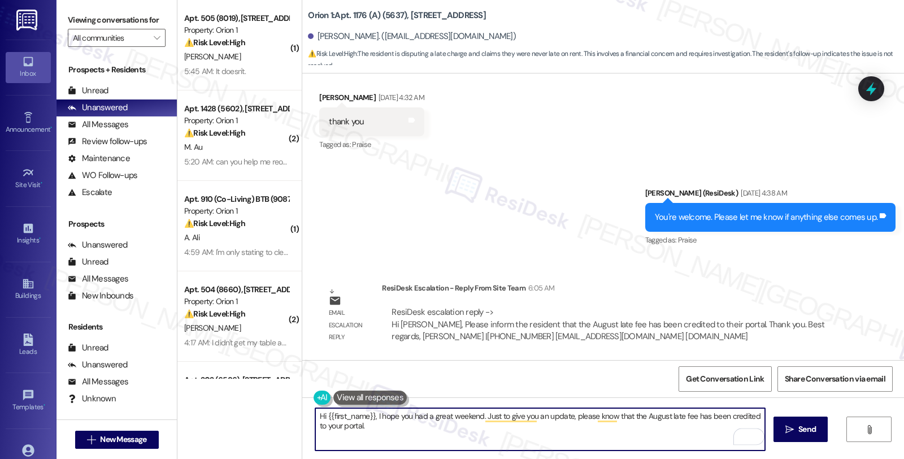
paste textarea "Should you have other concerns, please feel free to reach out. Have a great day!"
type textarea "Hi {{first_name}}, I hope you had a great weekend. Just to give you an update, …"
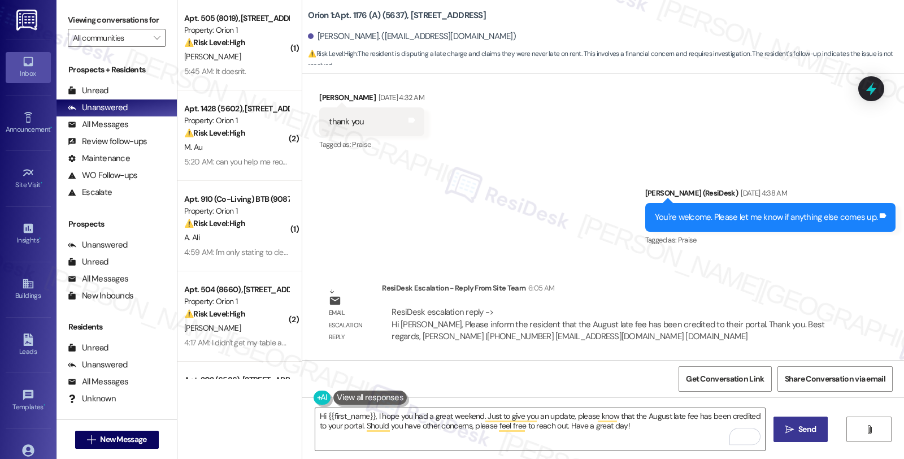
click at [788, 426] on icon "" at bounding box center [789, 429] width 8 height 9
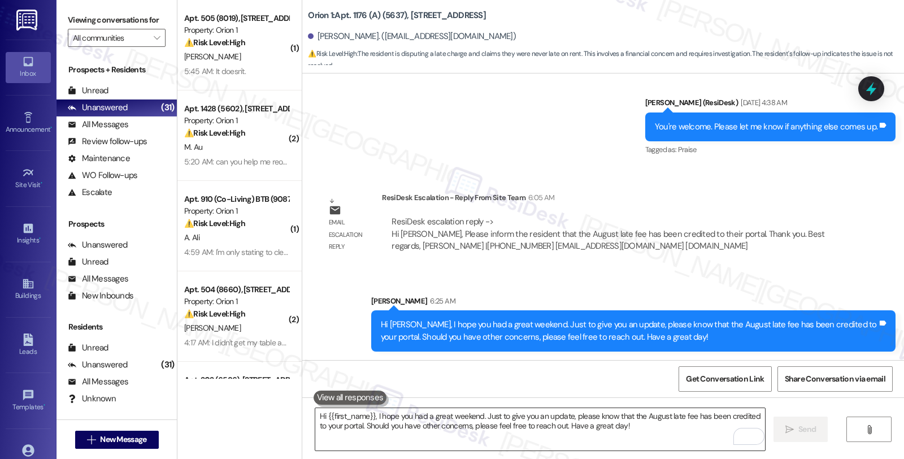
scroll to position [3335, 0]
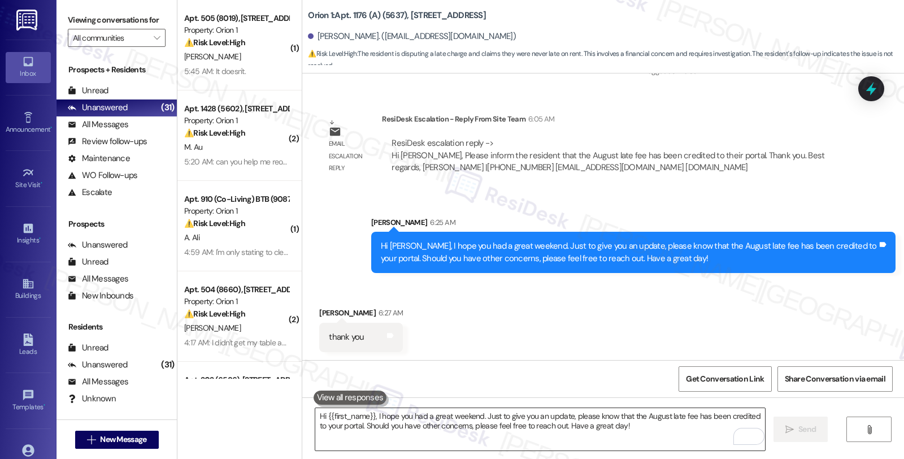
click at [499, 433] on textarea "Hi {{first_name}}, I hope you had a great weekend. Just to give you an update, …" at bounding box center [540, 429] width 450 height 42
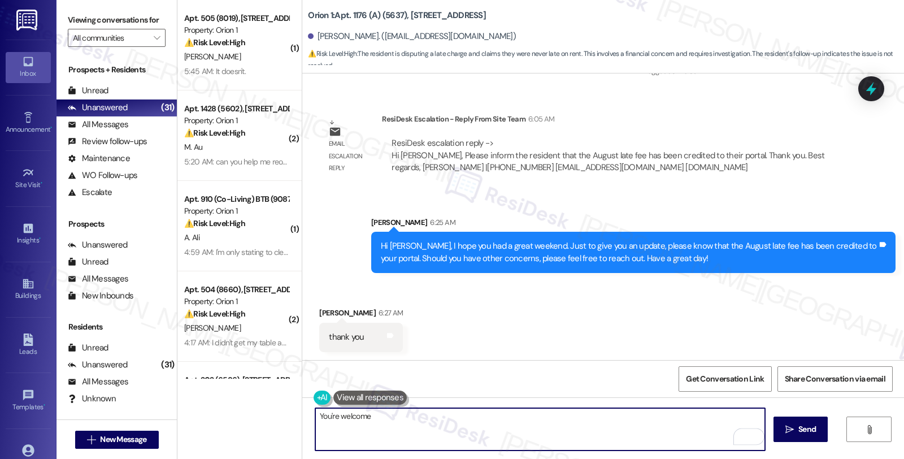
type textarea "You're welcome!"
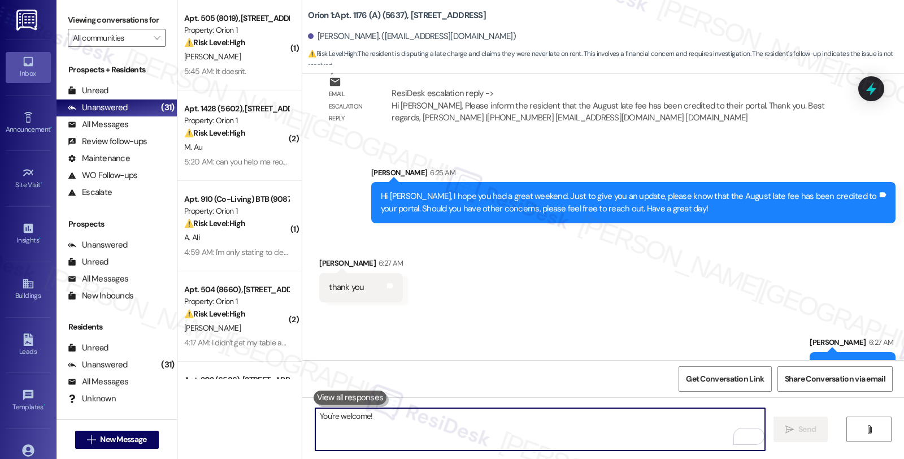
scroll to position [3415, 0]
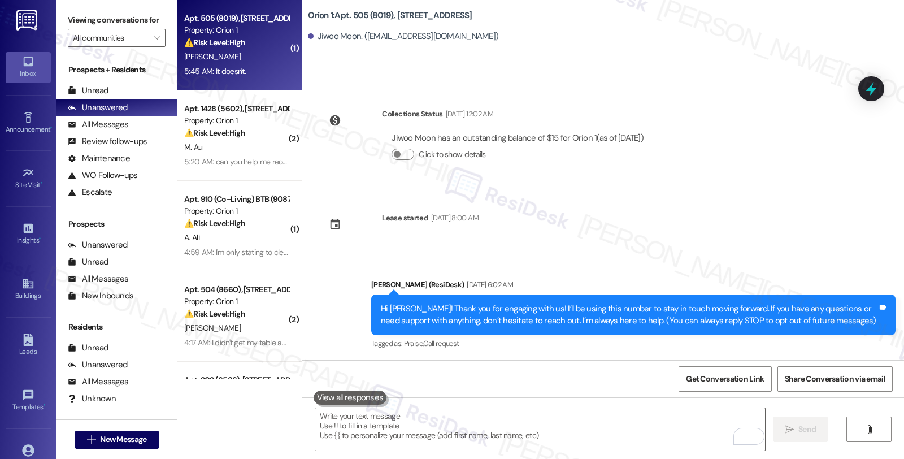
scroll to position [1755, 0]
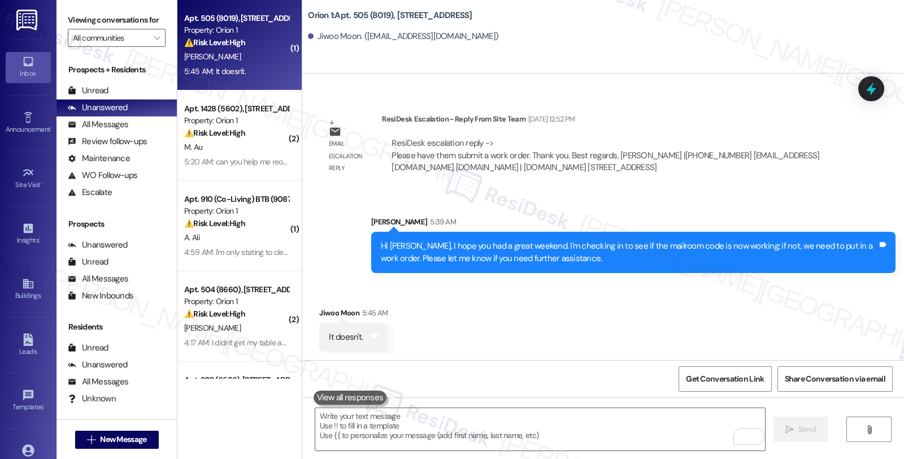
click at [624, 321] on div "Received via SMS Jiwoo Moon 5:45 AM It doesn't. Tags and notes" at bounding box center [603, 320] width 602 height 79
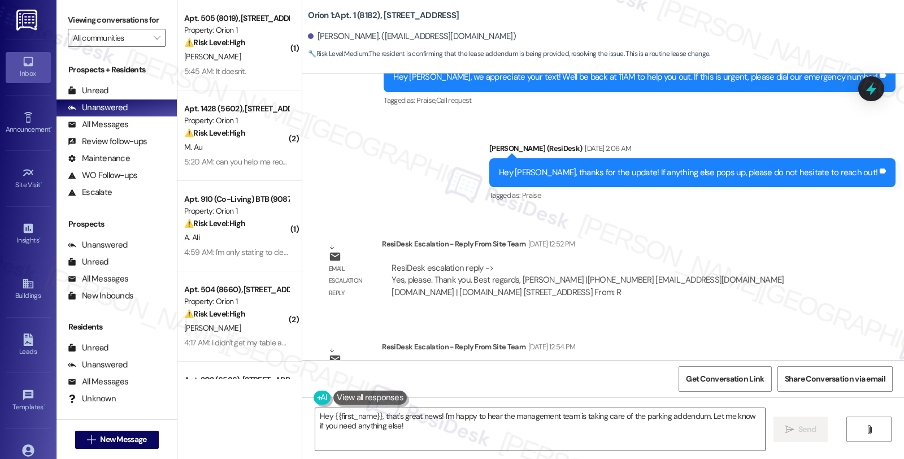
scroll to position [3656, 0]
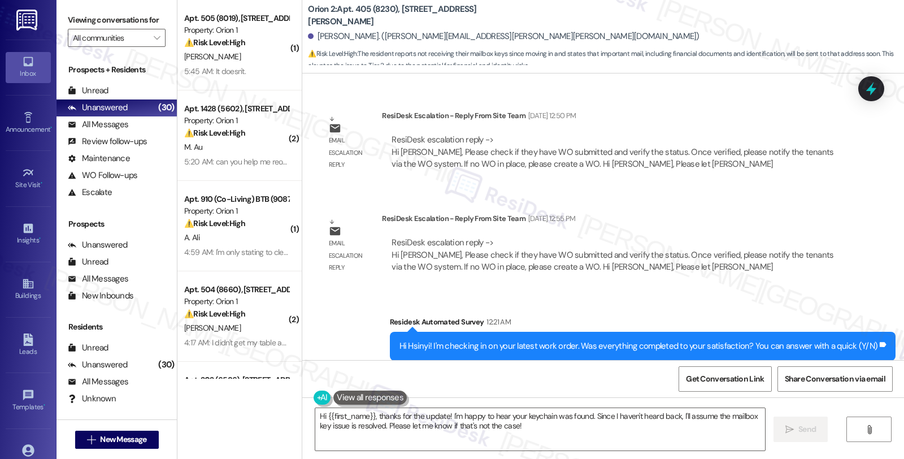
scroll to position [1345, 0]
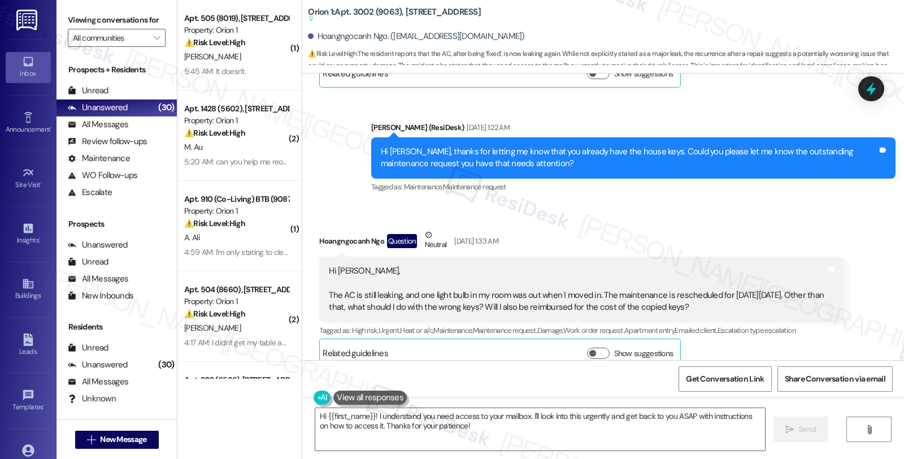
scroll to position [5914, 0]
